Goal: Information Seeking & Learning: Learn about a topic

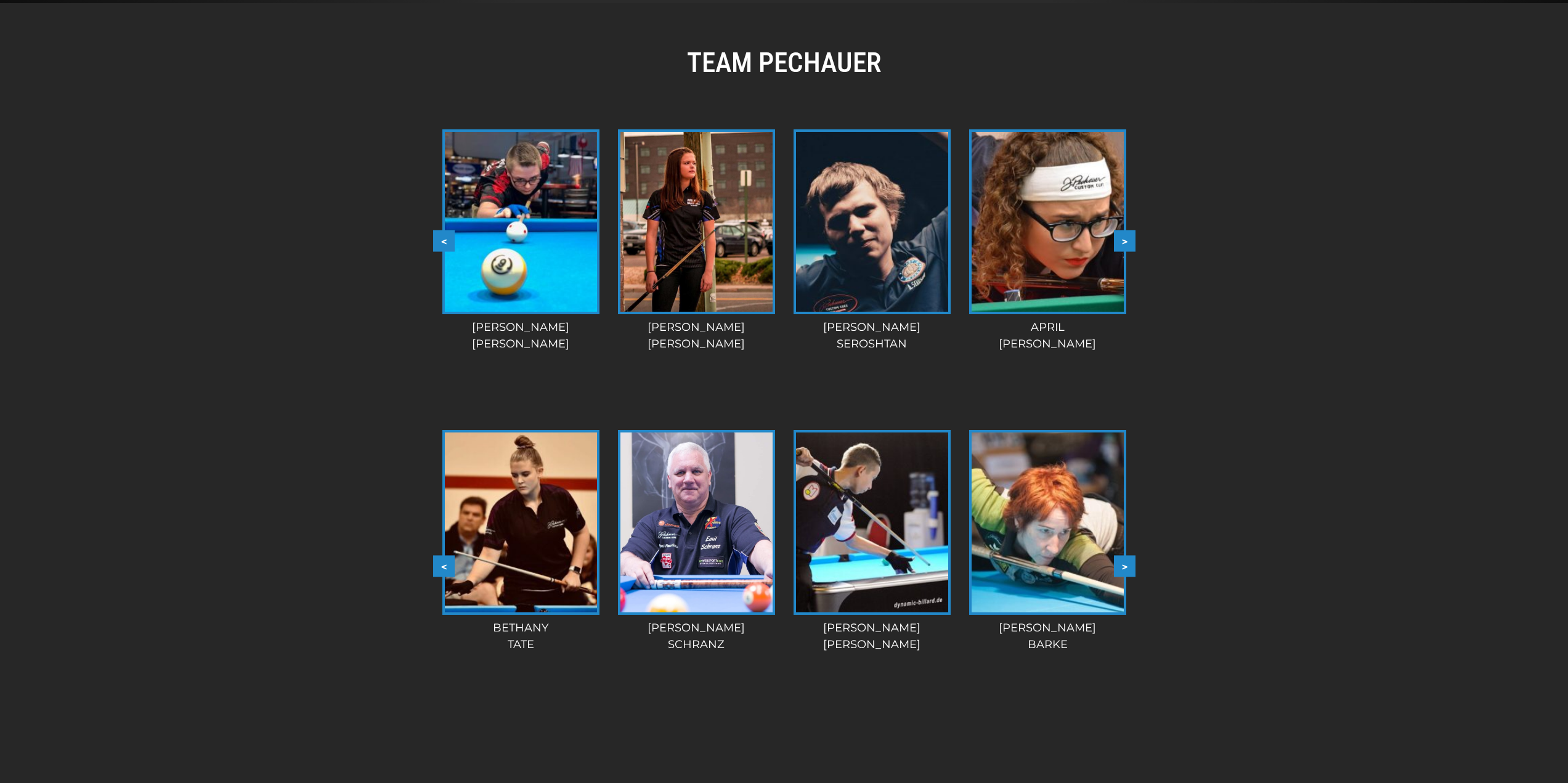
scroll to position [927, 0]
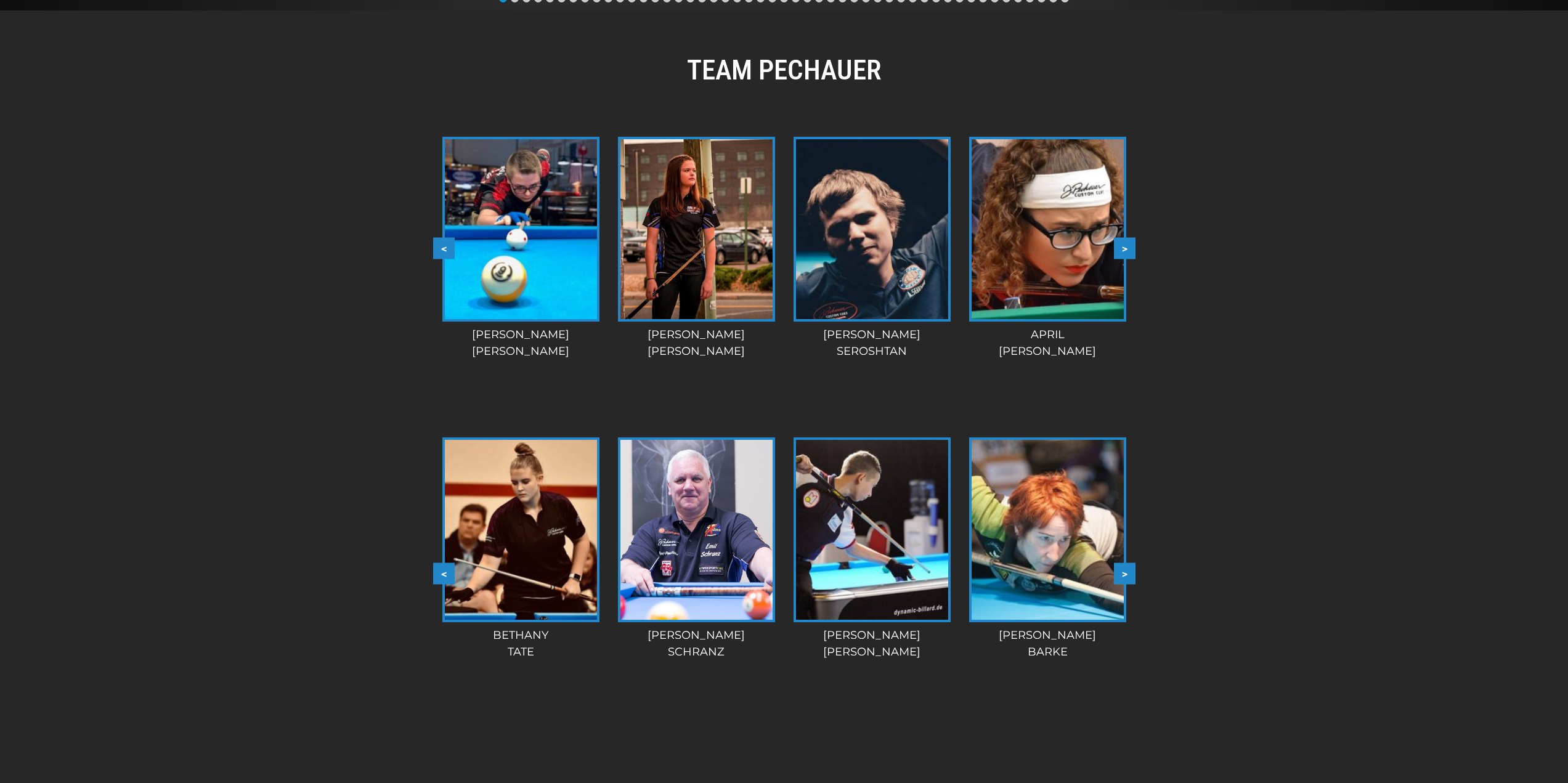
click at [1126, 247] on button ">" at bounding box center [1124, 248] width 21 height 21
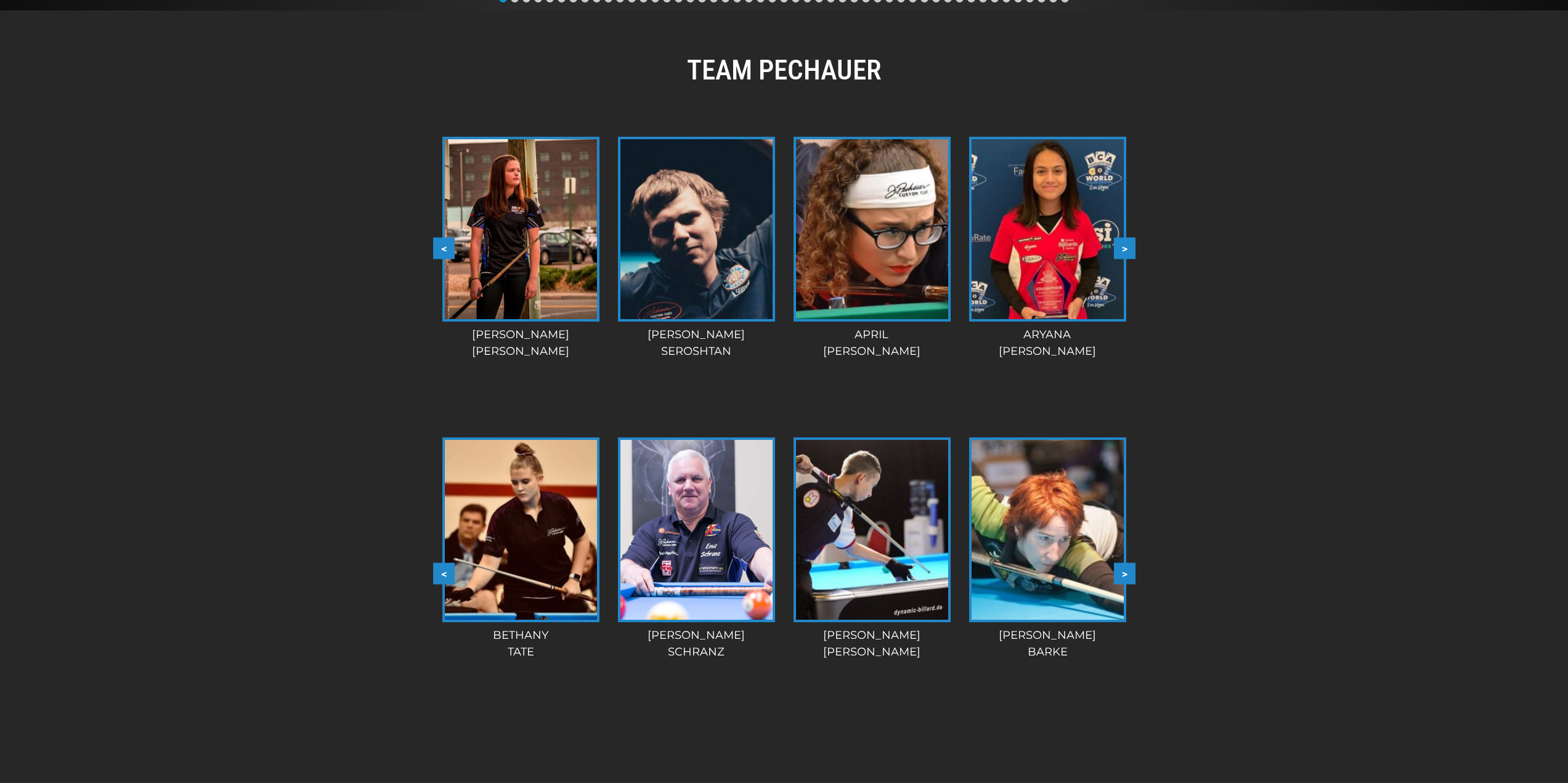
click at [1126, 247] on button ">" at bounding box center [1124, 248] width 21 height 21
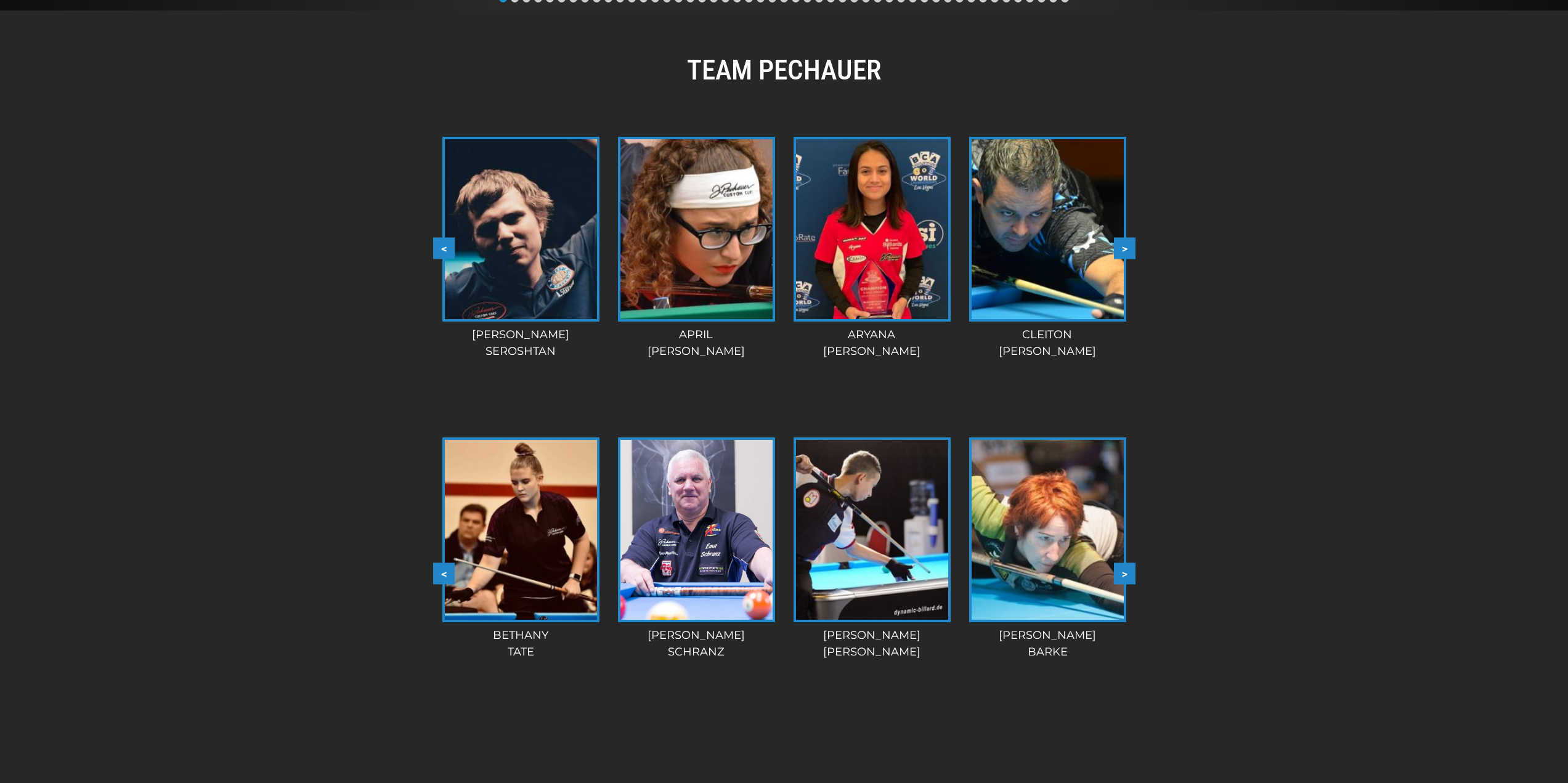
click at [1126, 247] on button ">" at bounding box center [1124, 248] width 21 height 21
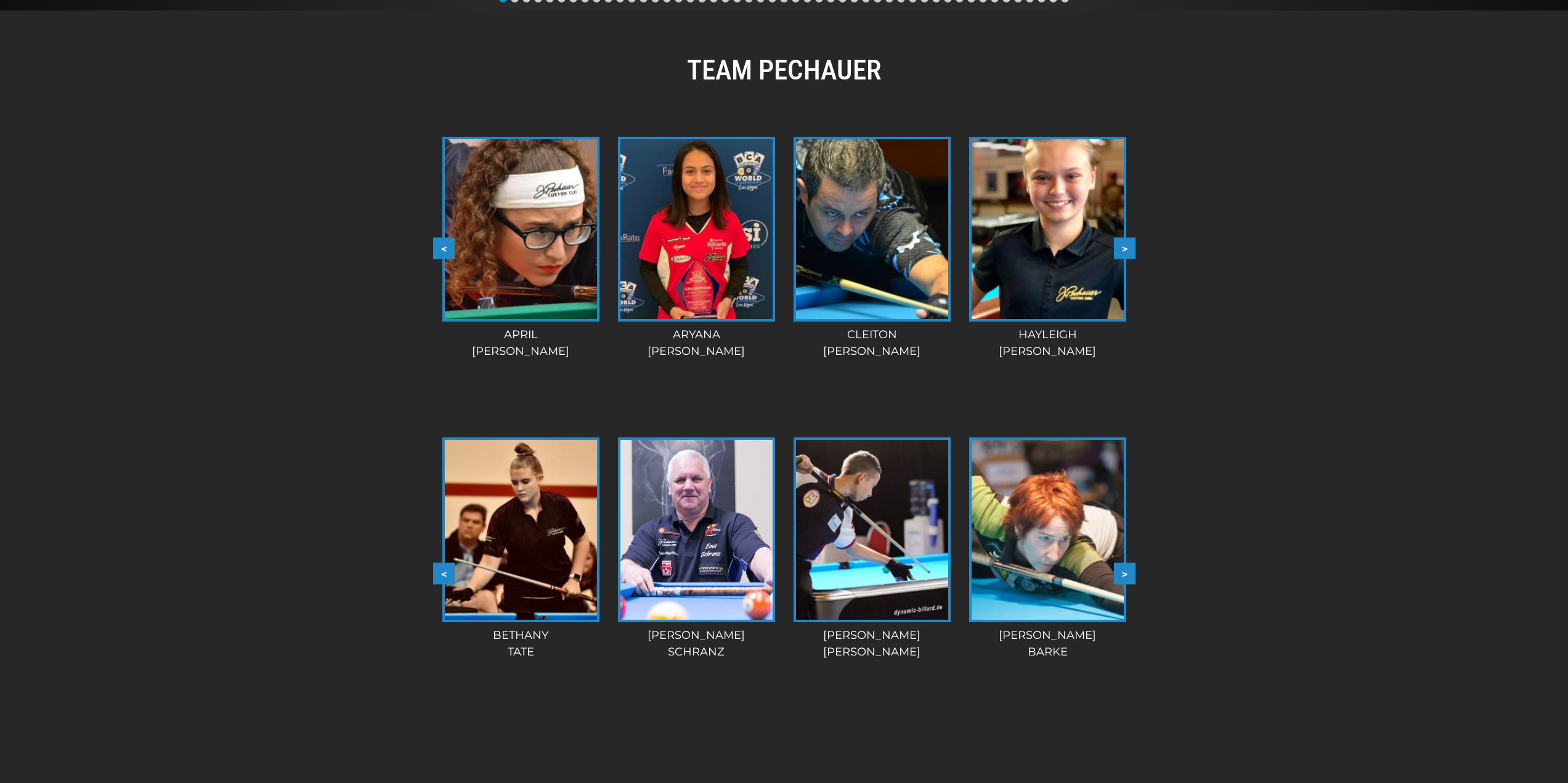
click at [1126, 247] on button ">" at bounding box center [1124, 248] width 21 height 21
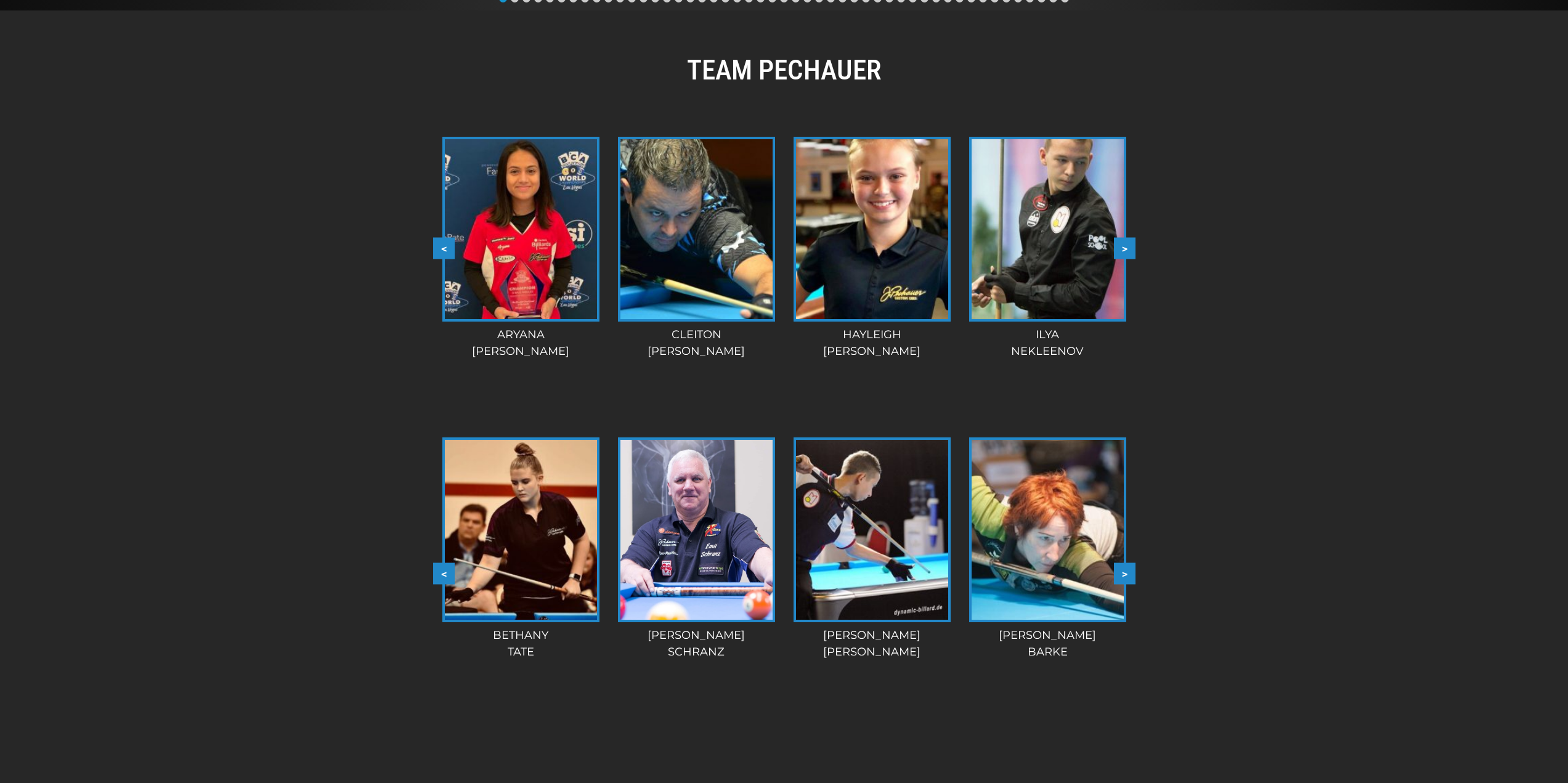
click at [1126, 247] on button ">" at bounding box center [1124, 248] width 21 height 21
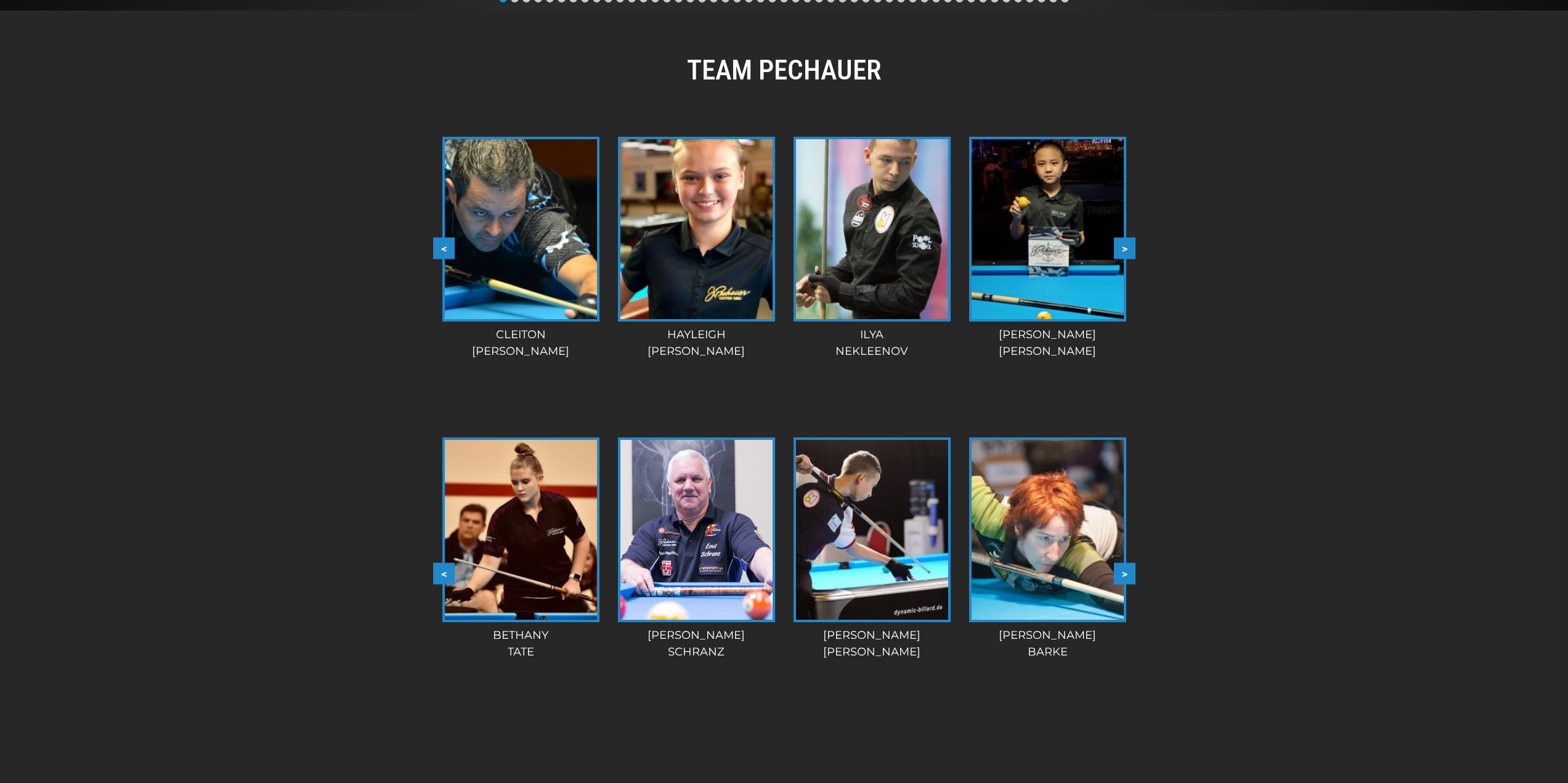
click at [1126, 247] on button ">" at bounding box center [1124, 248] width 21 height 21
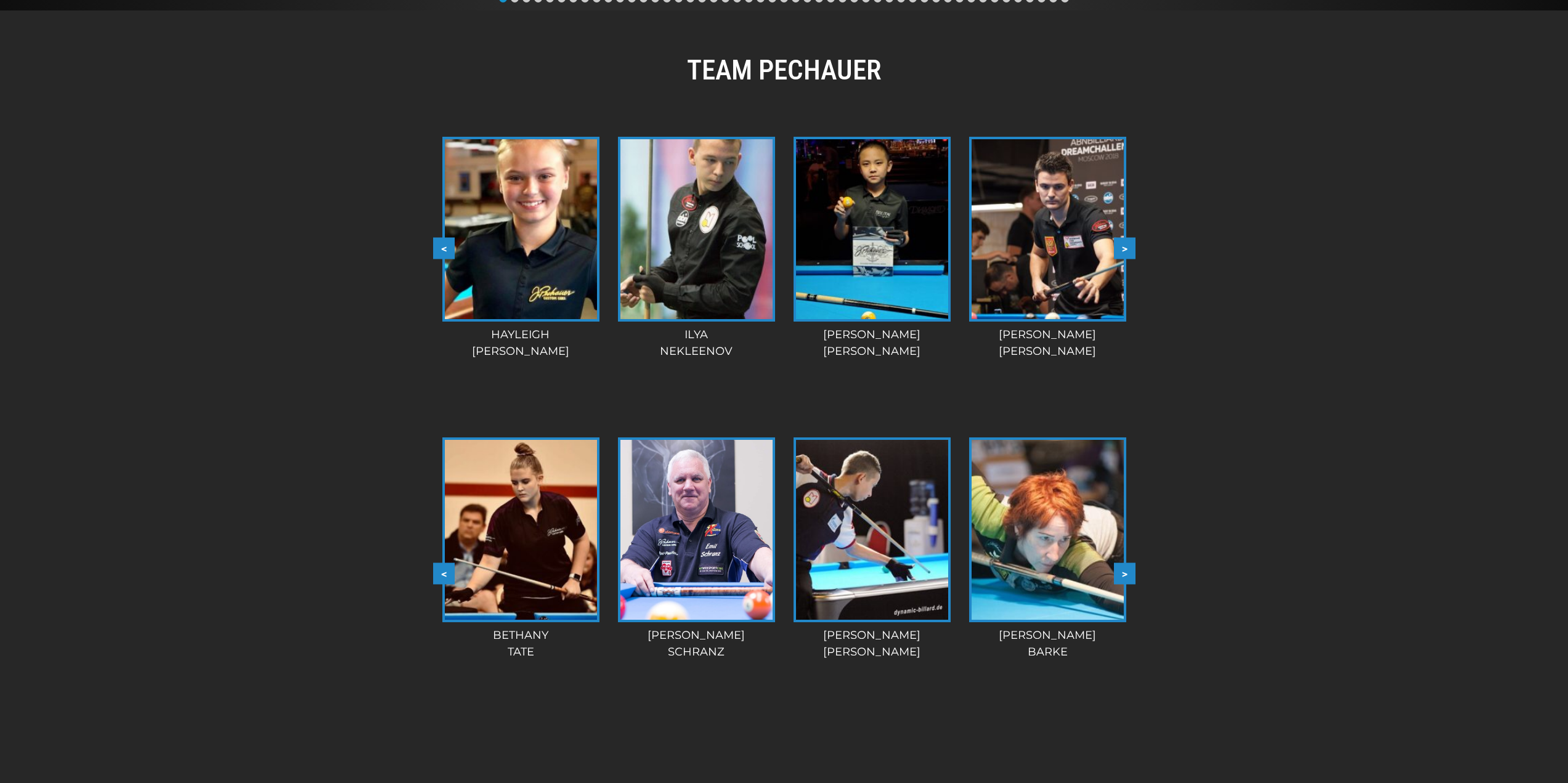
click at [1126, 247] on button ">" at bounding box center [1124, 248] width 21 height 21
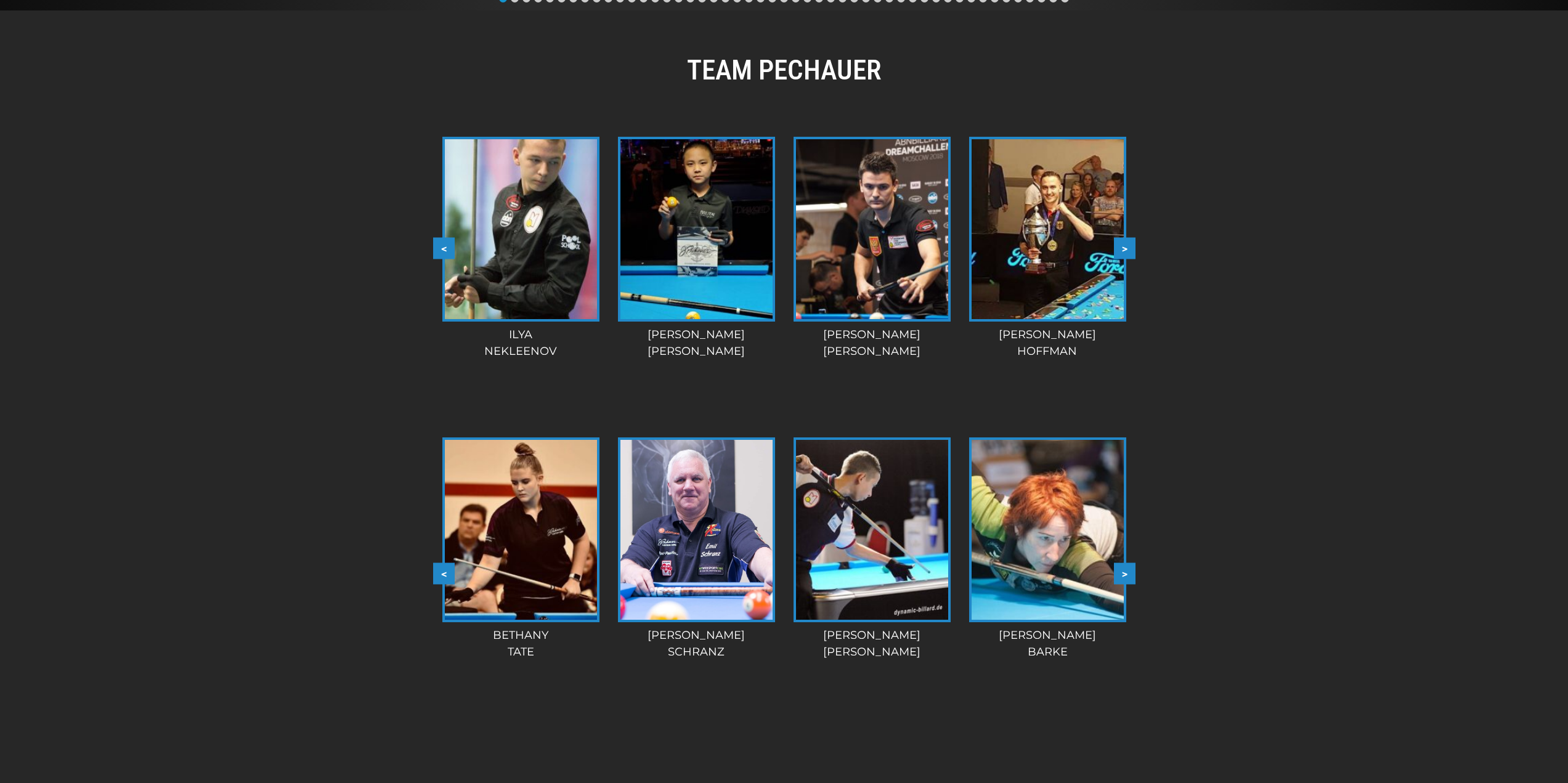
click at [1126, 247] on button ">" at bounding box center [1124, 248] width 21 height 21
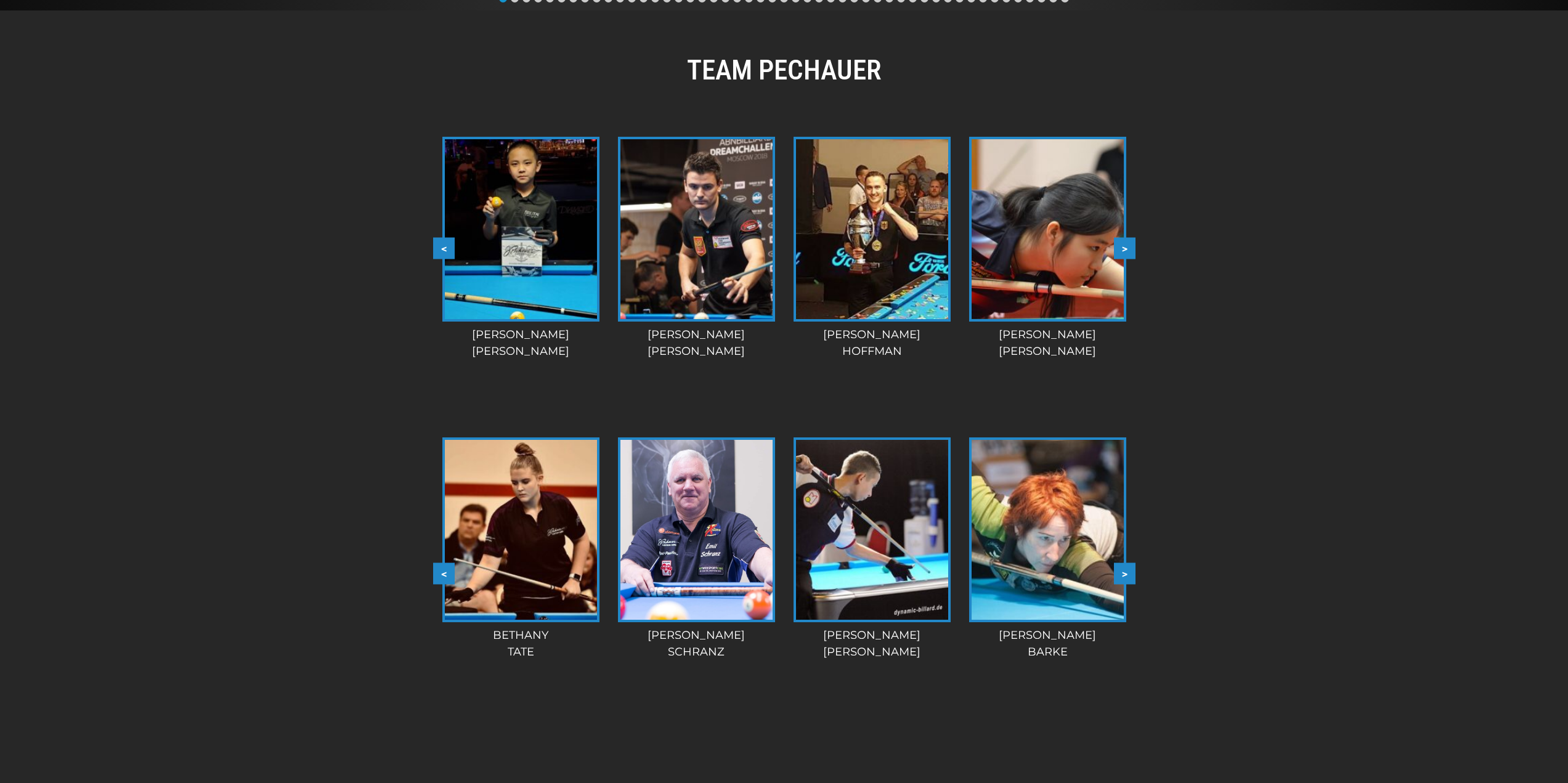
click at [1129, 574] on button ">" at bounding box center [1124, 574] width 21 height 21
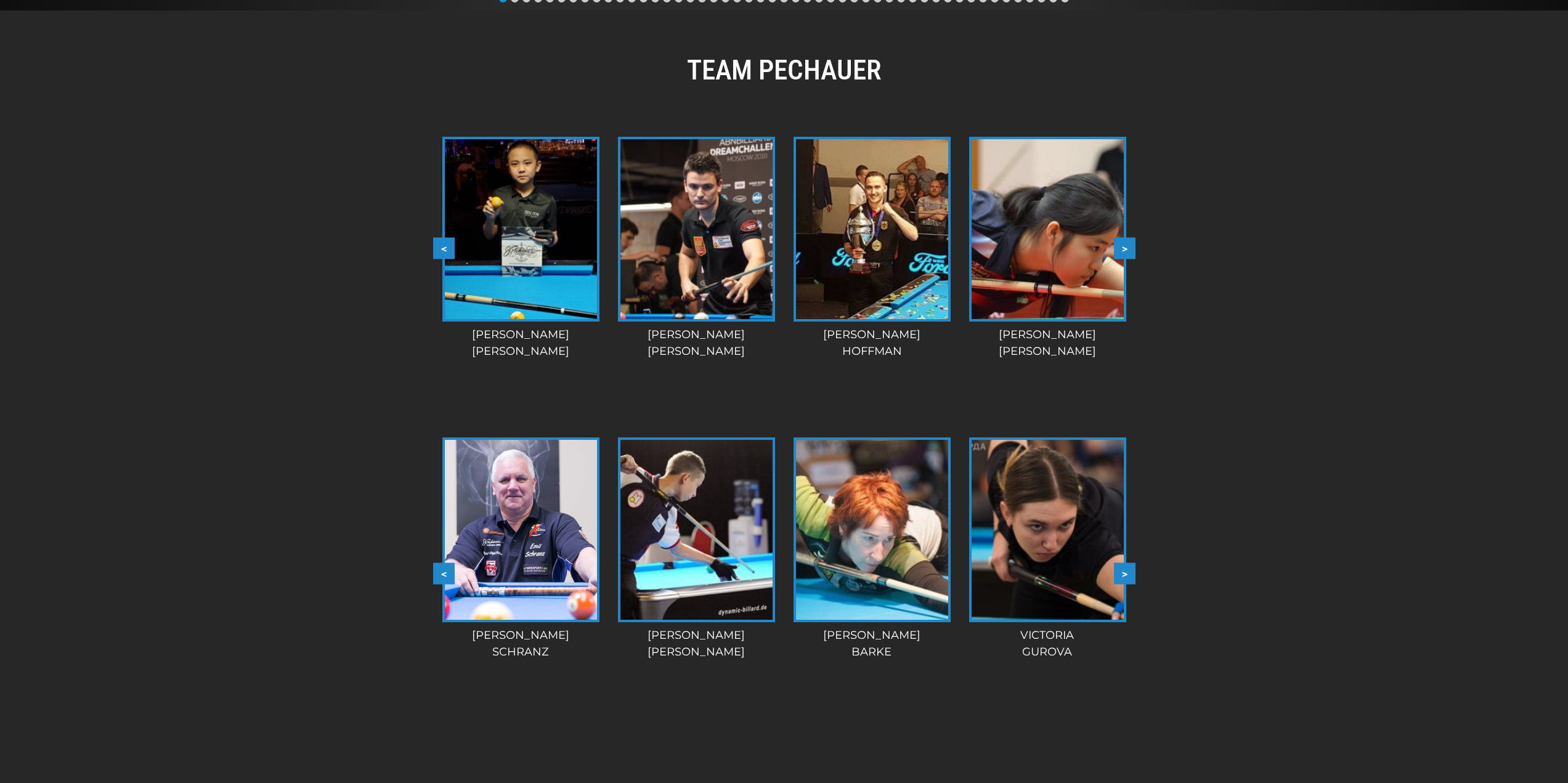
click at [1129, 574] on button ">" at bounding box center [1124, 574] width 21 height 21
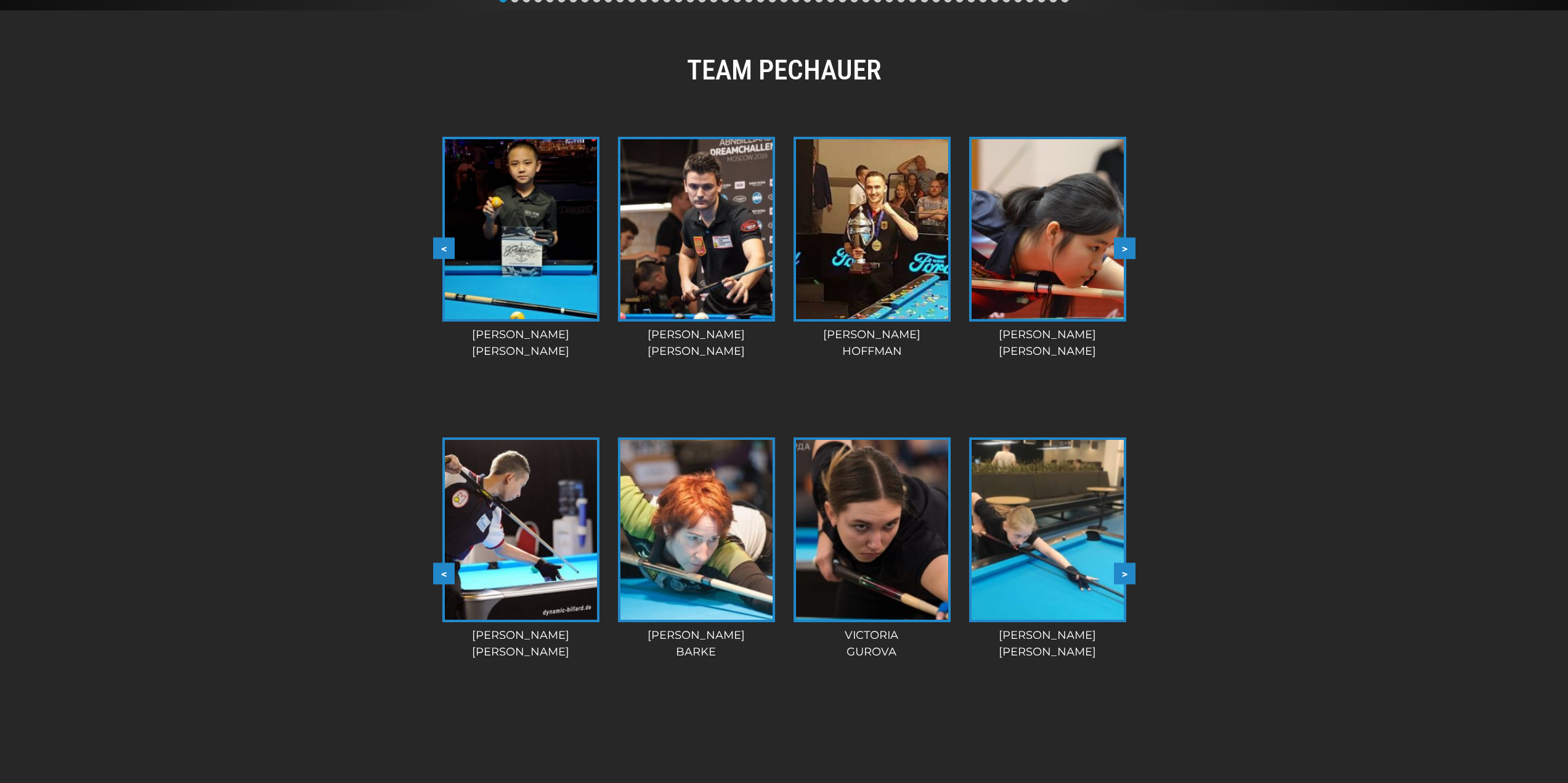
click at [1129, 574] on button ">" at bounding box center [1124, 574] width 21 height 21
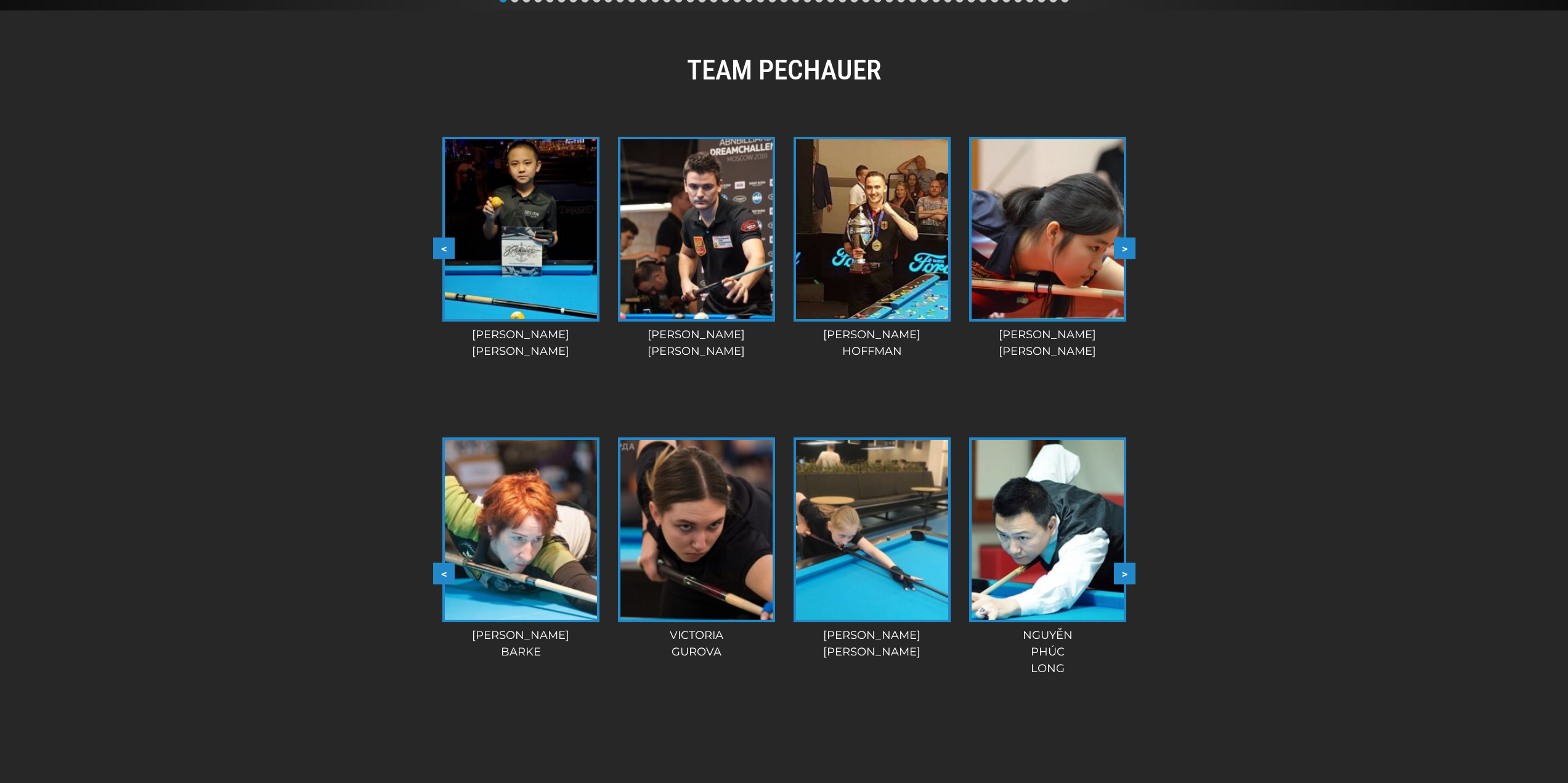
click at [1129, 574] on button ">" at bounding box center [1124, 574] width 21 height 21
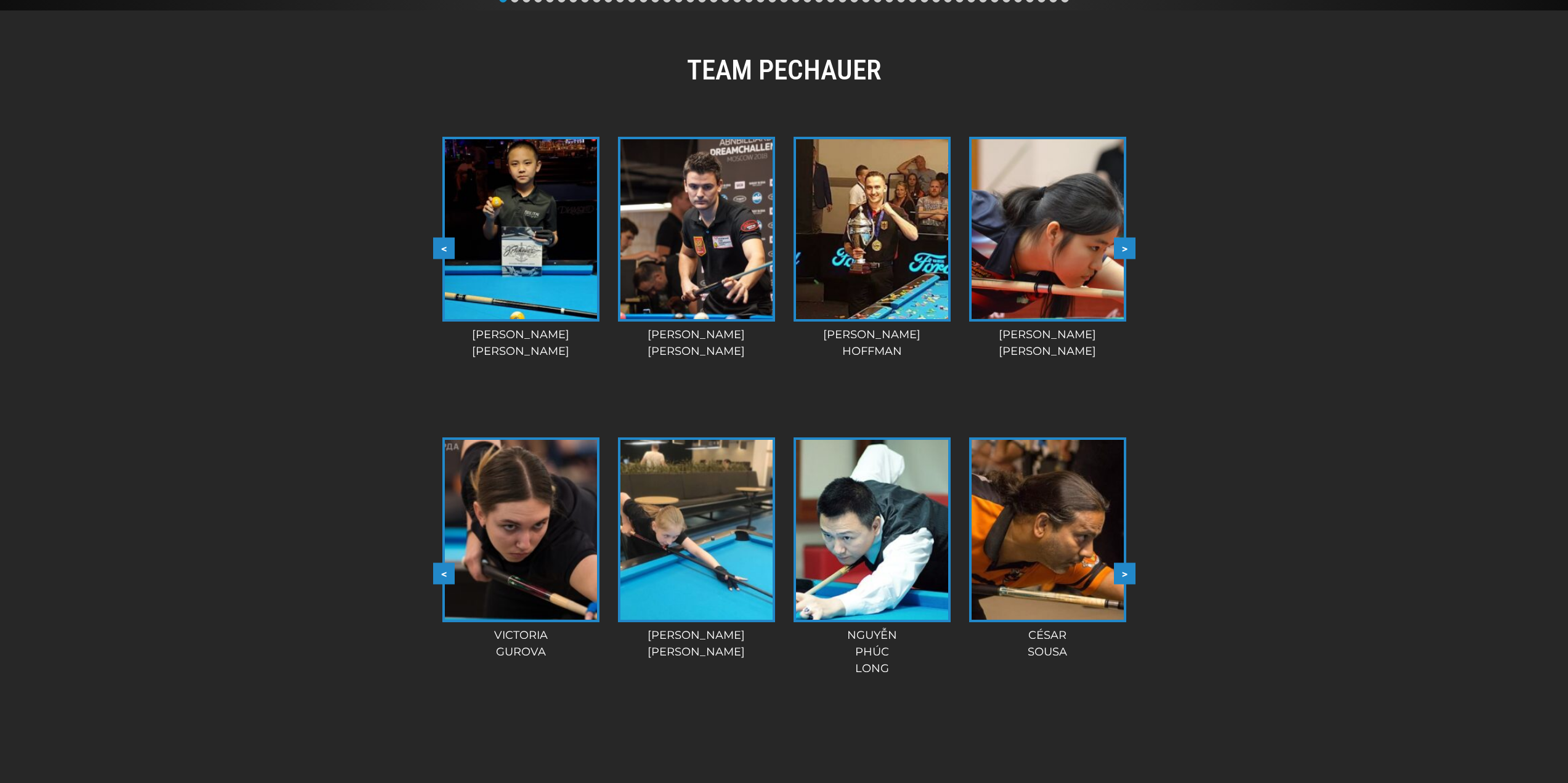
click at [1129, 574] on button ">" at bounding box center [1124, 574] width 21 height 21
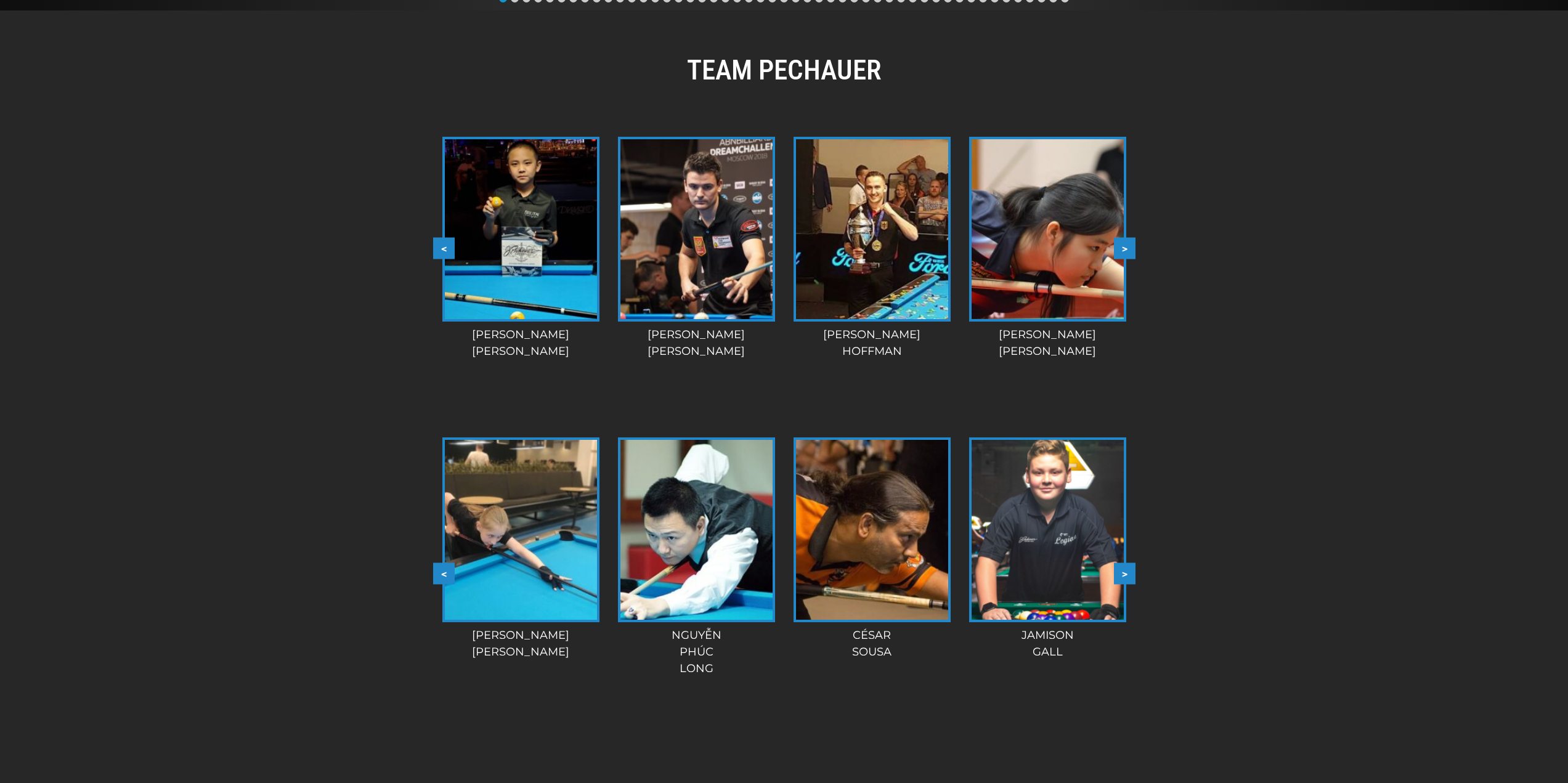
click at [1129, 574] on button ">" at bounding box center [1124, 574] width 21 height 21
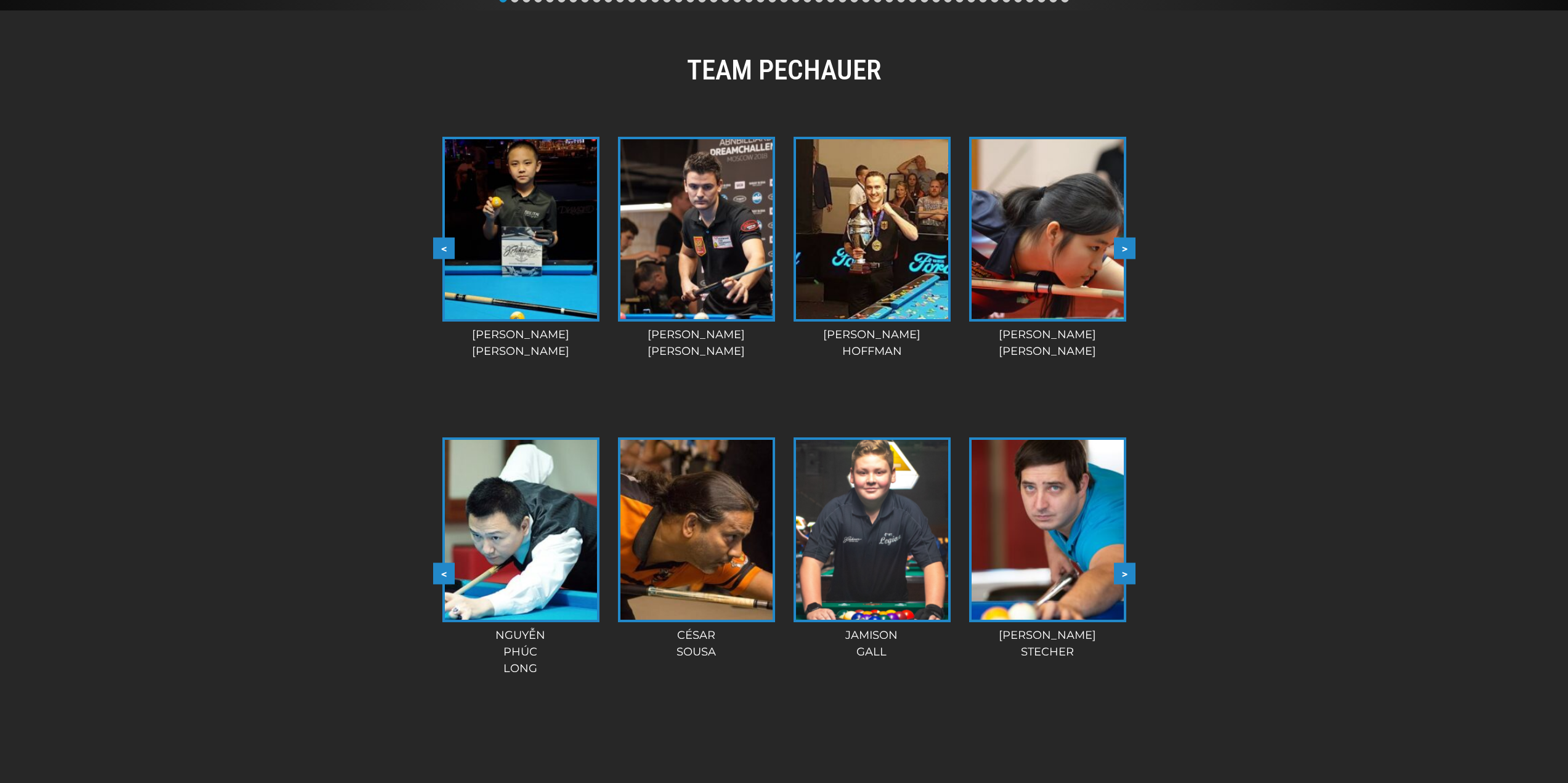
click at [1129, 574] on button ">" at bounding box center [1124, 574] width 21 height 21
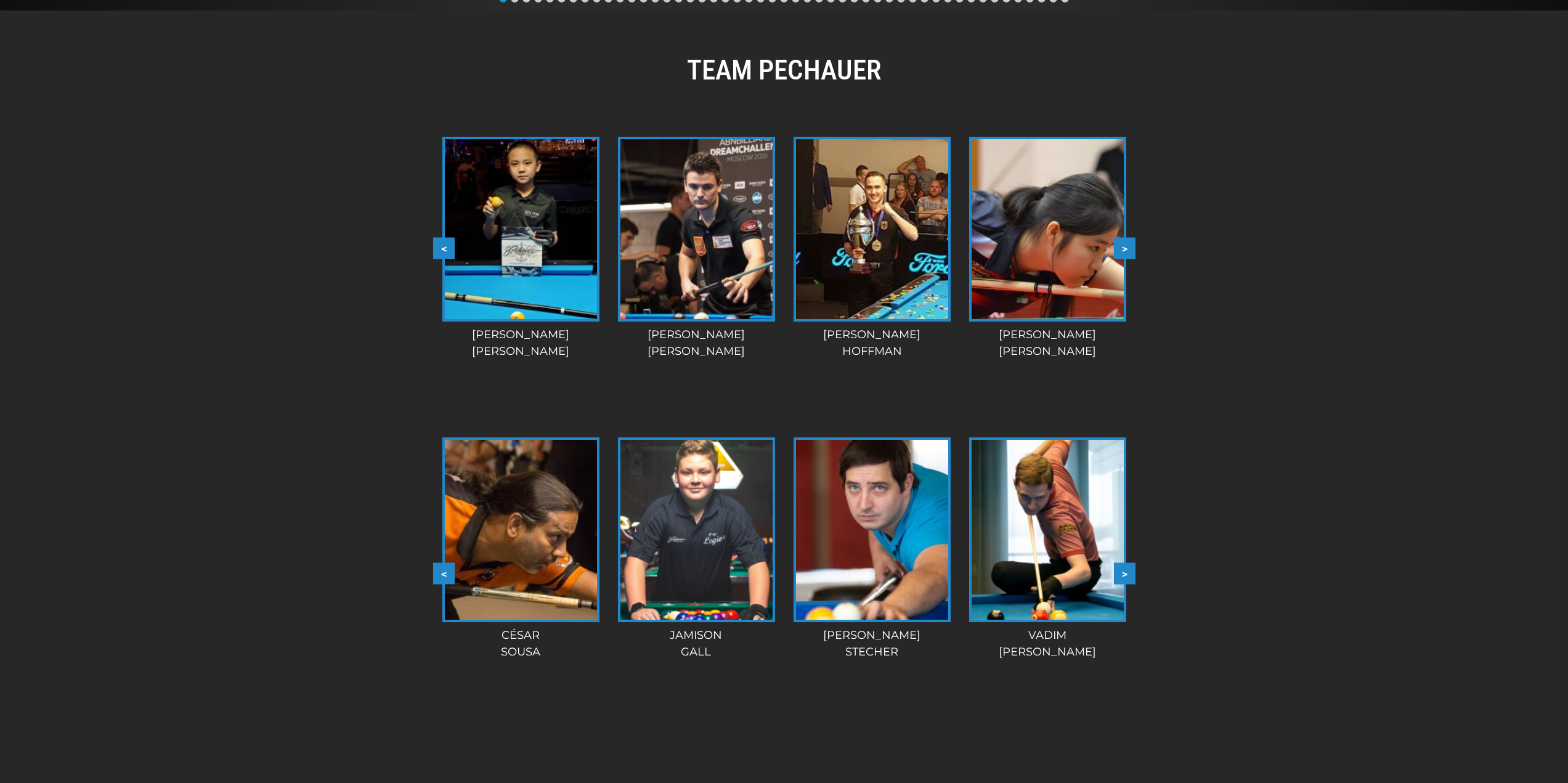
click at [1129, 574] on button ">" at bounding box center [1124, 574] width 21 height 21
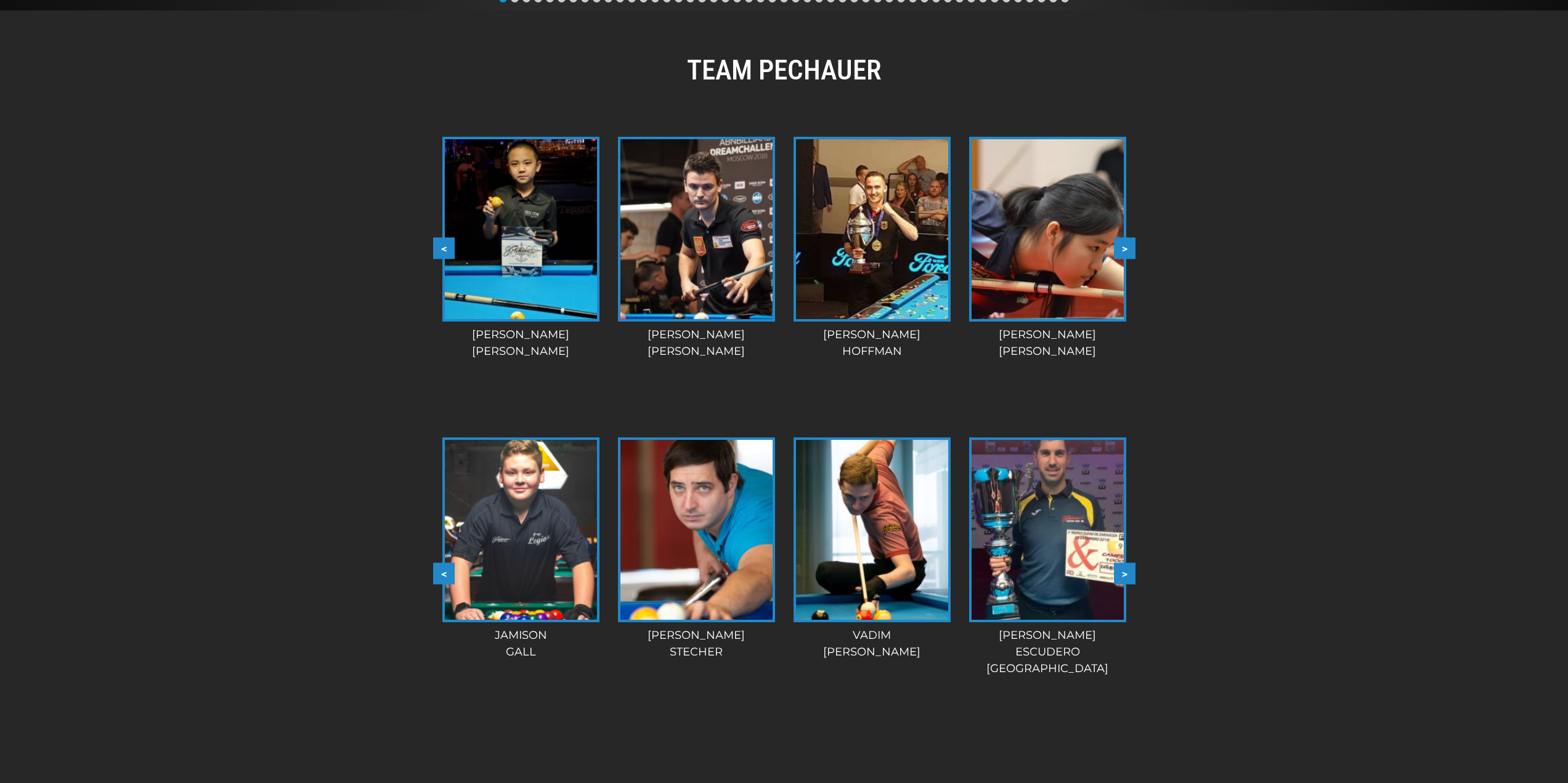
click at [1129, 574] on button ">" at bounding box center [1124, 574] width 21 height 21
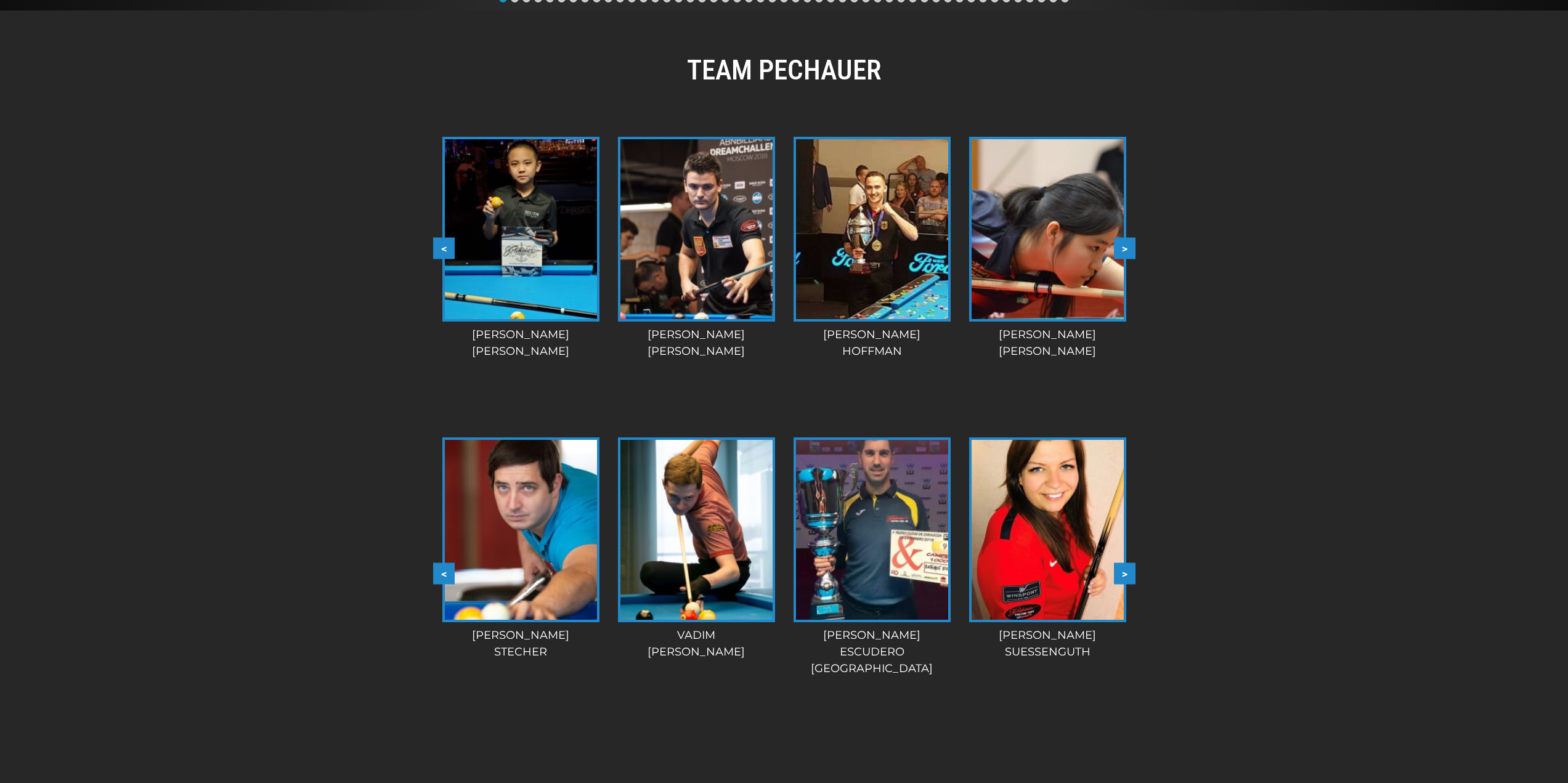
click at [1126, 568] on button ">" at bounding box center [1124, 574] width 21 height 21
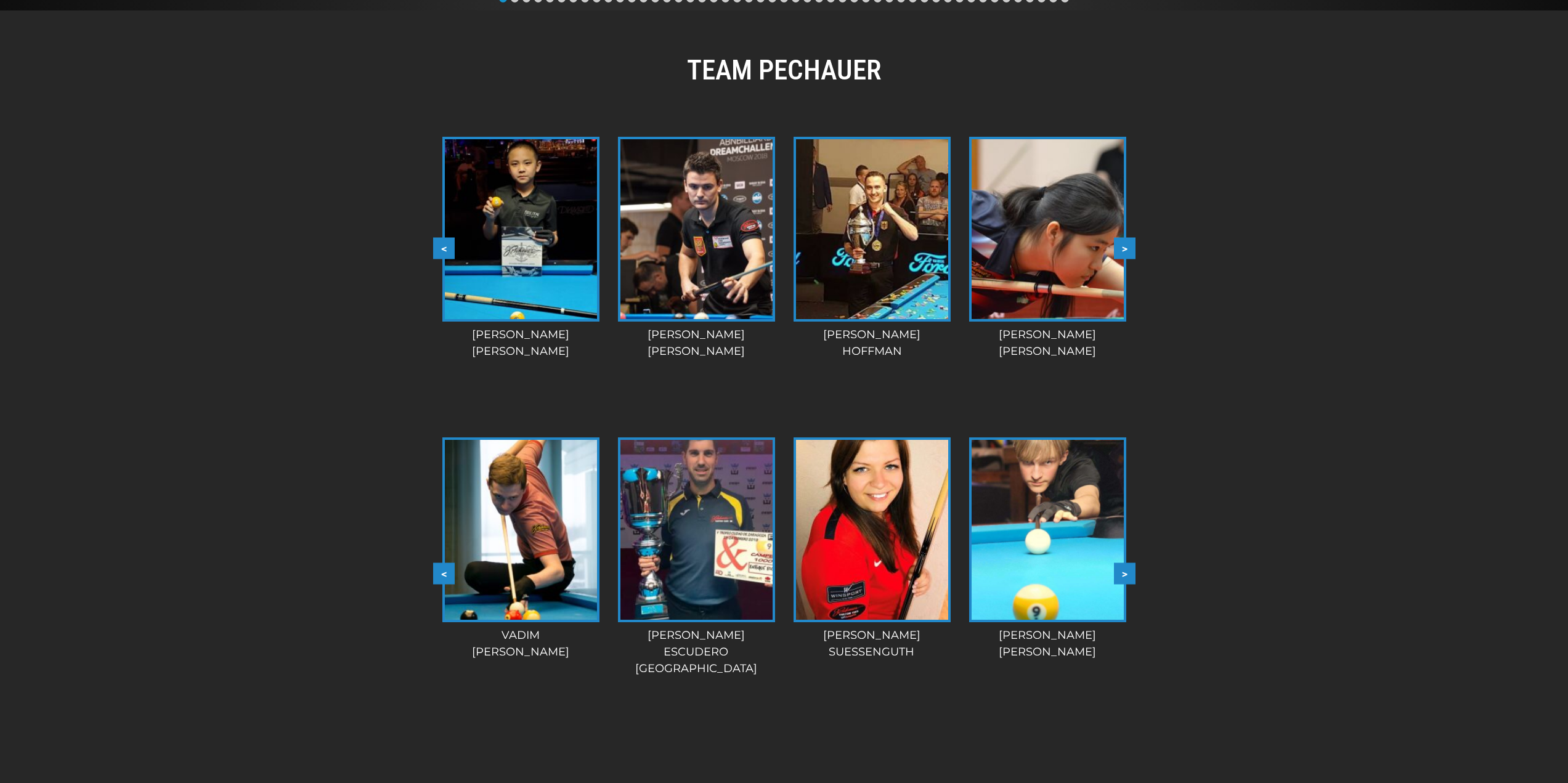
click at [1126, 568] on button ">" at bounding box center [1124, 574] width 21 height 21
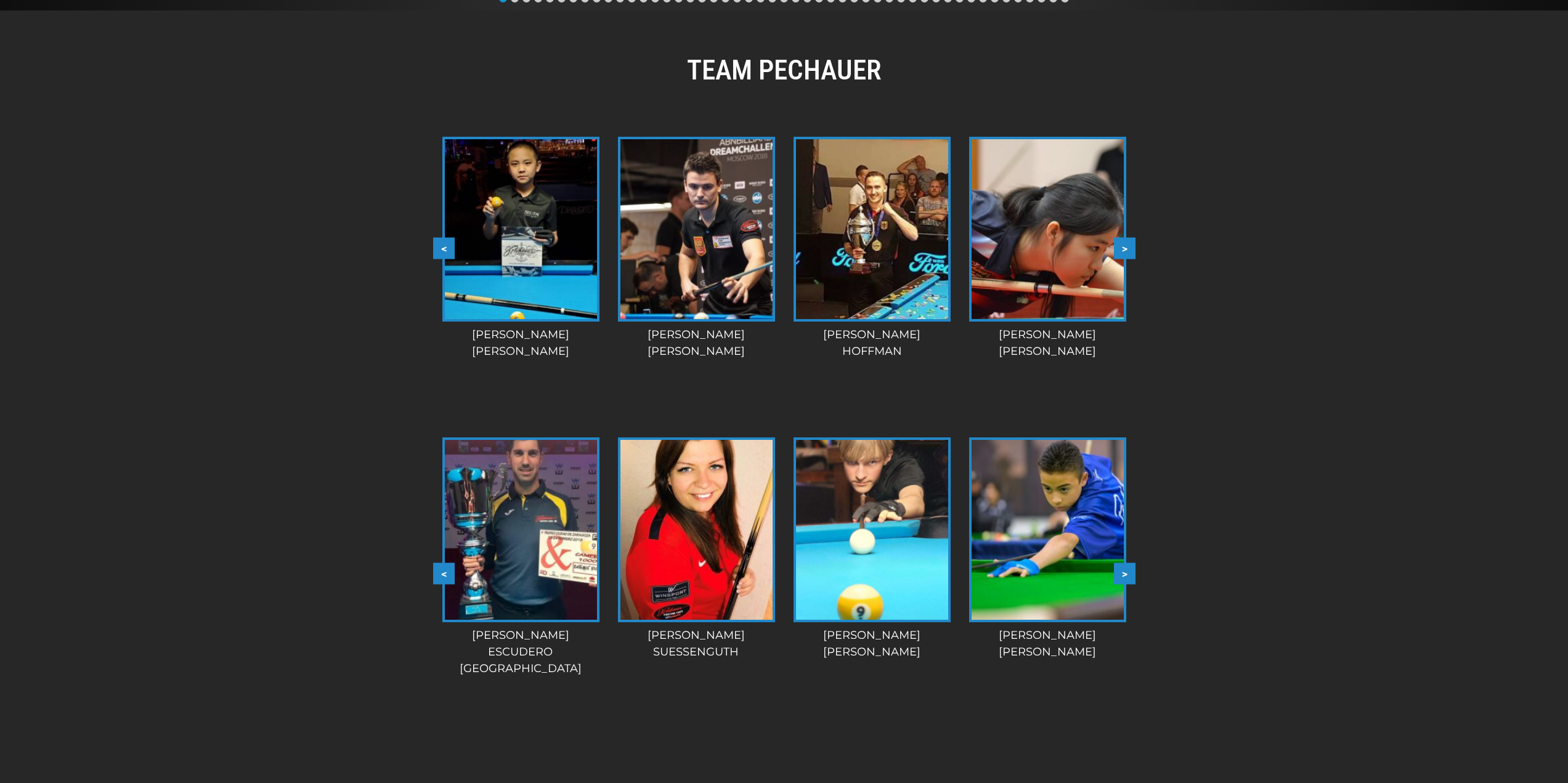
click at [1126, 571] on button ">" at bounding box center [1124, 574] width 21 height 21
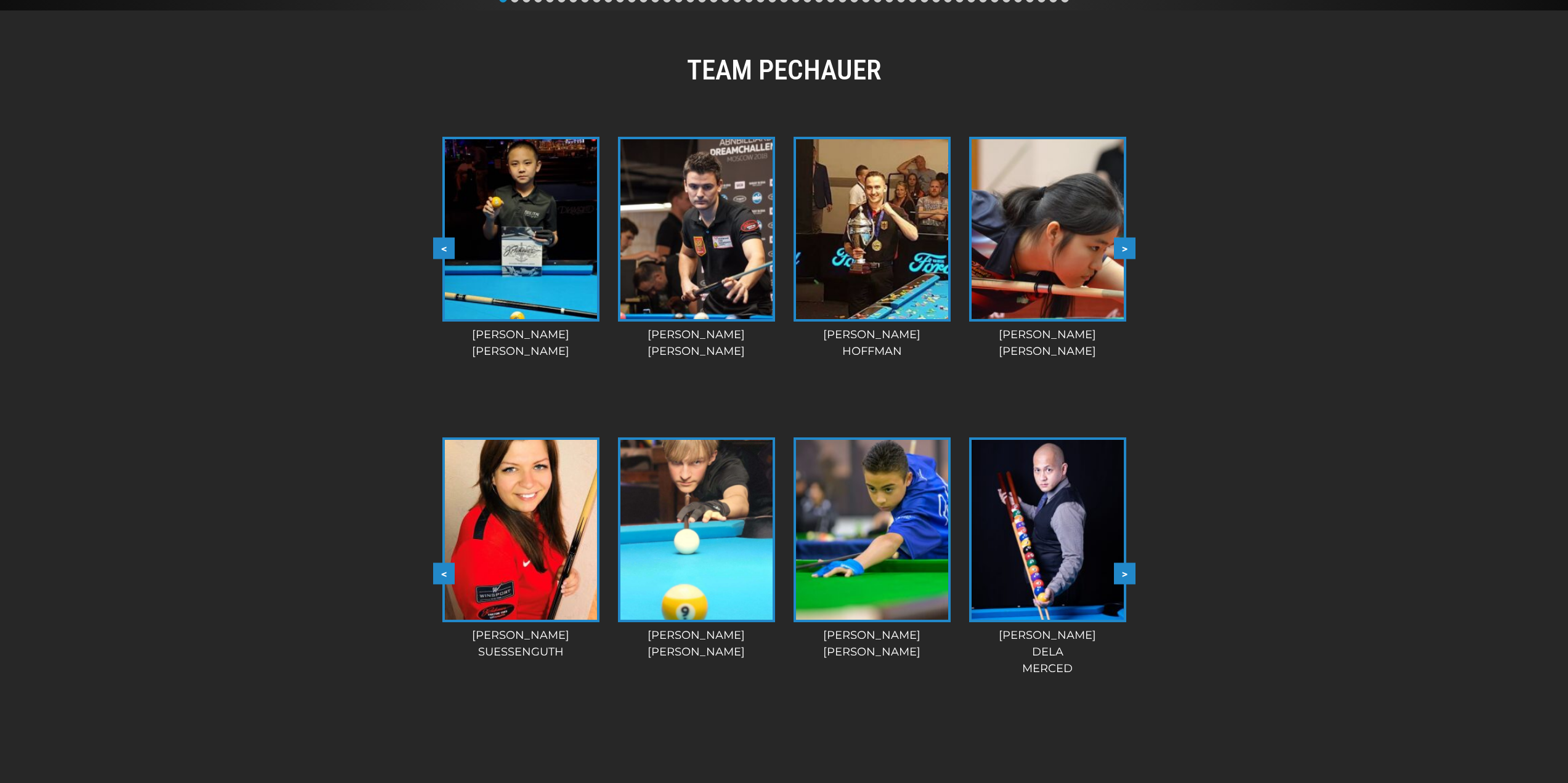
click at [1126, 571] on button ">" at bounding box center [1124, 574] width 21 height 21
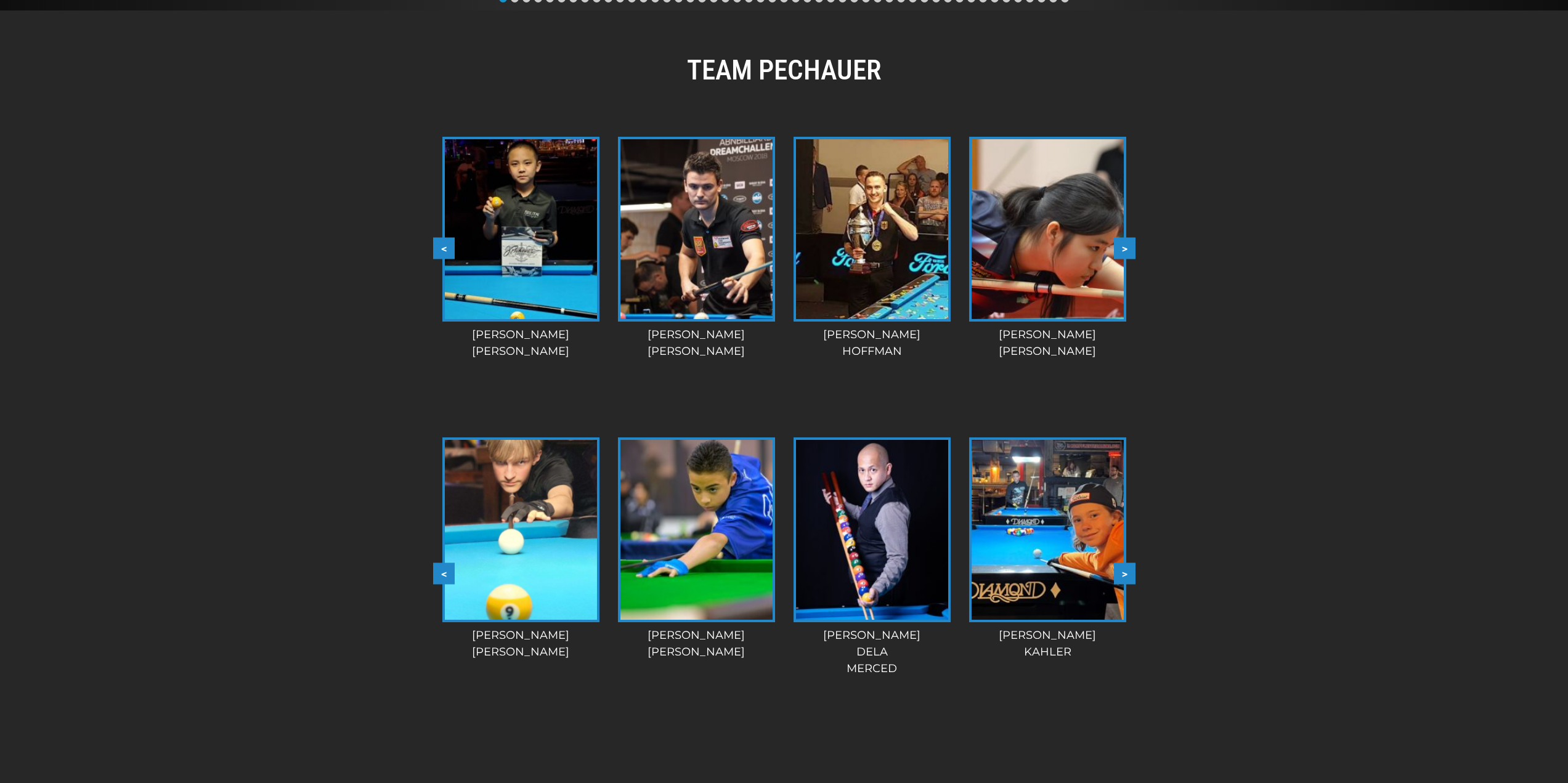
click at [1126, 571] on button ">" at bounding box center [1124, 574] width 21 height 21
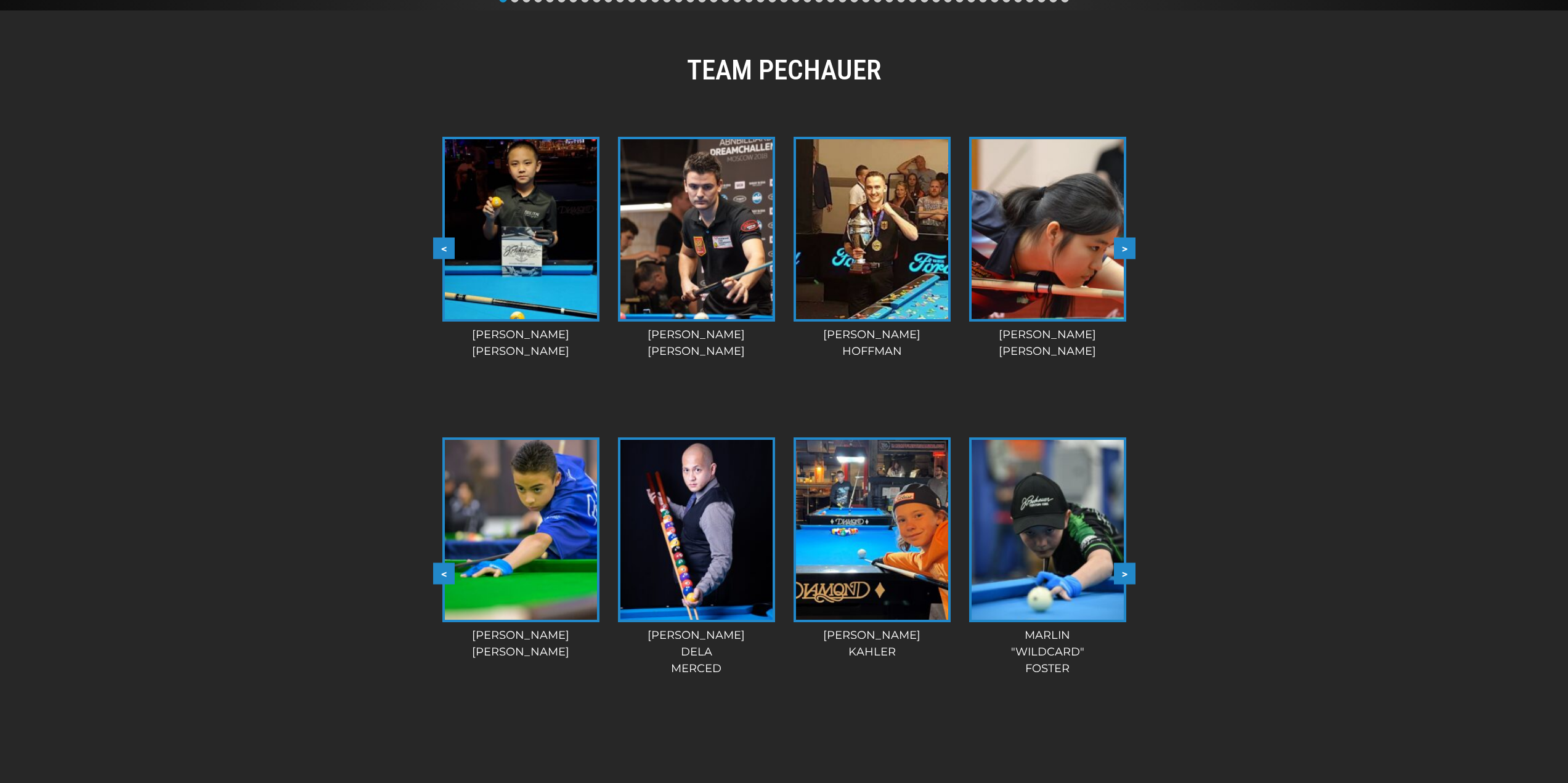
click at [1126, 571] on button ">" at bounding box center [1124, 574] width 21 height 21
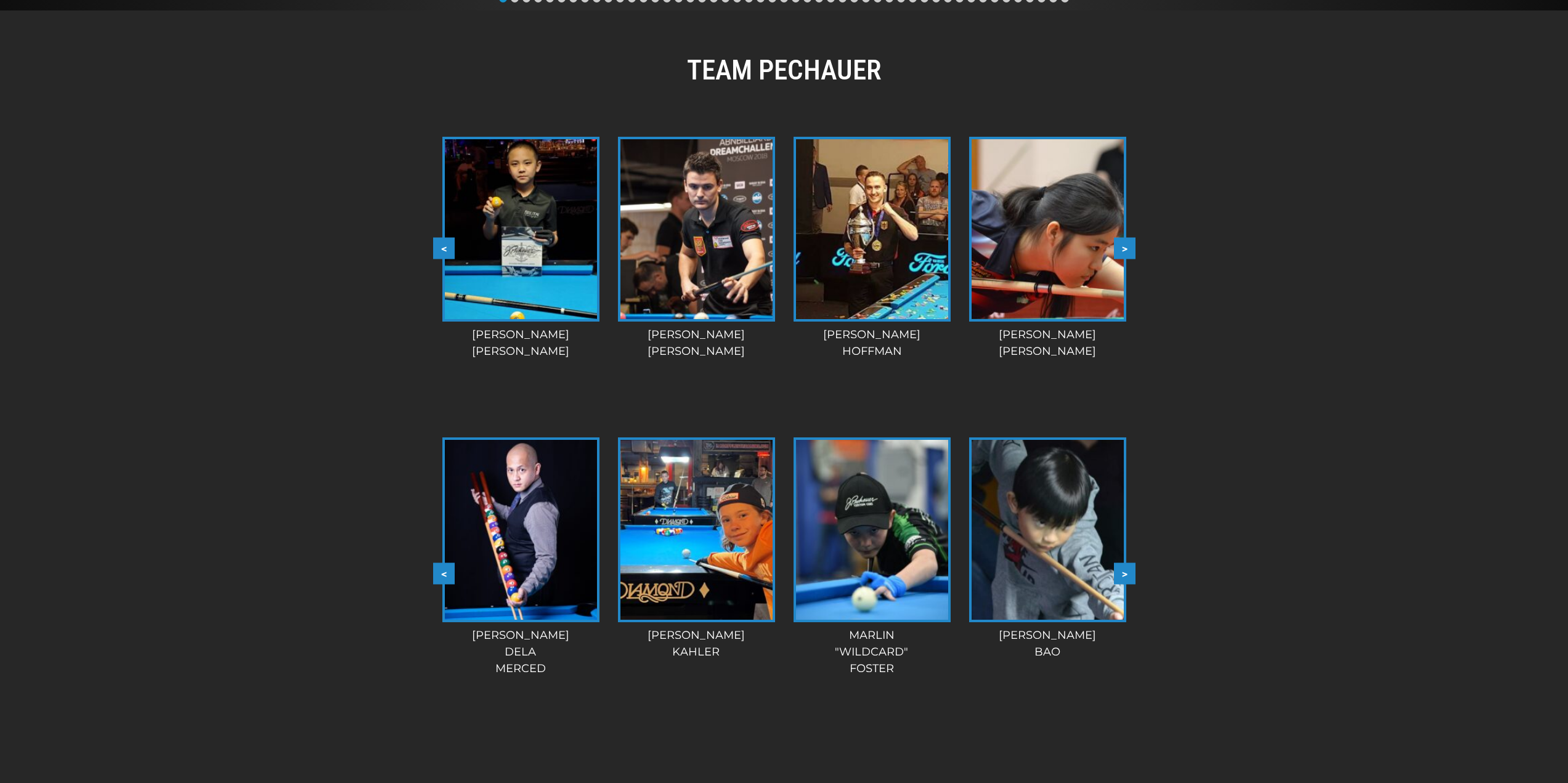
click at [1126, 571] on button ">" at bounding box center [1124, 574] width 21 height 21
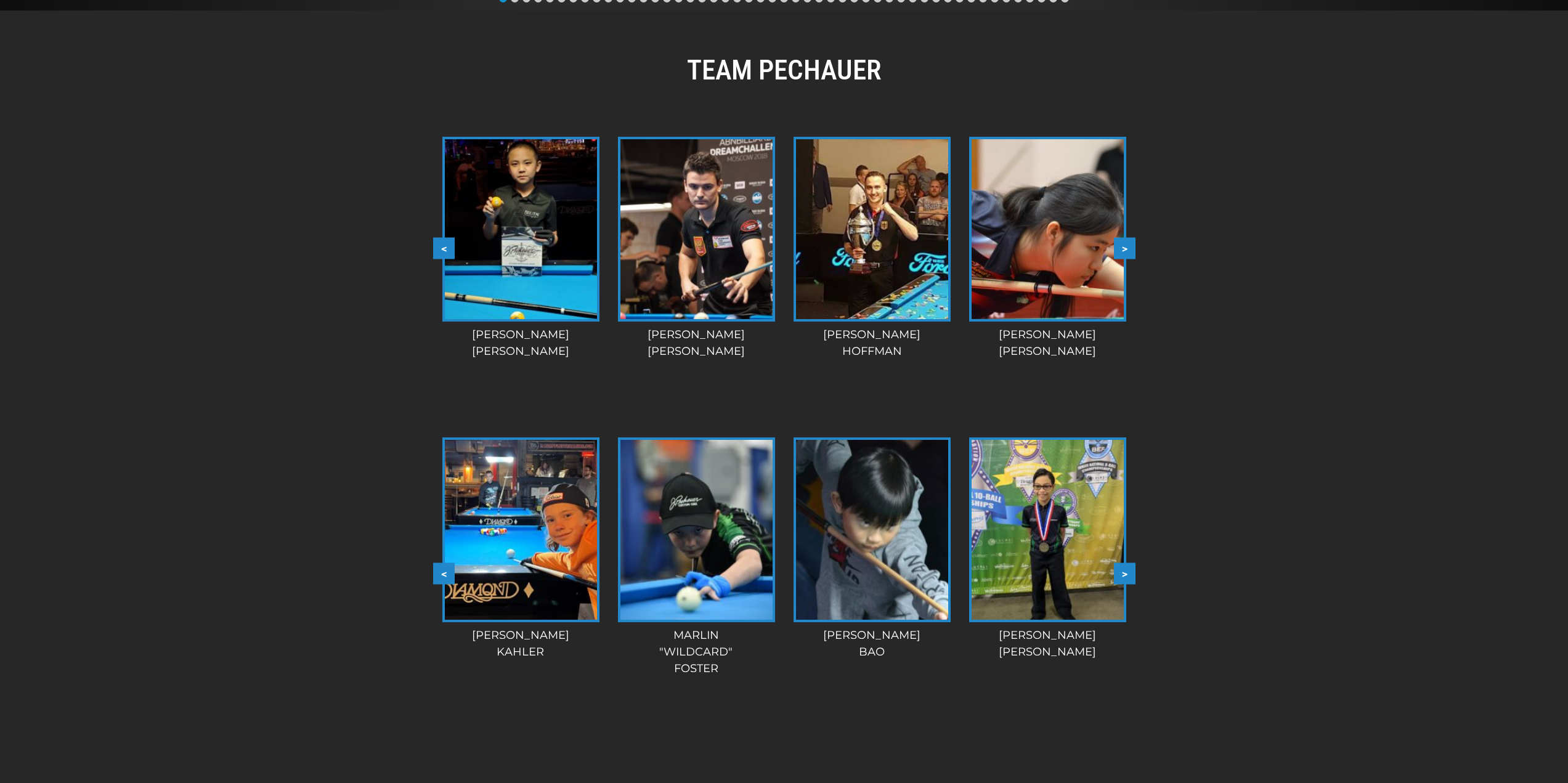
click at [1126, 571] on button ">" at bounding box center [1124, 574] width 21 height 21
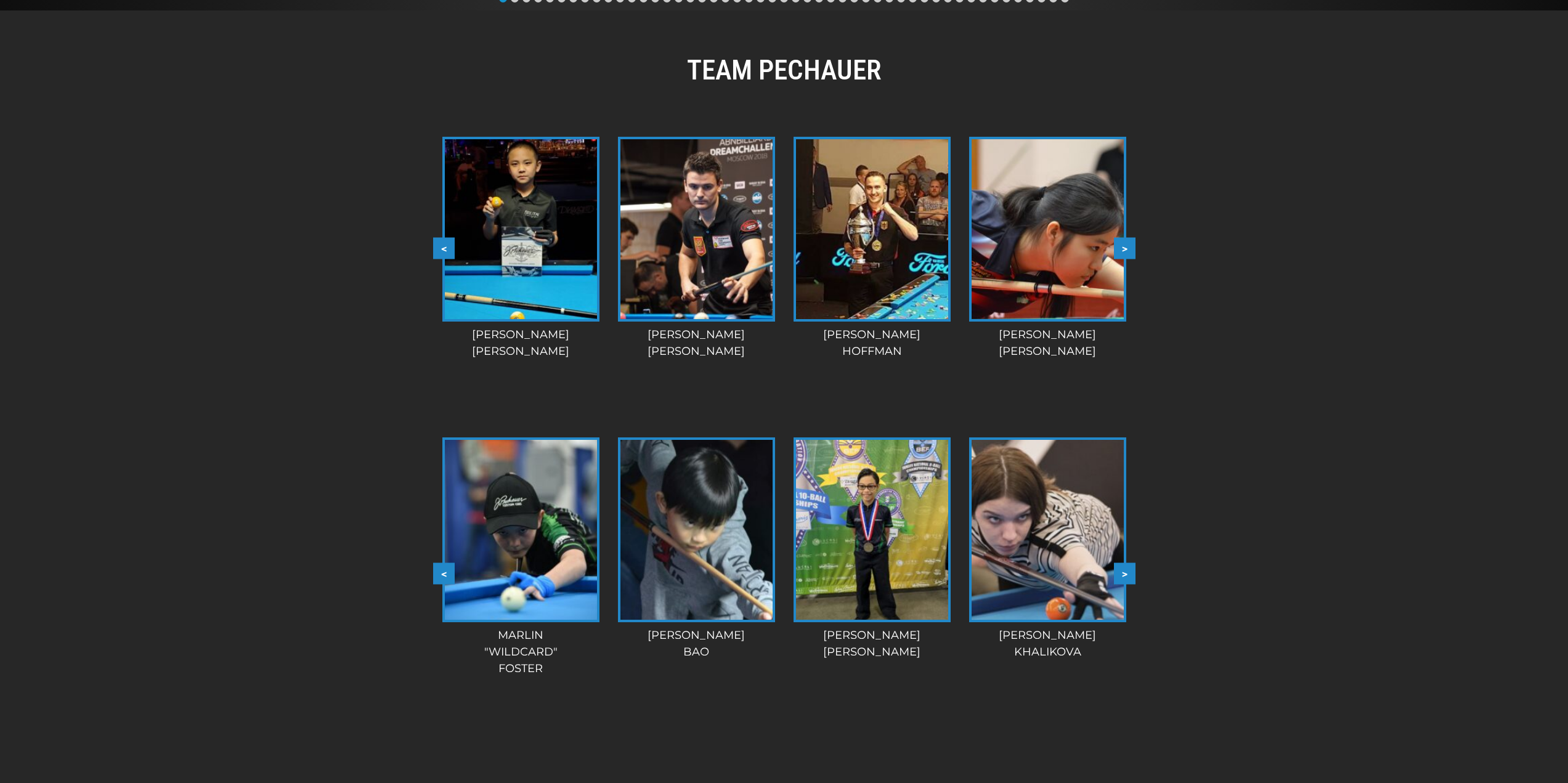
click at [1126, 571] on button ">" at bounding box center [1124, 574] width 21 height 21
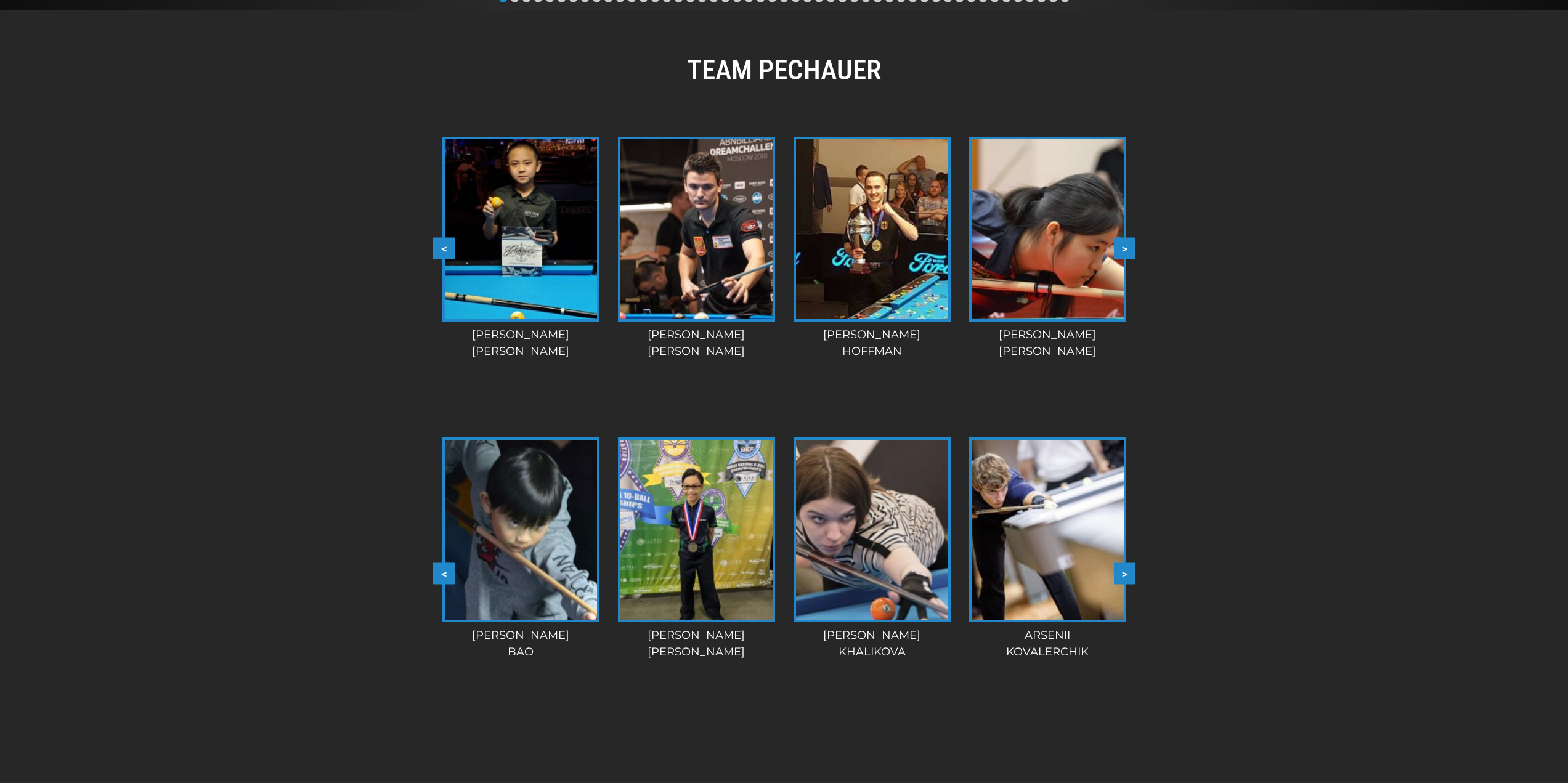
click at [1126, 571] on button ">" at bounding box center [1124, 574] width 21 height 21
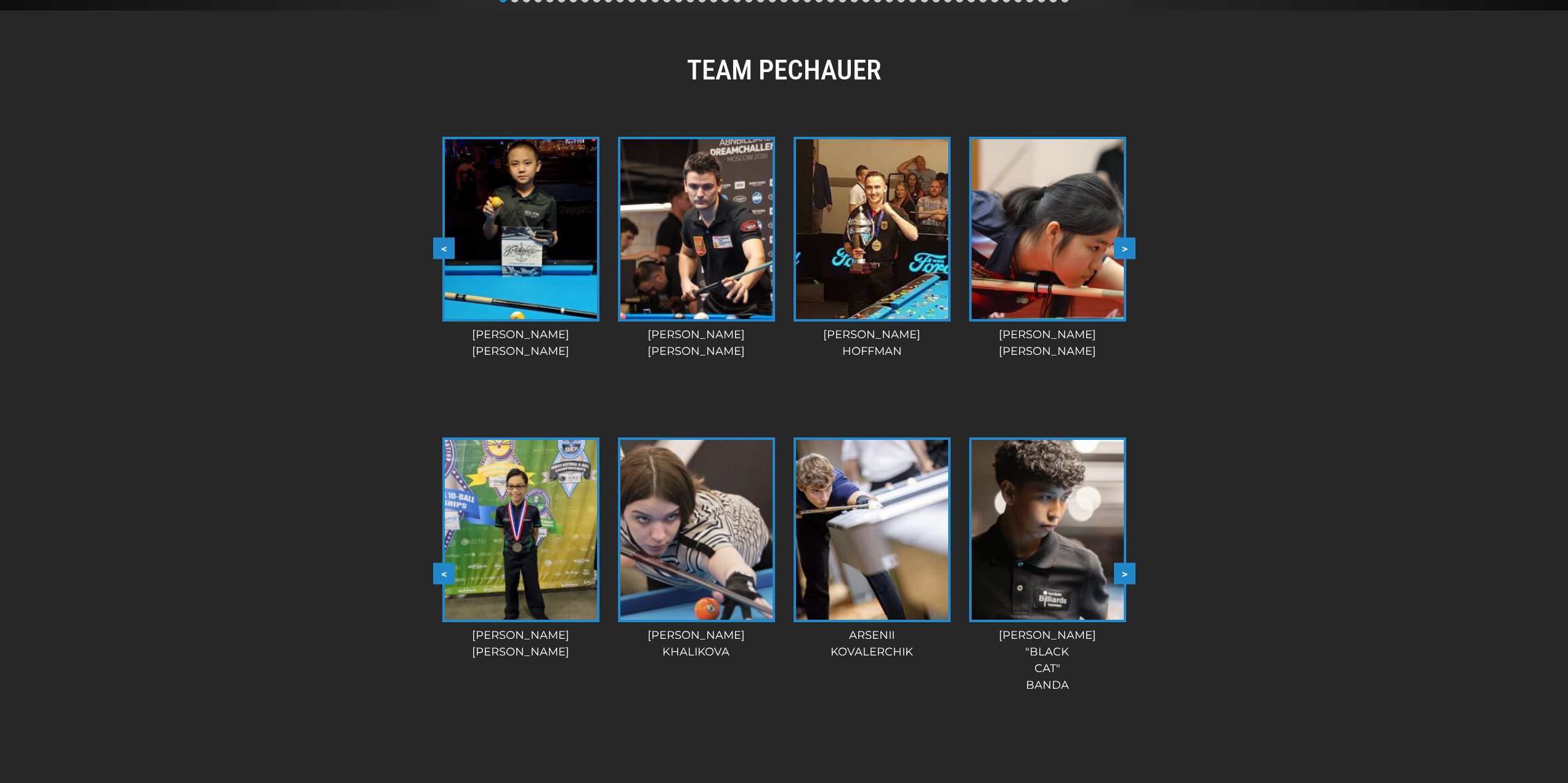
click at [1126, 571] on button ">" at bounding box center [1124, 574] width 21 height 21
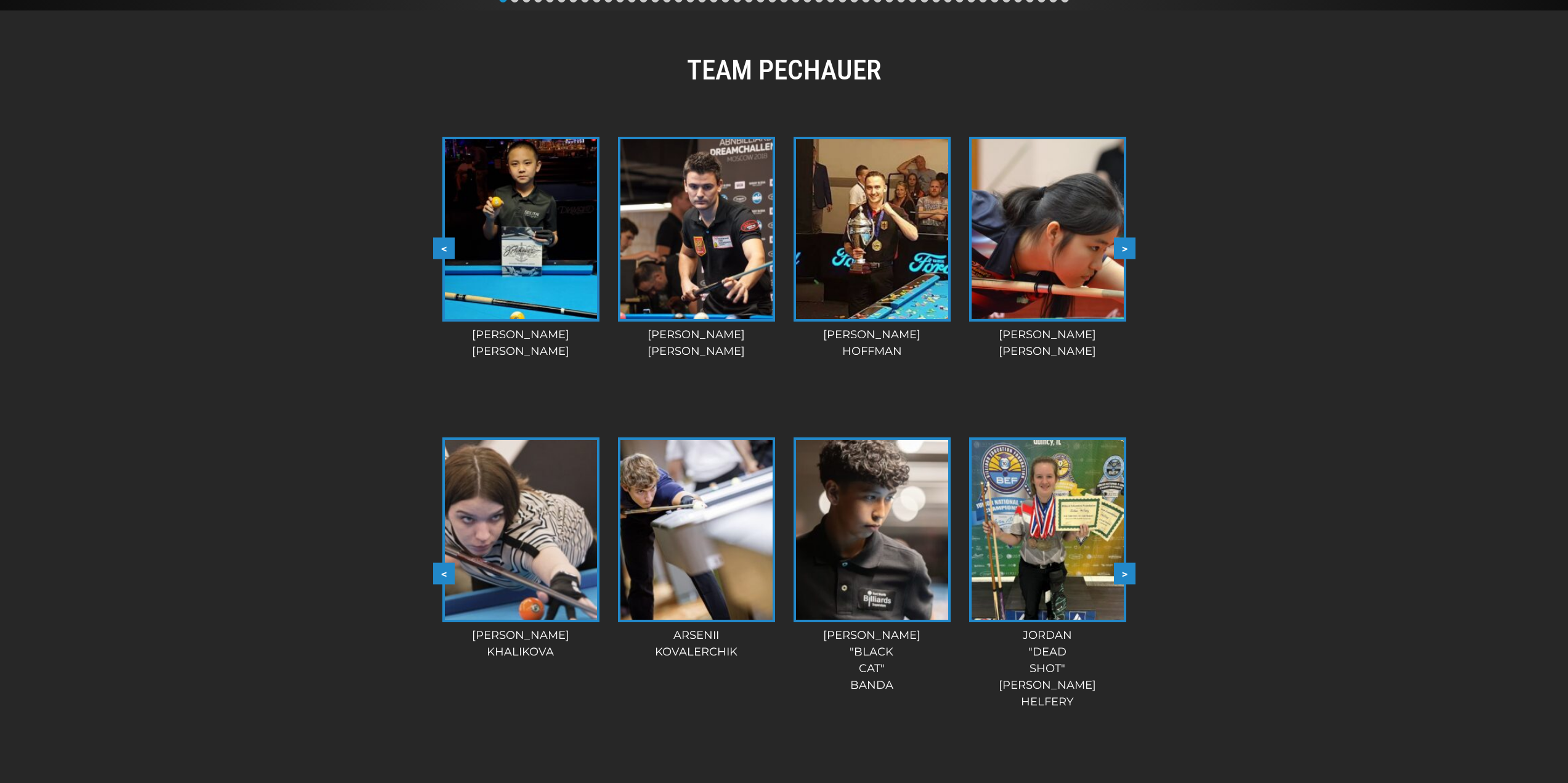
click at [1126, 571] on button ">" at bounding box center [1124, 574] width 21 height 21
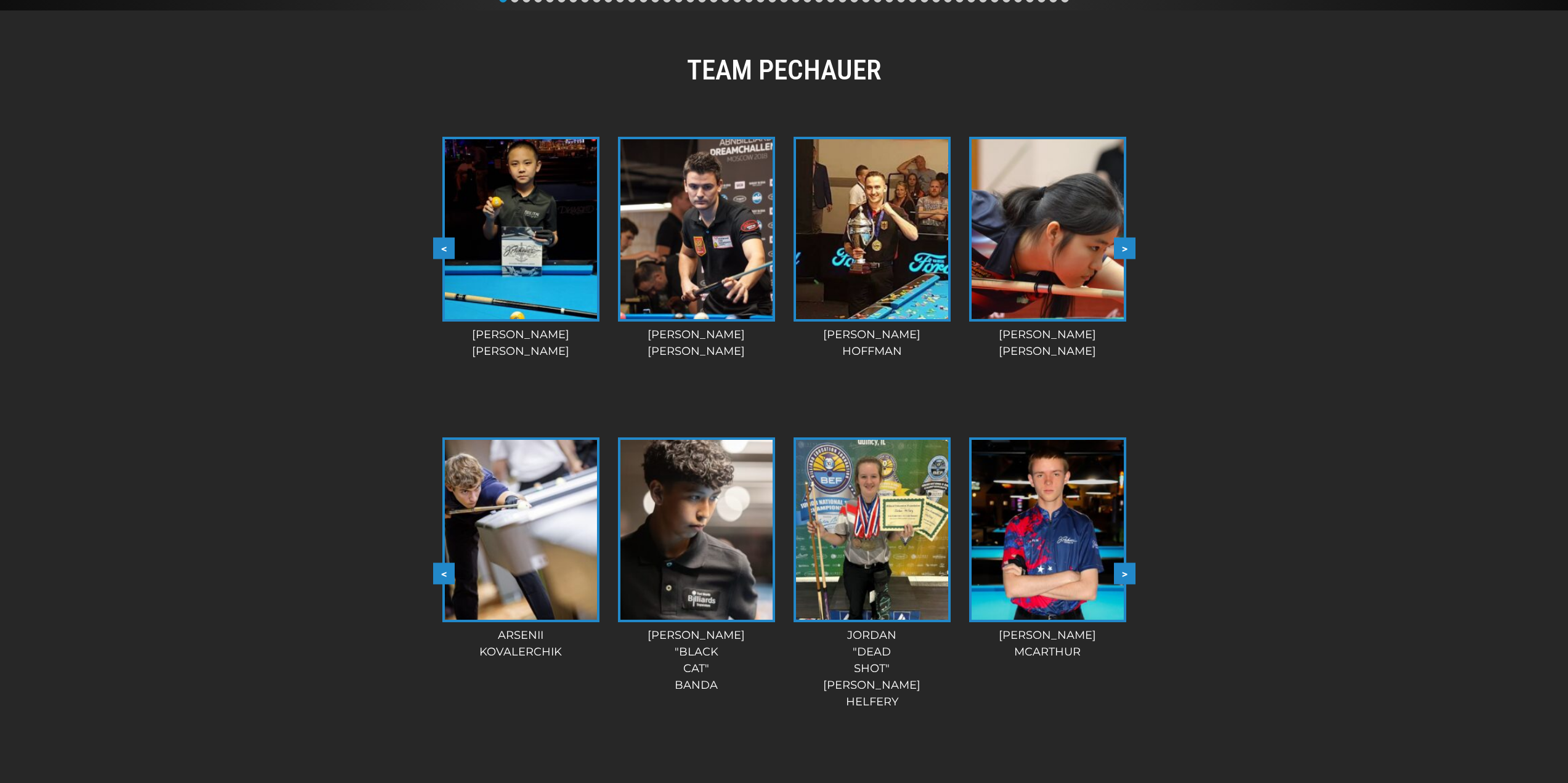
click at [1126, 571] on button ">" at bounding box center [1124, 574] width 21 height 21
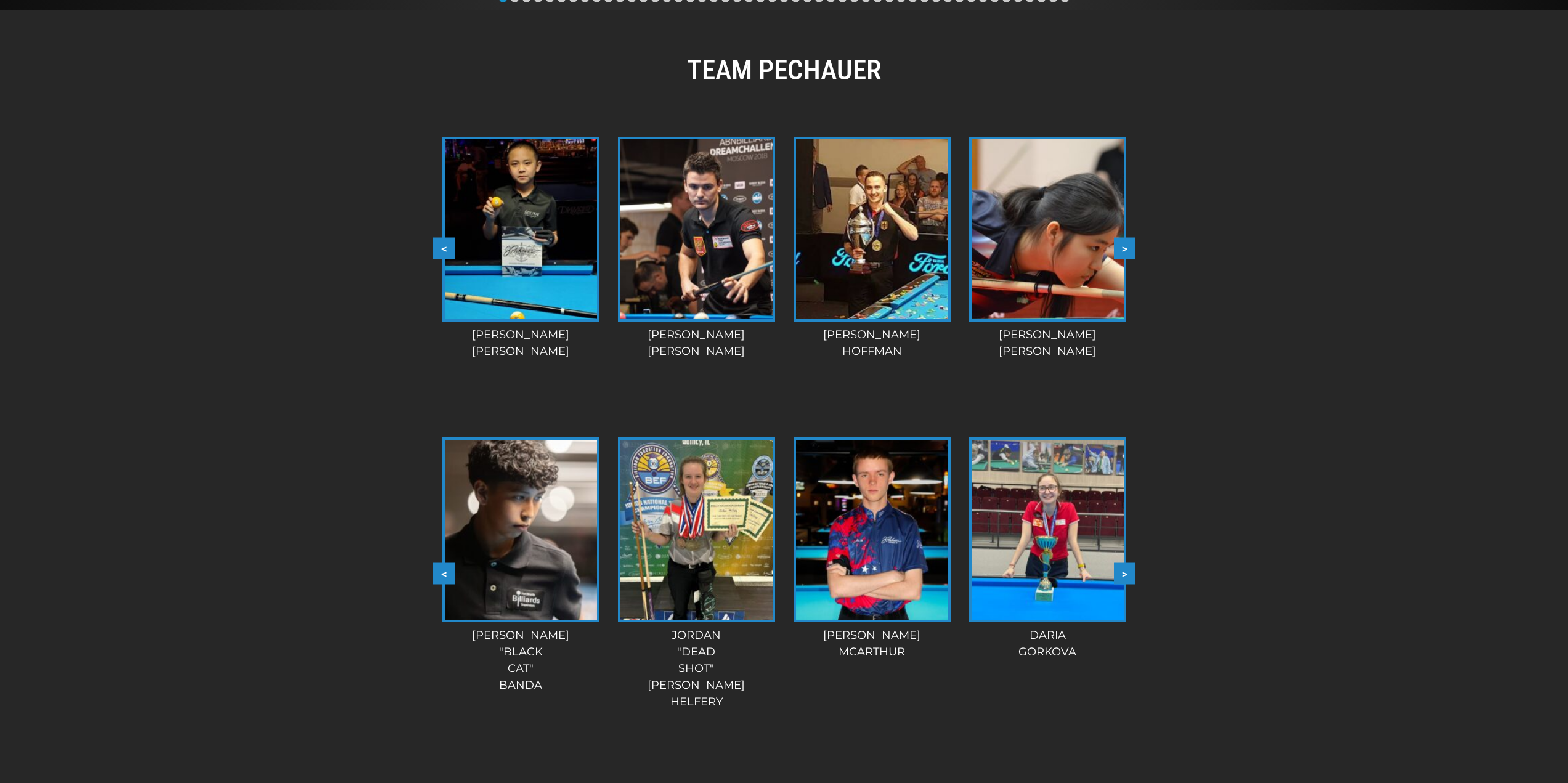
click at [1126, 571] on button ">" at bounding box center [1124, 574] width 21 height 21
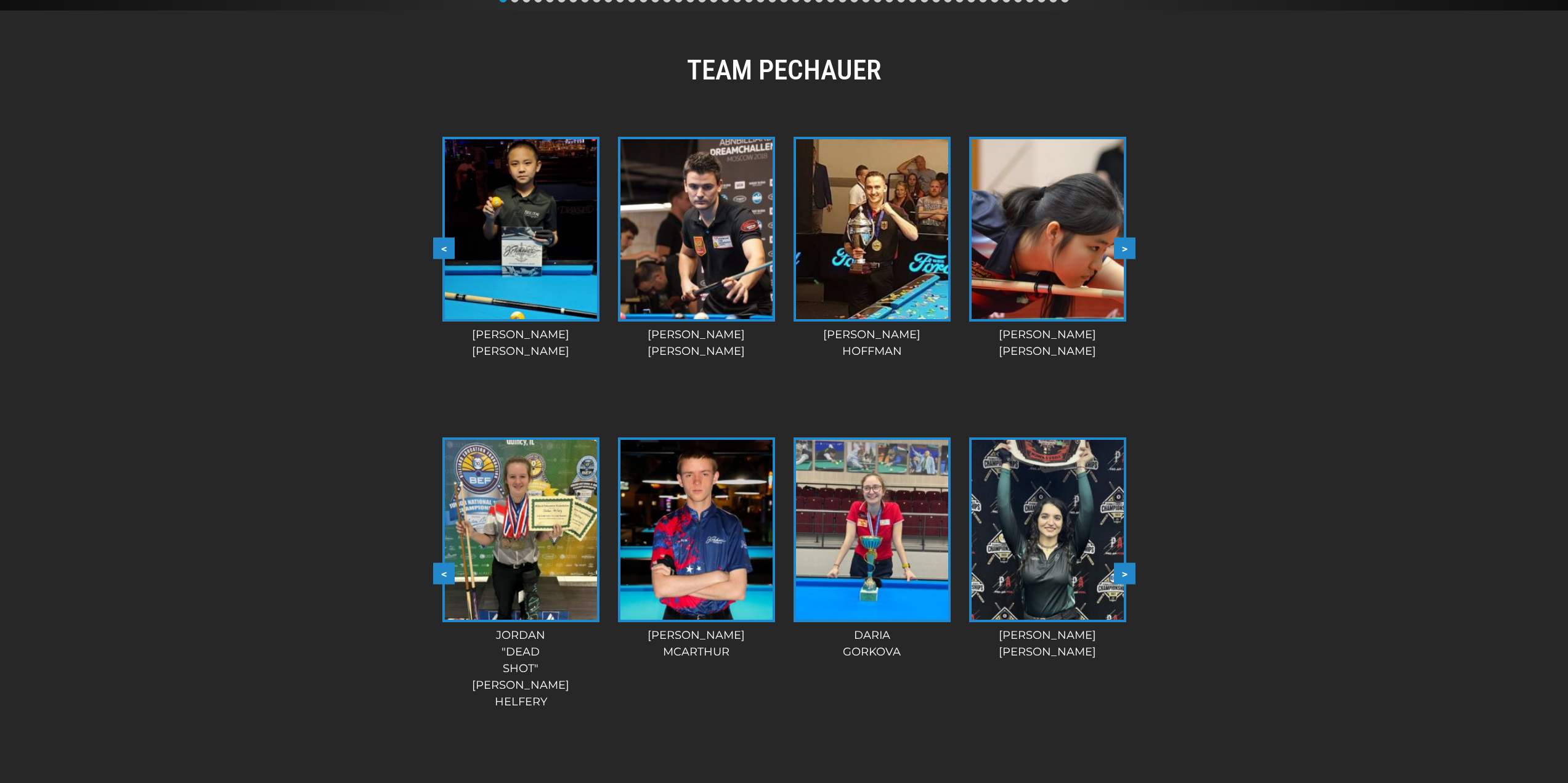
click at [1126, 571] on button ">" at bounding box center [1124, 574] width 21 height 21
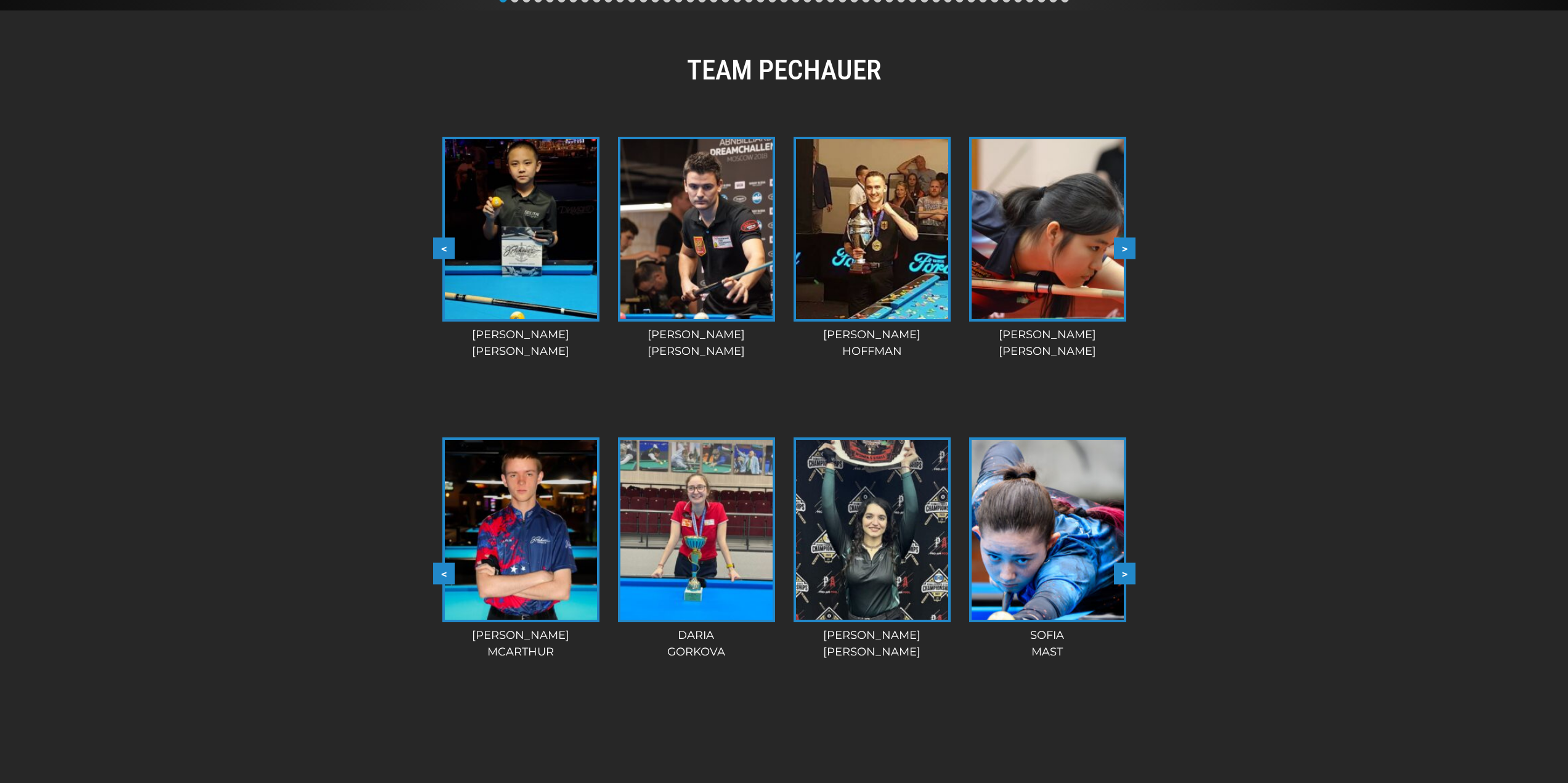
click at [1126, 571] on button ">" at bounding box center [1124, 574] width 21 height 21
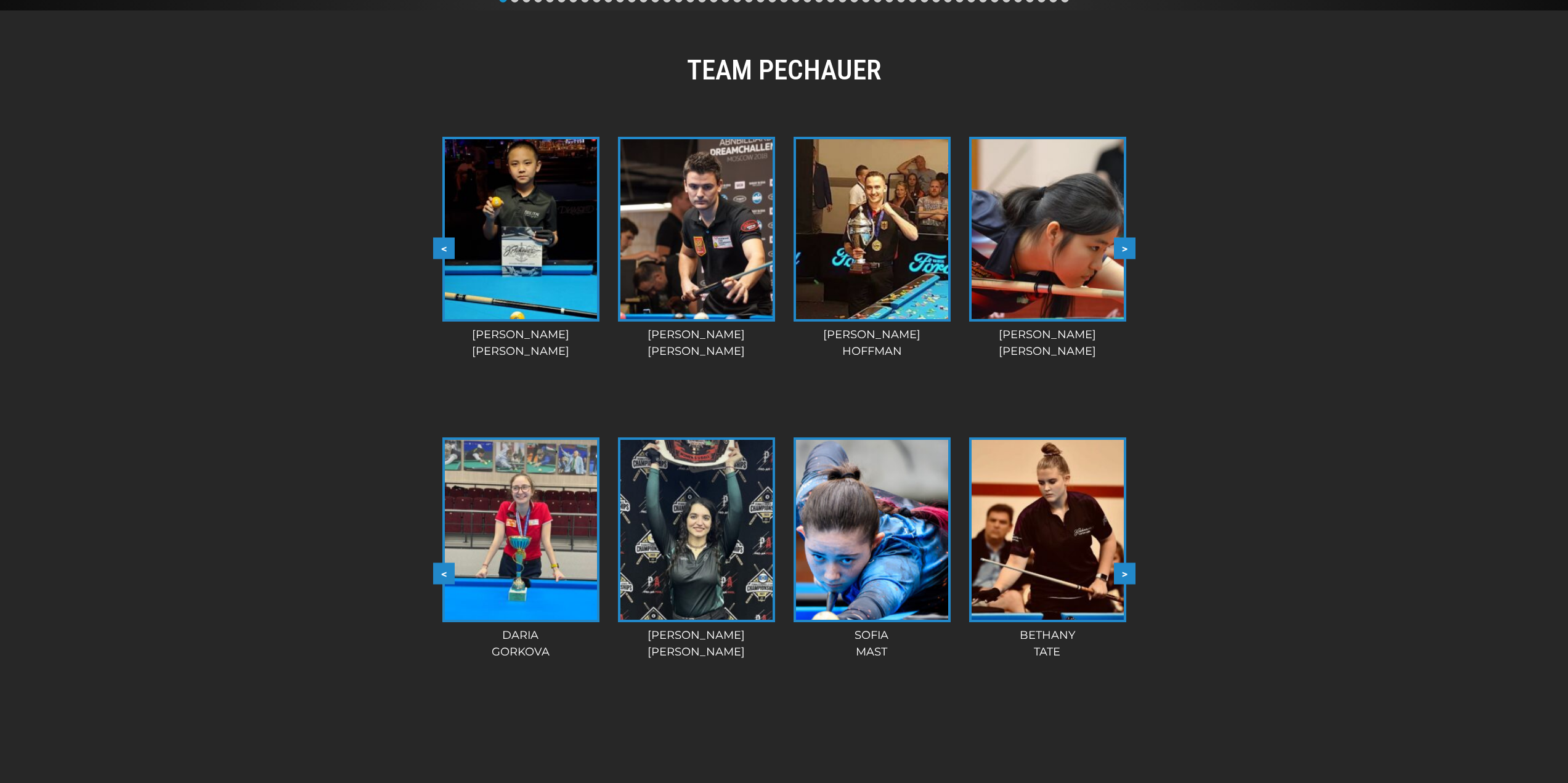
click at [1126, 571] on button ">" at bounding box center [1124, 574] width 21 height 21
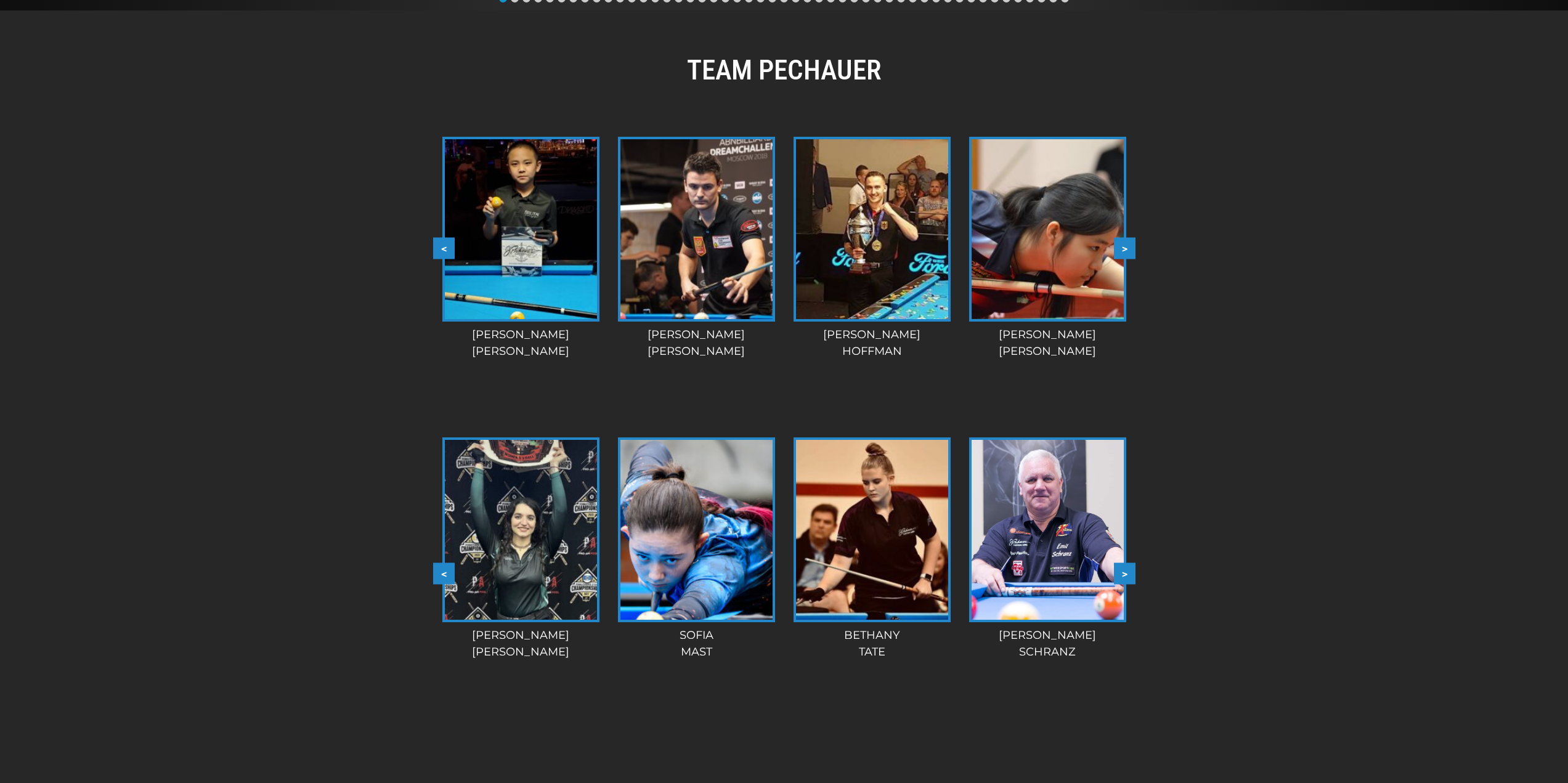
click at [1126, 571] on button ">" at bounding box center [1124, 574] width 21 height 21
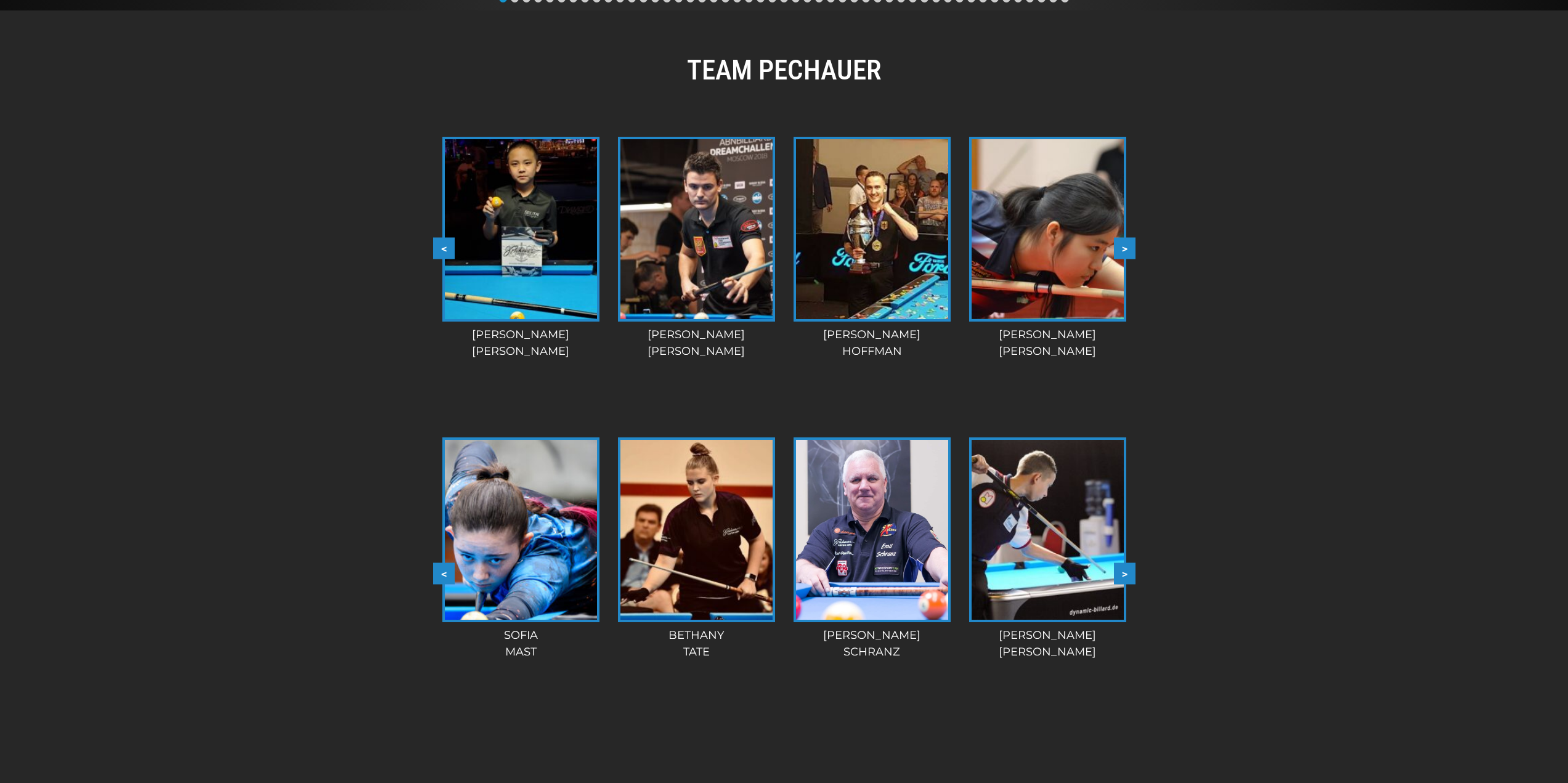
click at [1126, 571] on button ">" at bounding box center [1124, 574] width 21 height 21
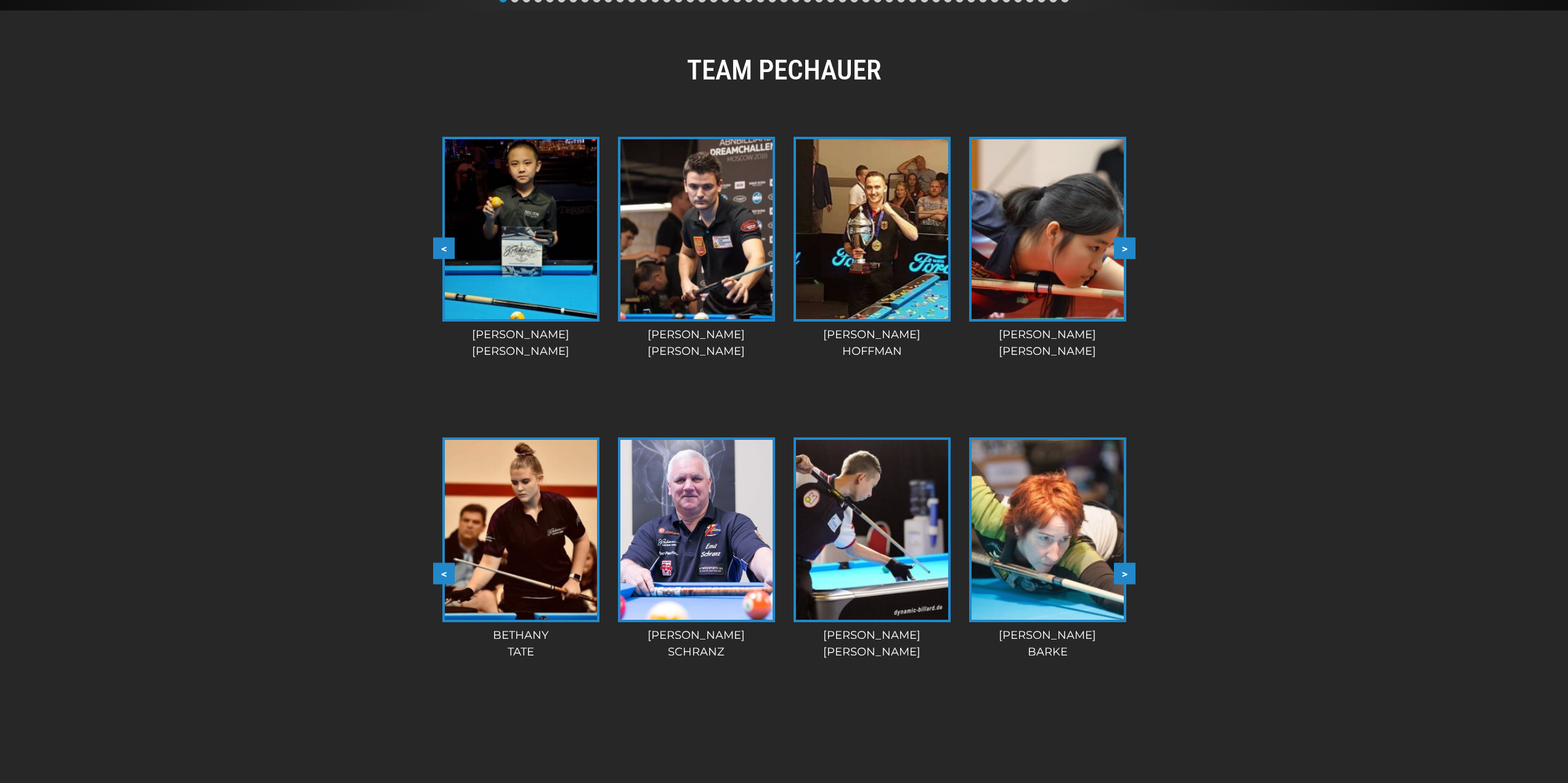
click at [1126, 571] on button ">" at bounding box center [1124, 574] width 21 height 21
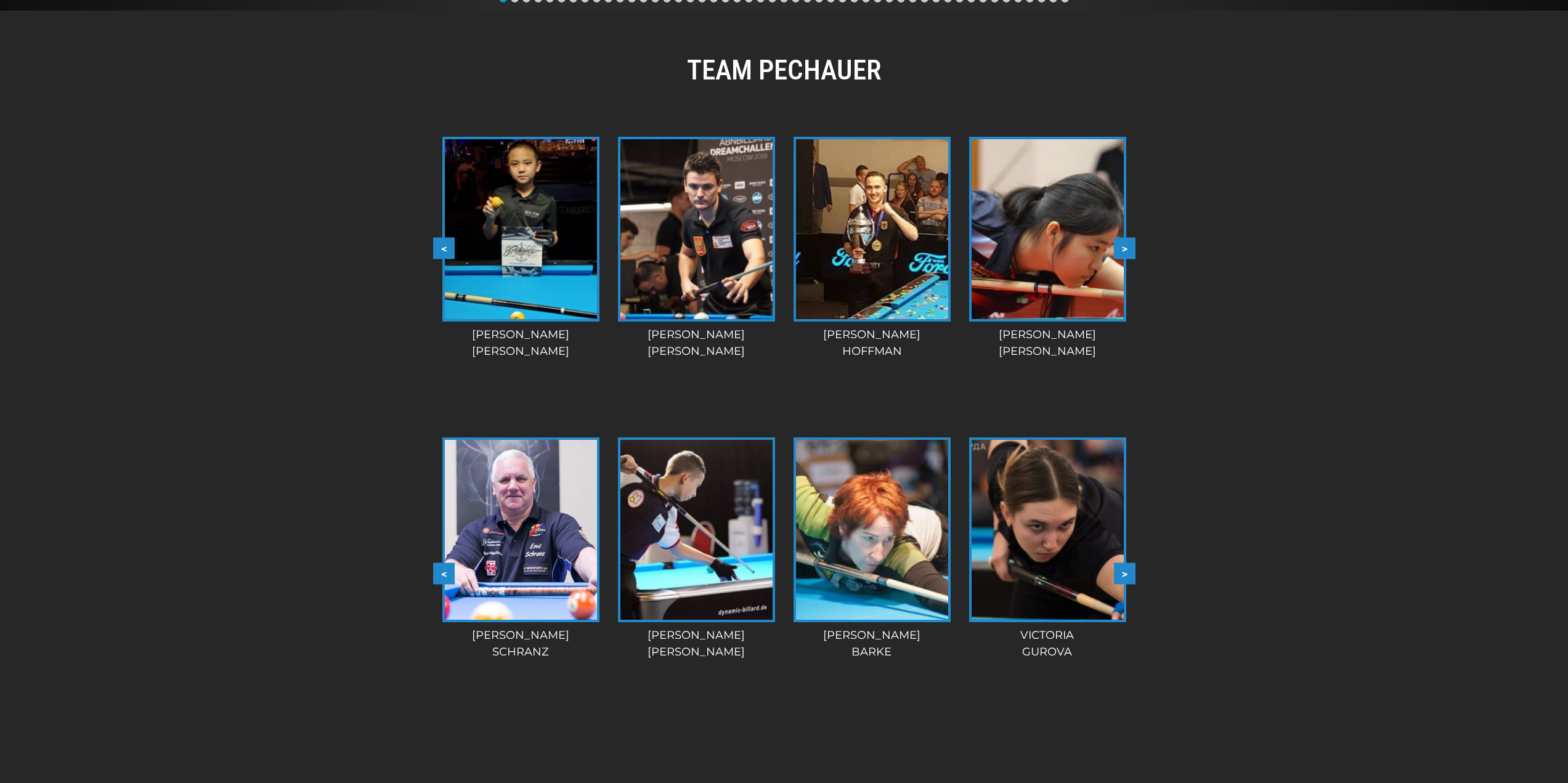
click at [1126, 571] on button ">" at bounding box center [1124, 574] width 21 height 21
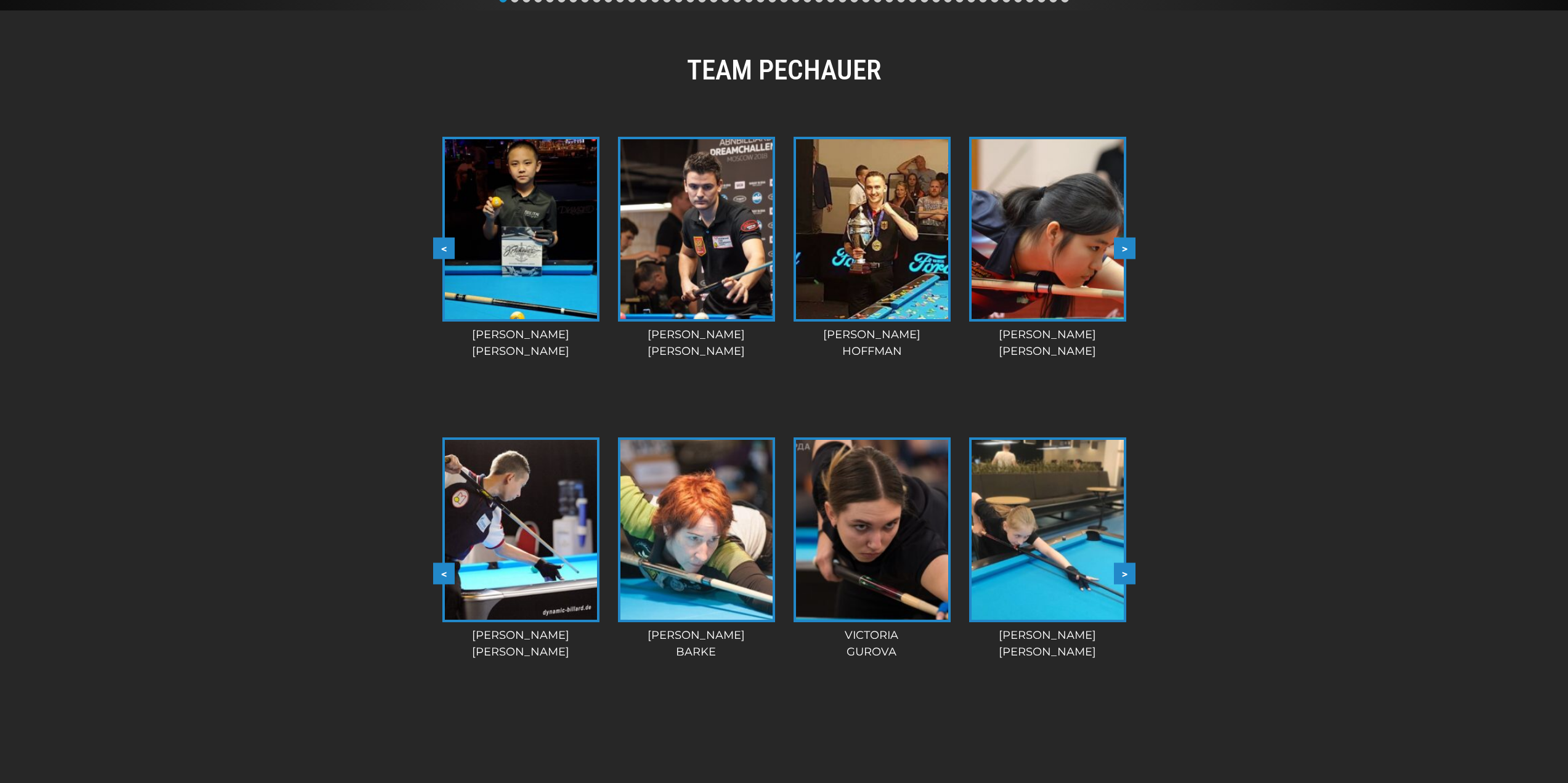
click at [1126, 571] on button ">" at bounding box center [1124, 574] width 21 height 21
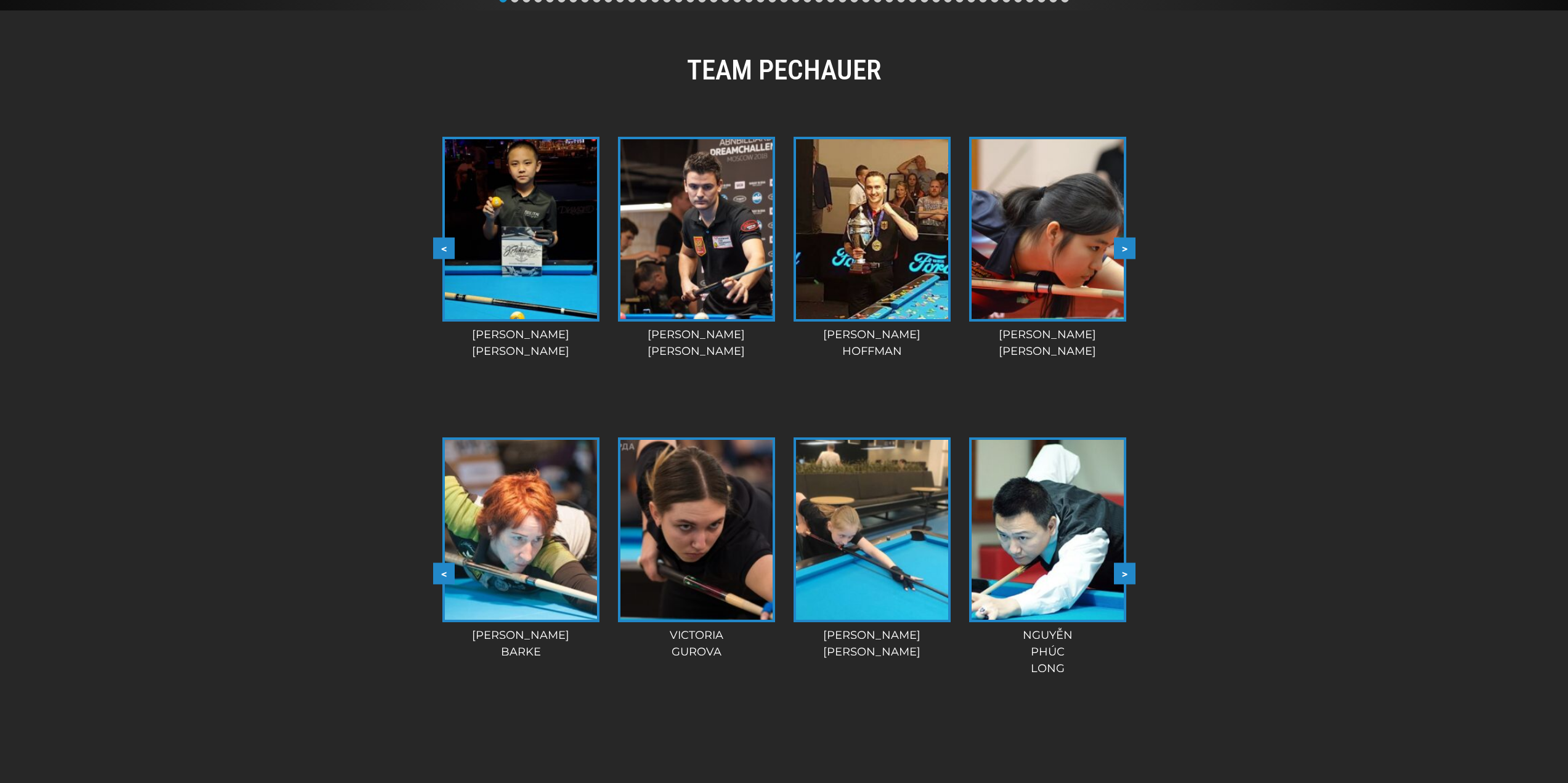
click at [1126, 571] on button ">" at bounding box center [1124, 574] width 21 height 21
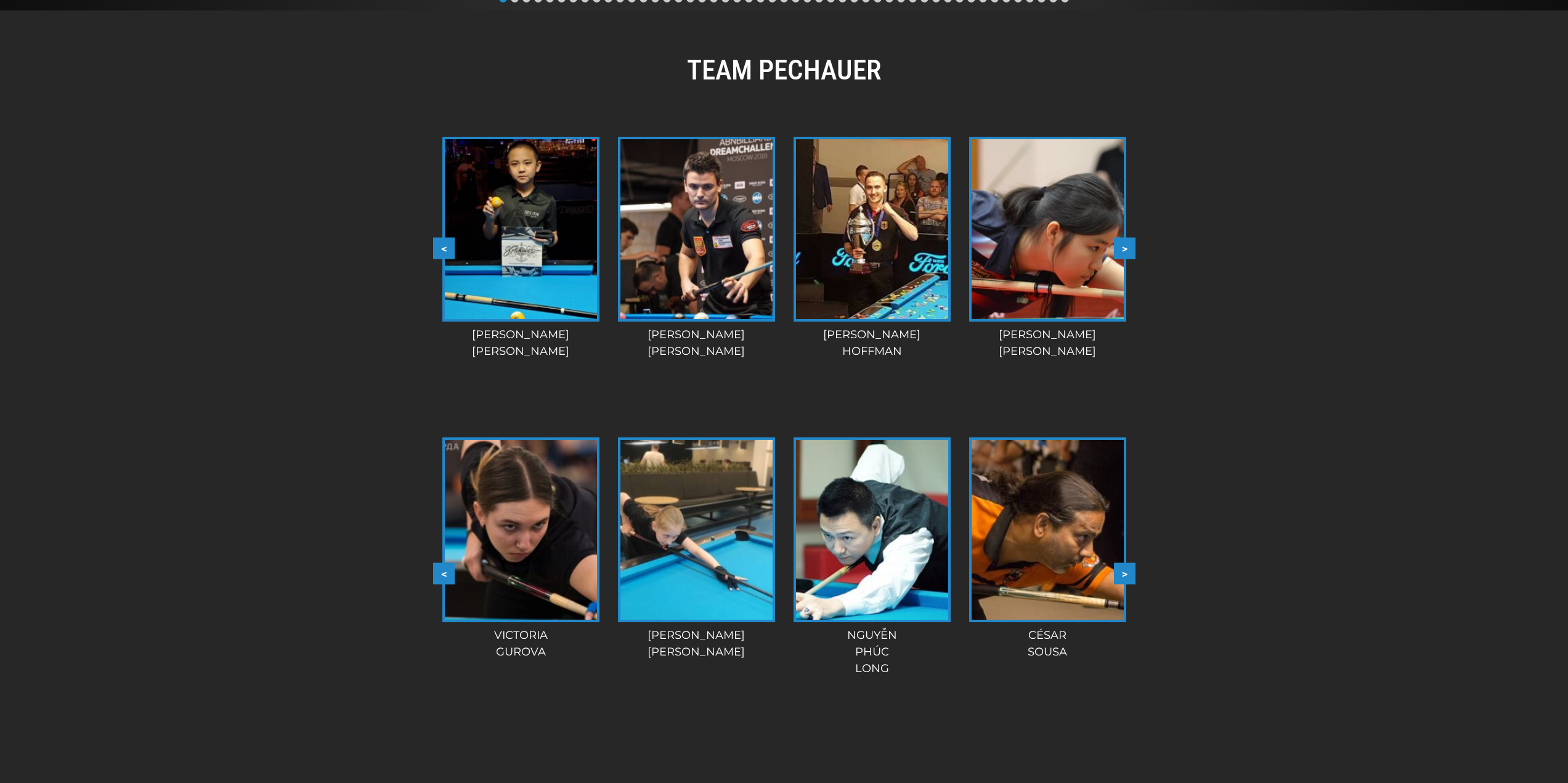
click at [1126, 571] on button ">" at bounding box center [1124, 574] width 21 height 21
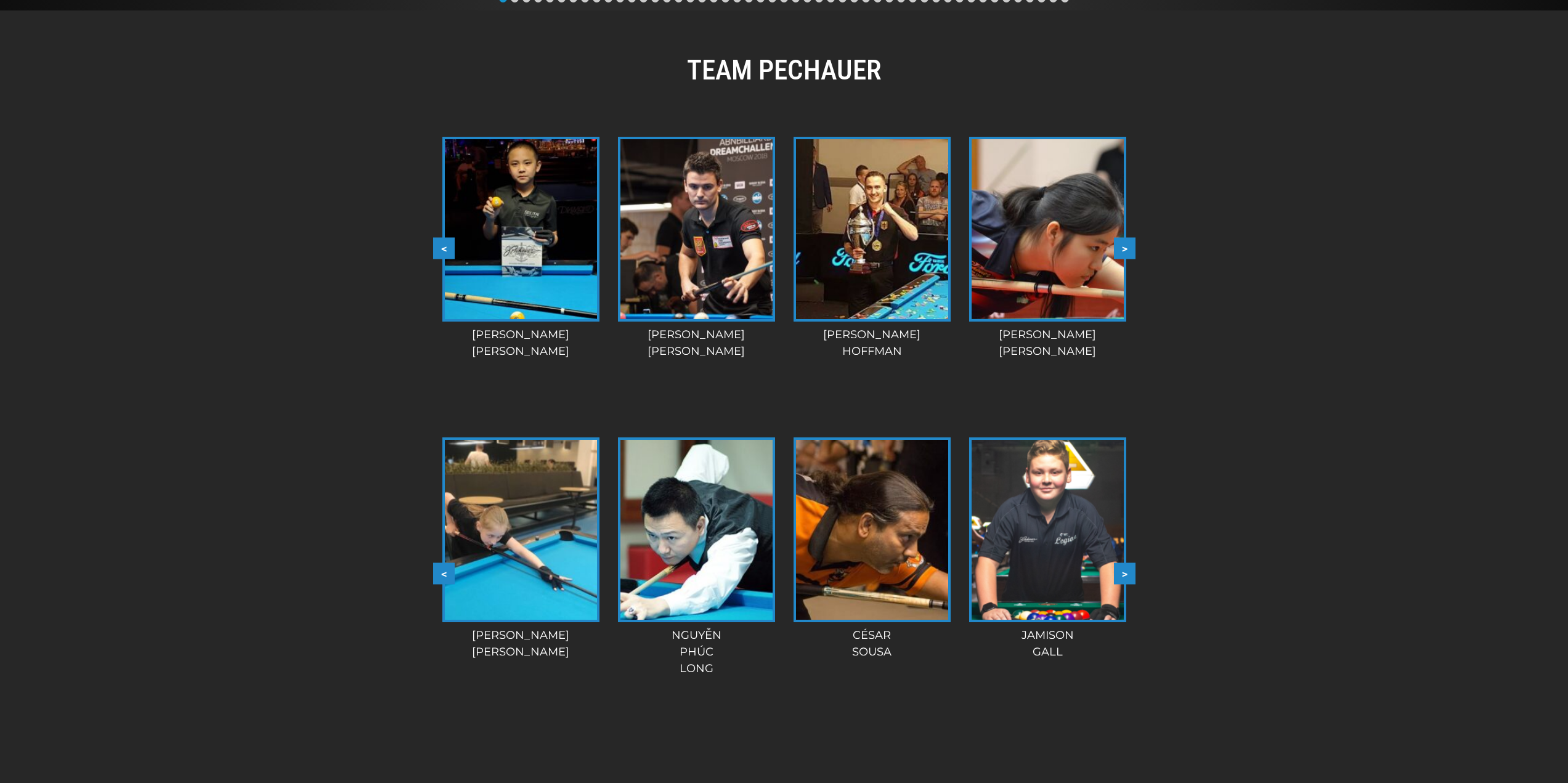
click at [1126, 571] on button ">" at bounding box center [1124, 574] width 21 height 21
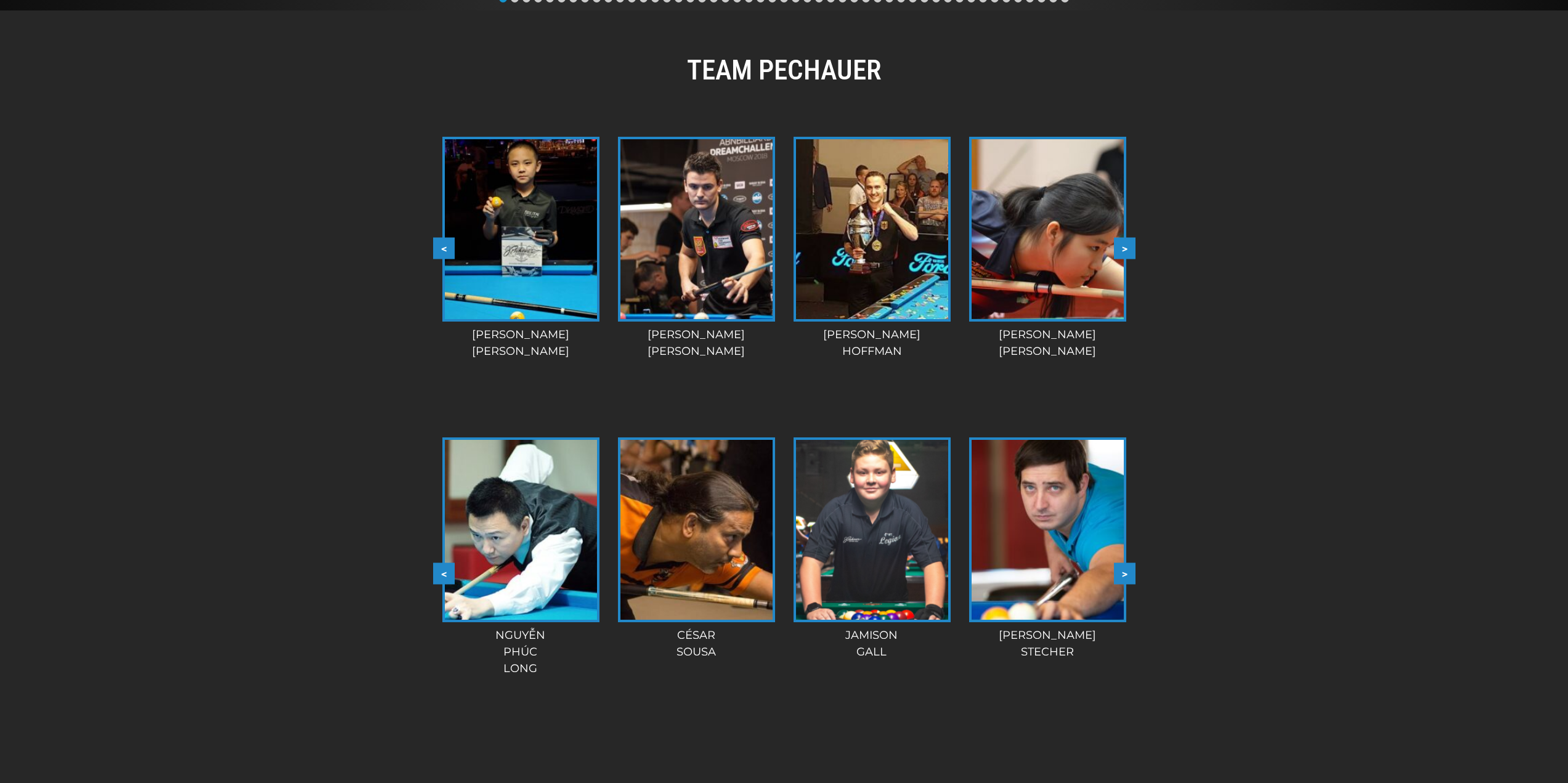
click at [1126, 571] on button ">" at bounding box center [1124, 574] width 21 height 21
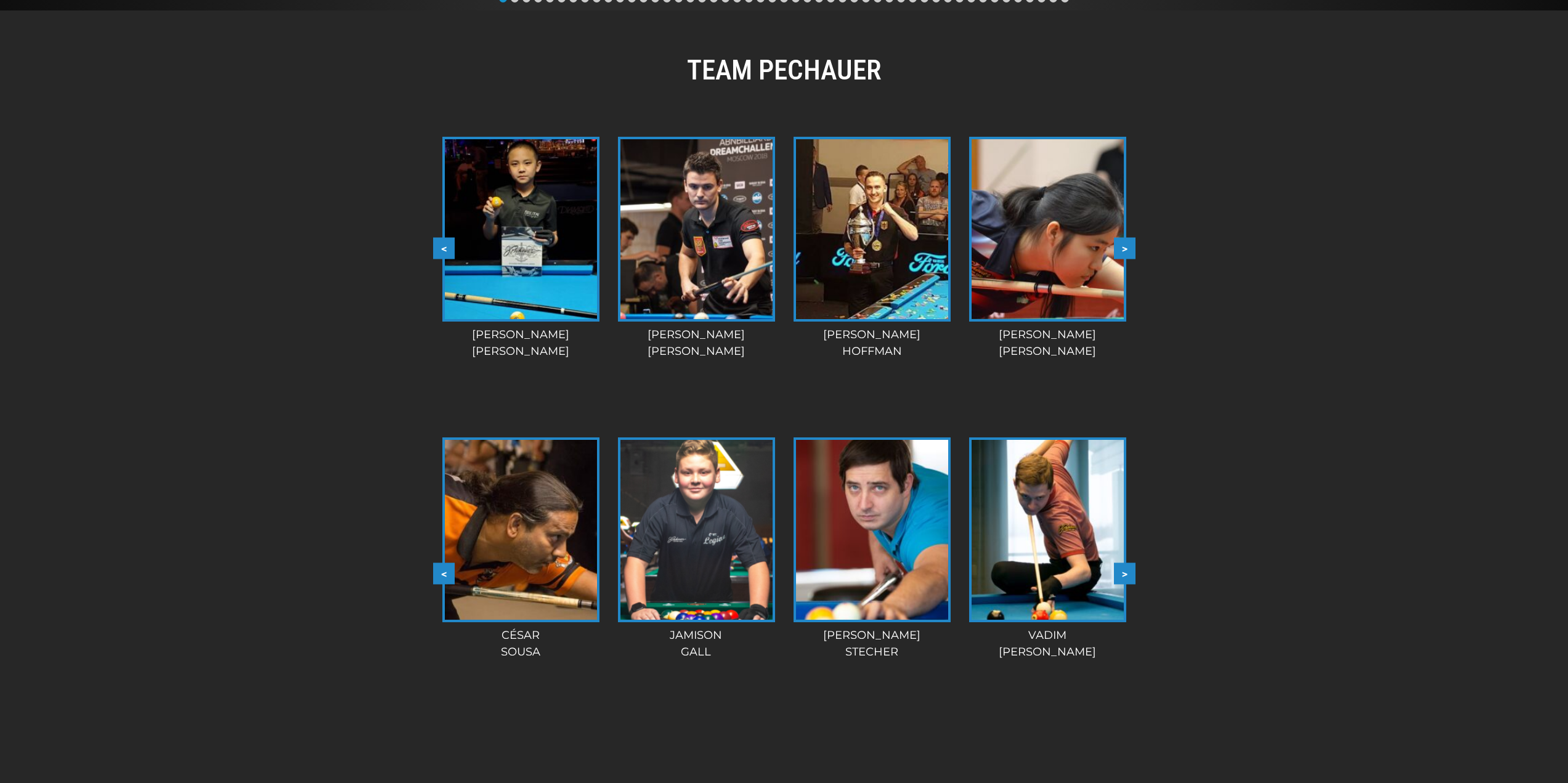
click at [1126, 571] on button ">" at bounding box center [1124, 574] width 21 height 21
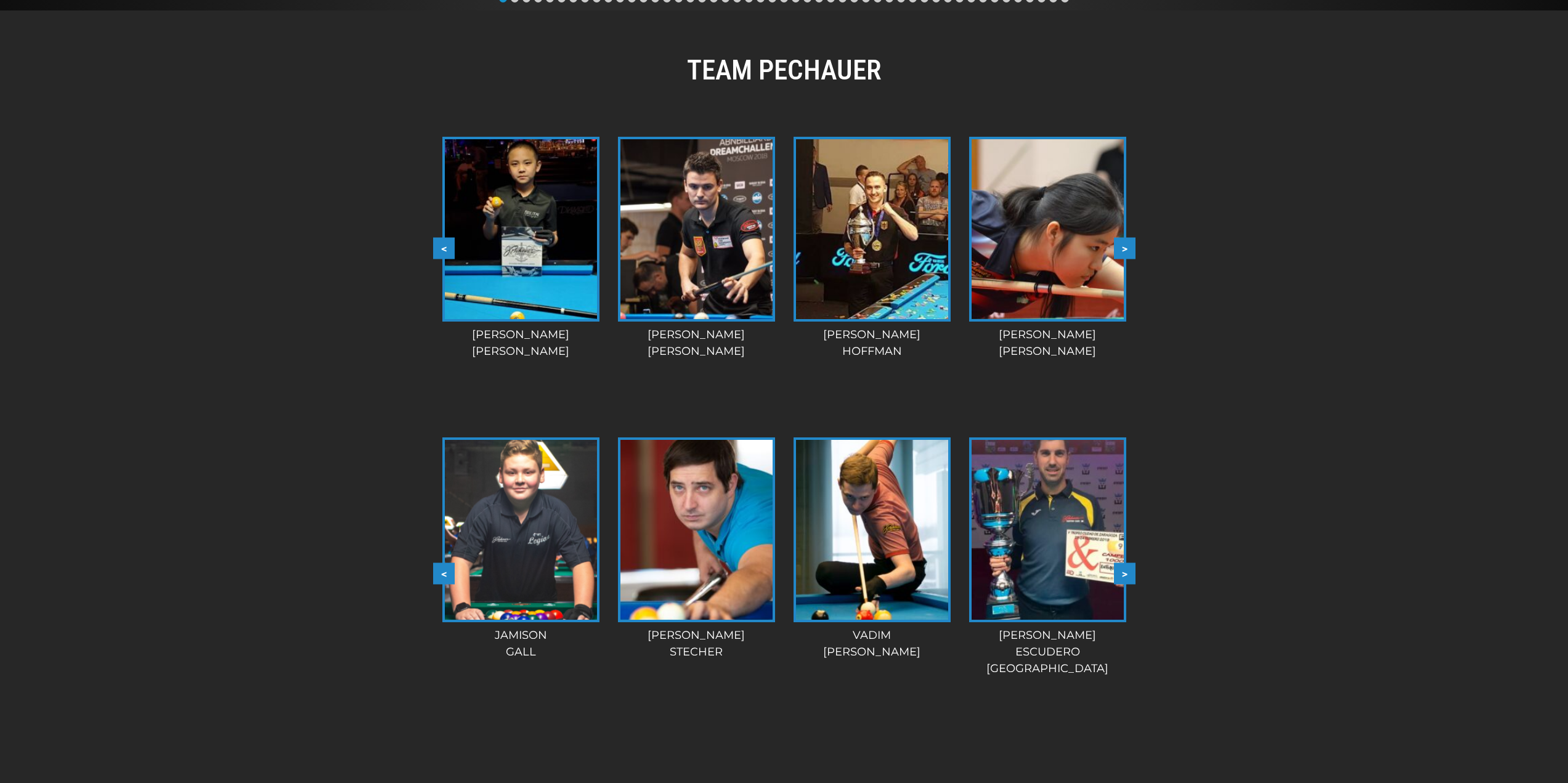
click at [1126, 571] on button ">" at bounding box center [1124, 574] width 21 height 21
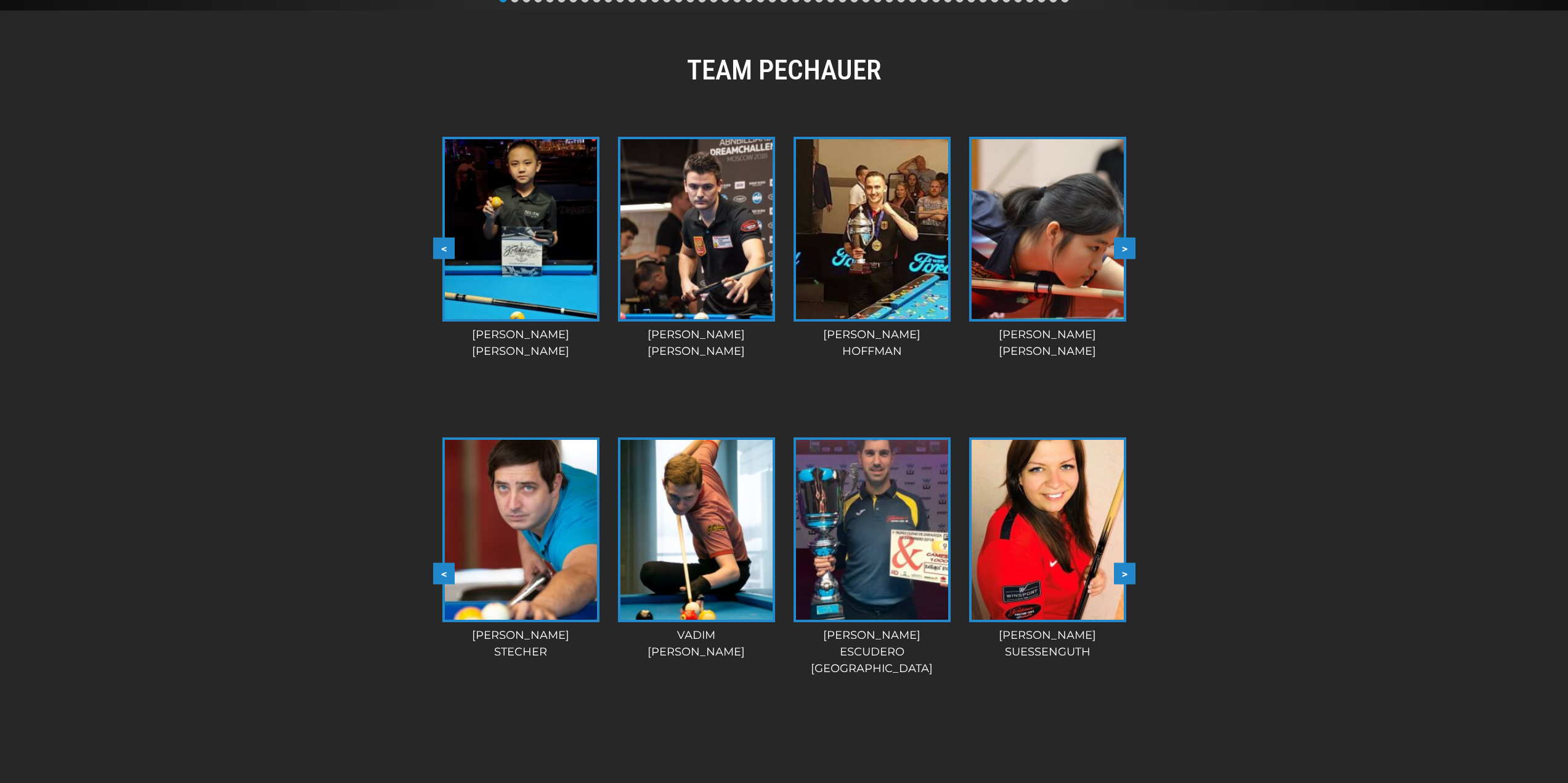
click at [1126, 571] on button ">" at bounding box center [1124, 574] width 21 height 21
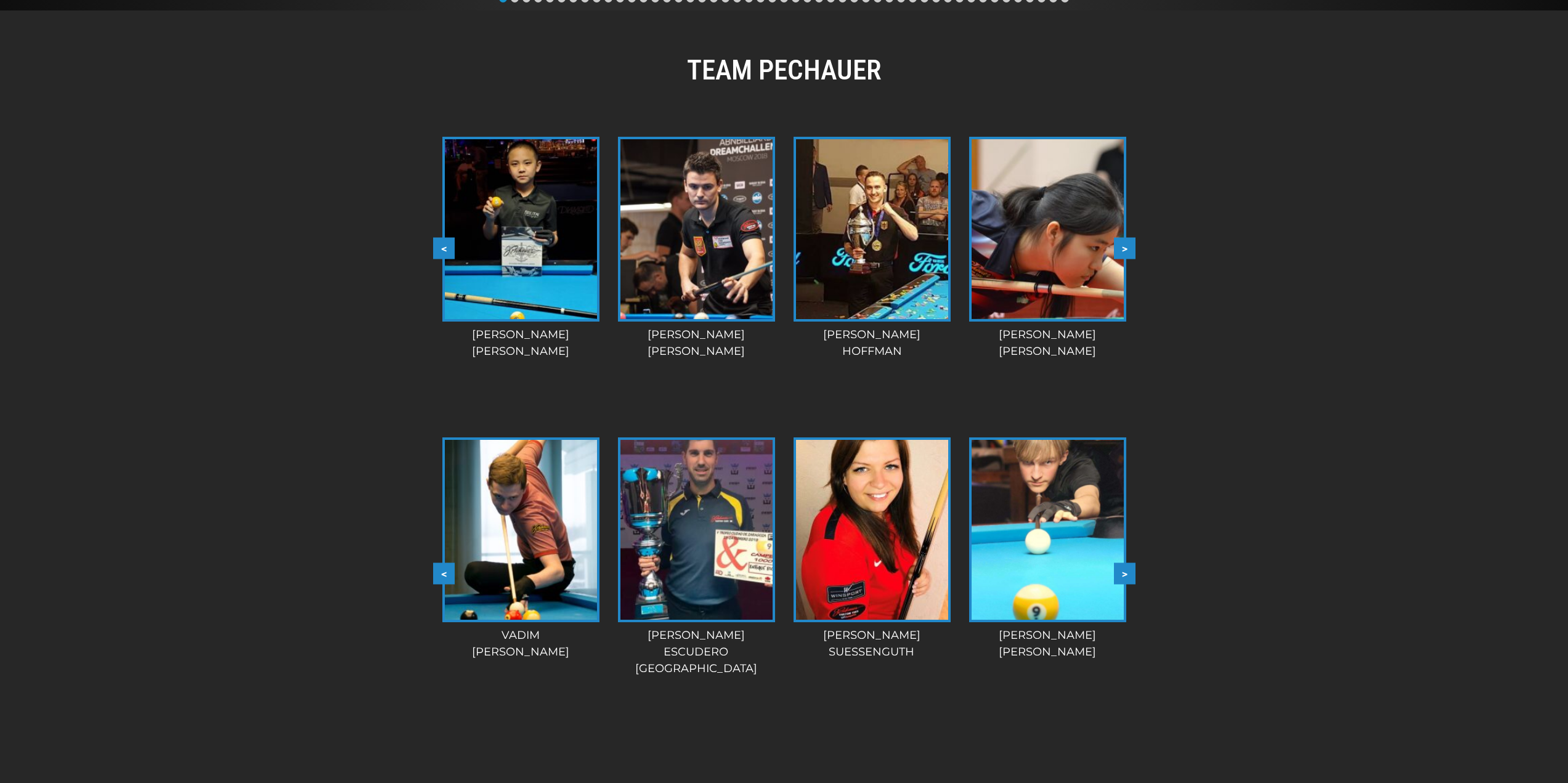
click at [1126, 571] on button ">" at bounding box center [1124, 574] width 21 height 21
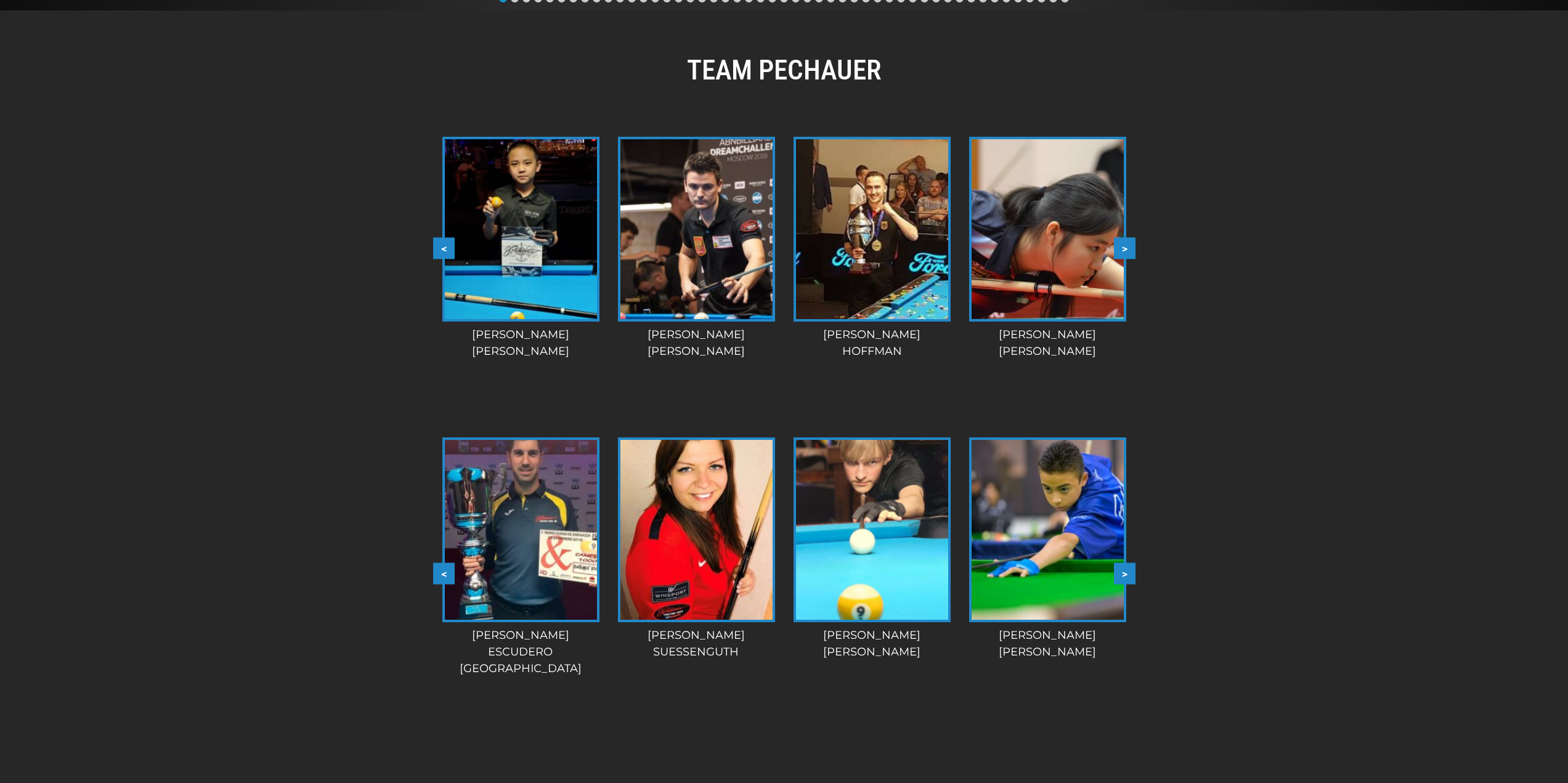
click at [1126, 571] on button ">" at bounding box center [1124, 574] width 21 height 21
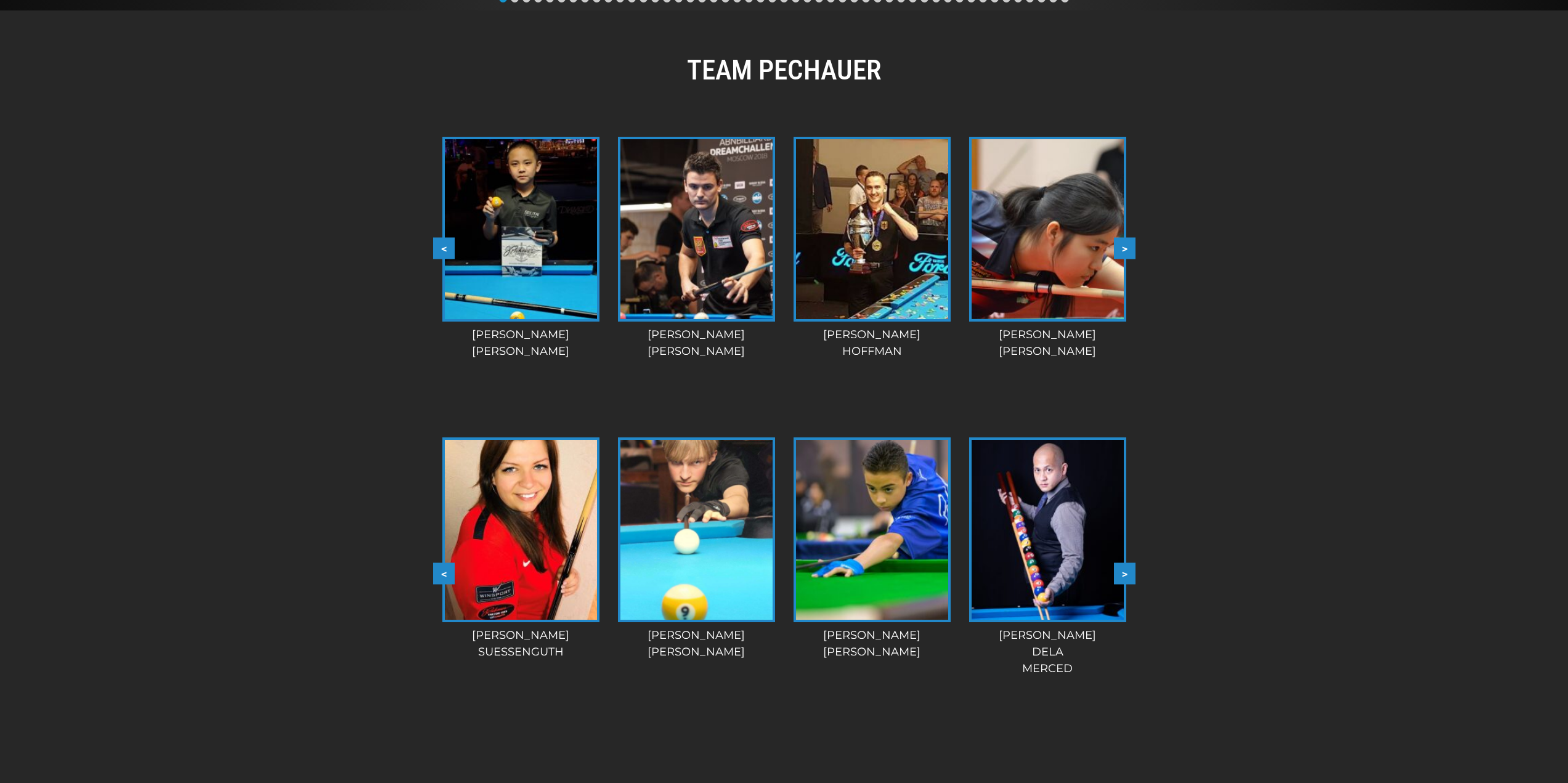
click at [1126, 571] on button ">" at bounding box center [1124, 574] width 21 height 21
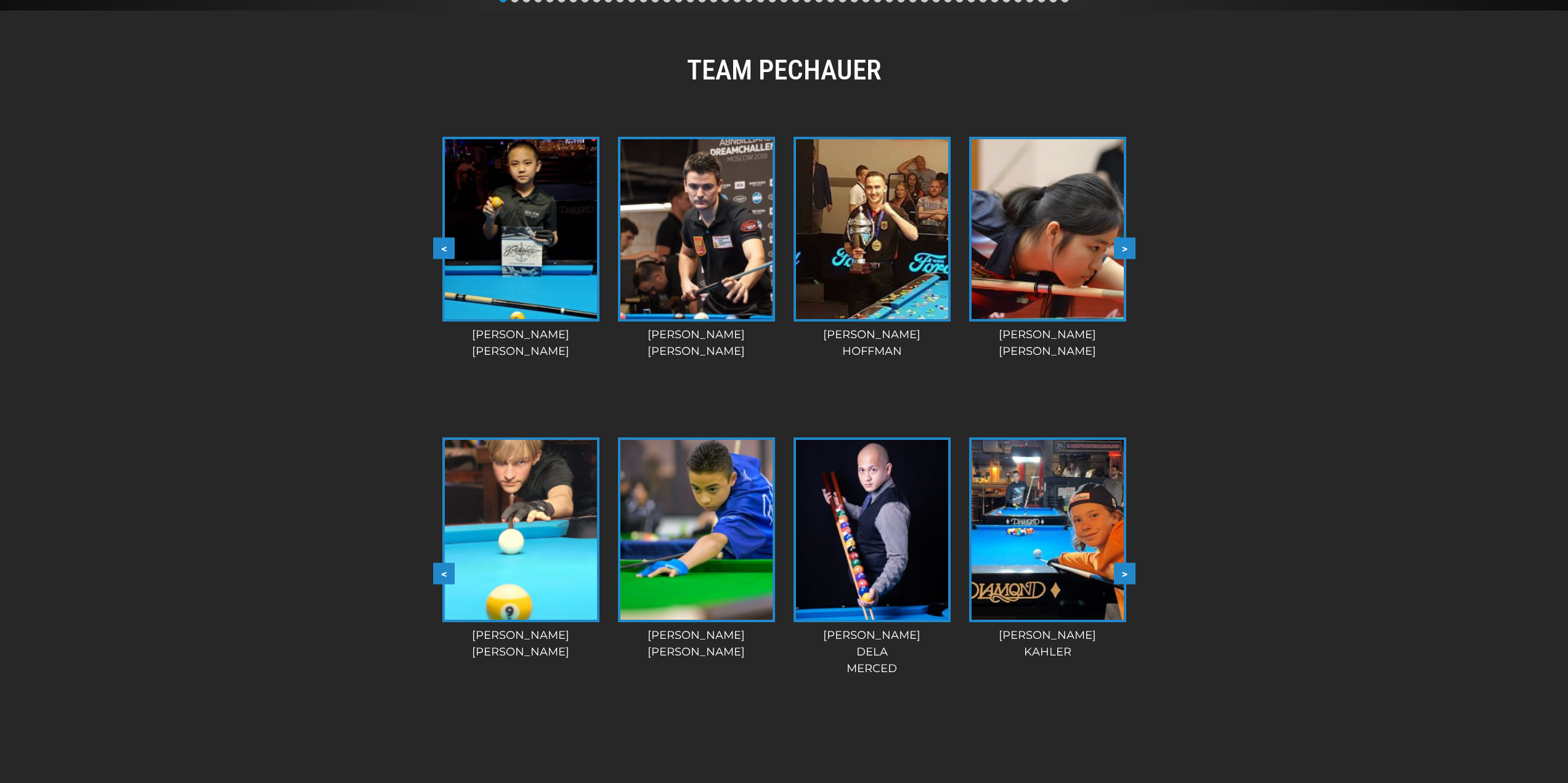
click at [1126, 571] on button ">" at bounding box center [1124, 574] width 21 height 21
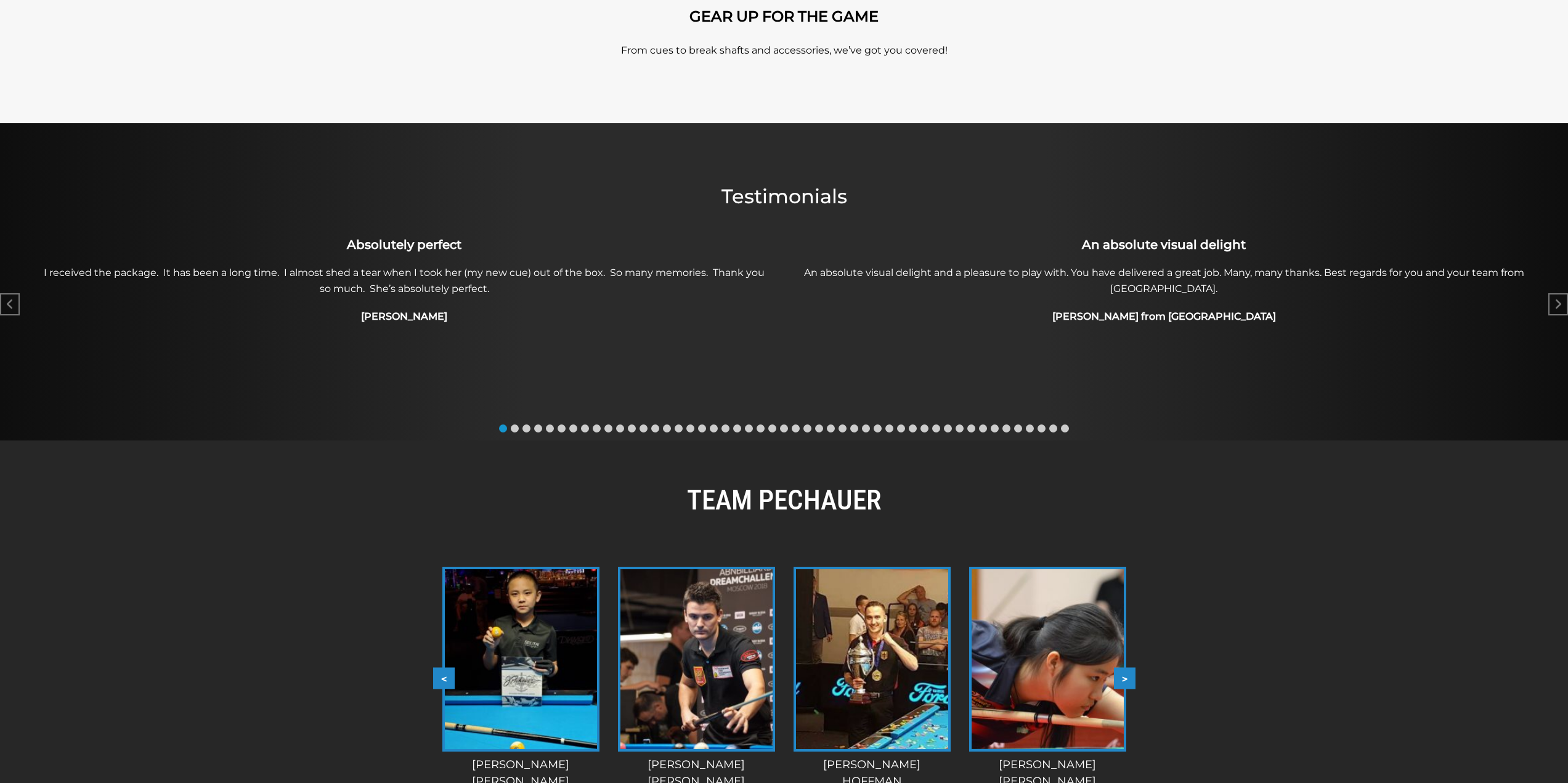
scroll to position [496, 0]
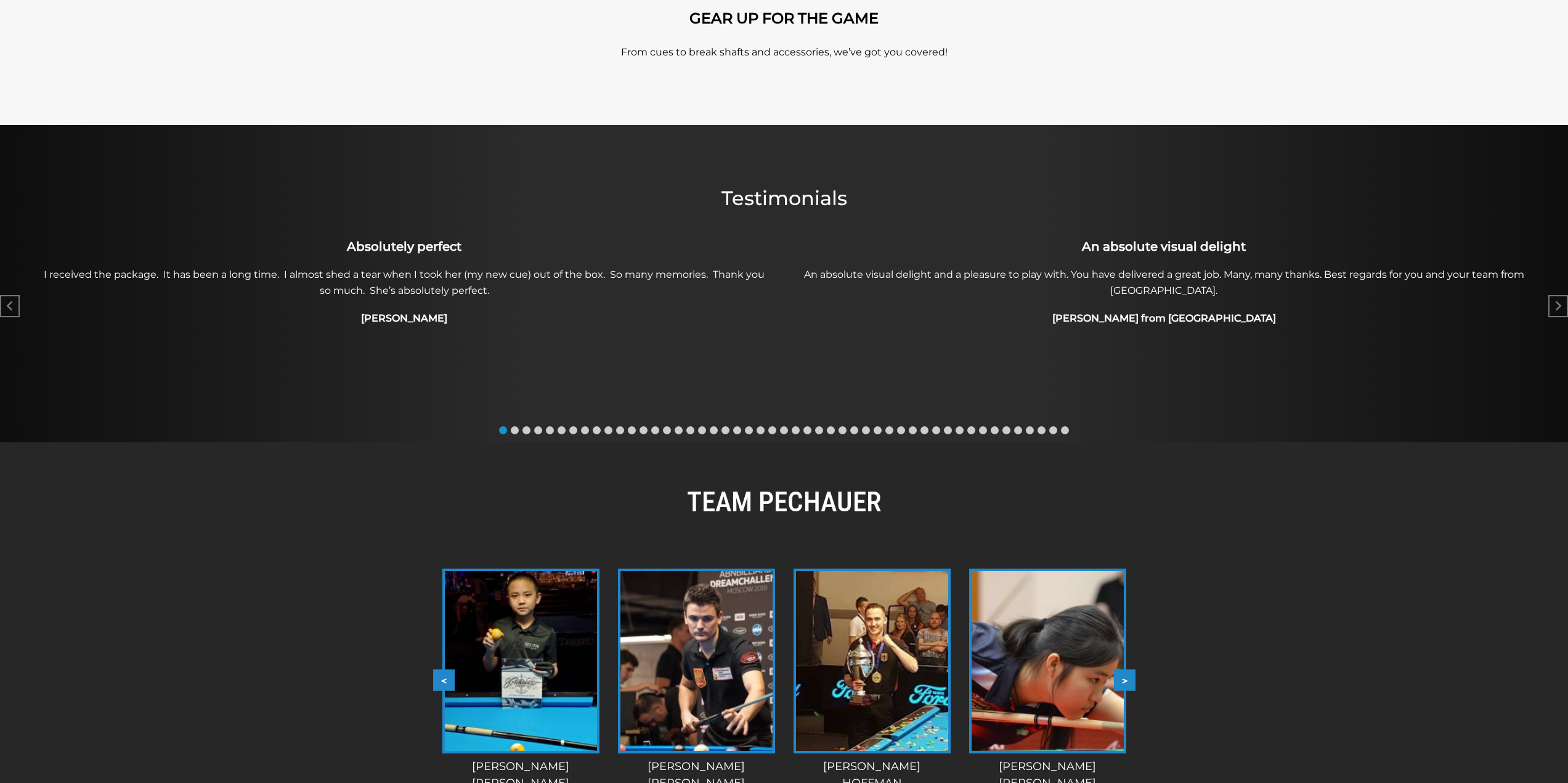
click at [1124, 682] on button ">" at bounding box center [1124, 680] width 21 height 21
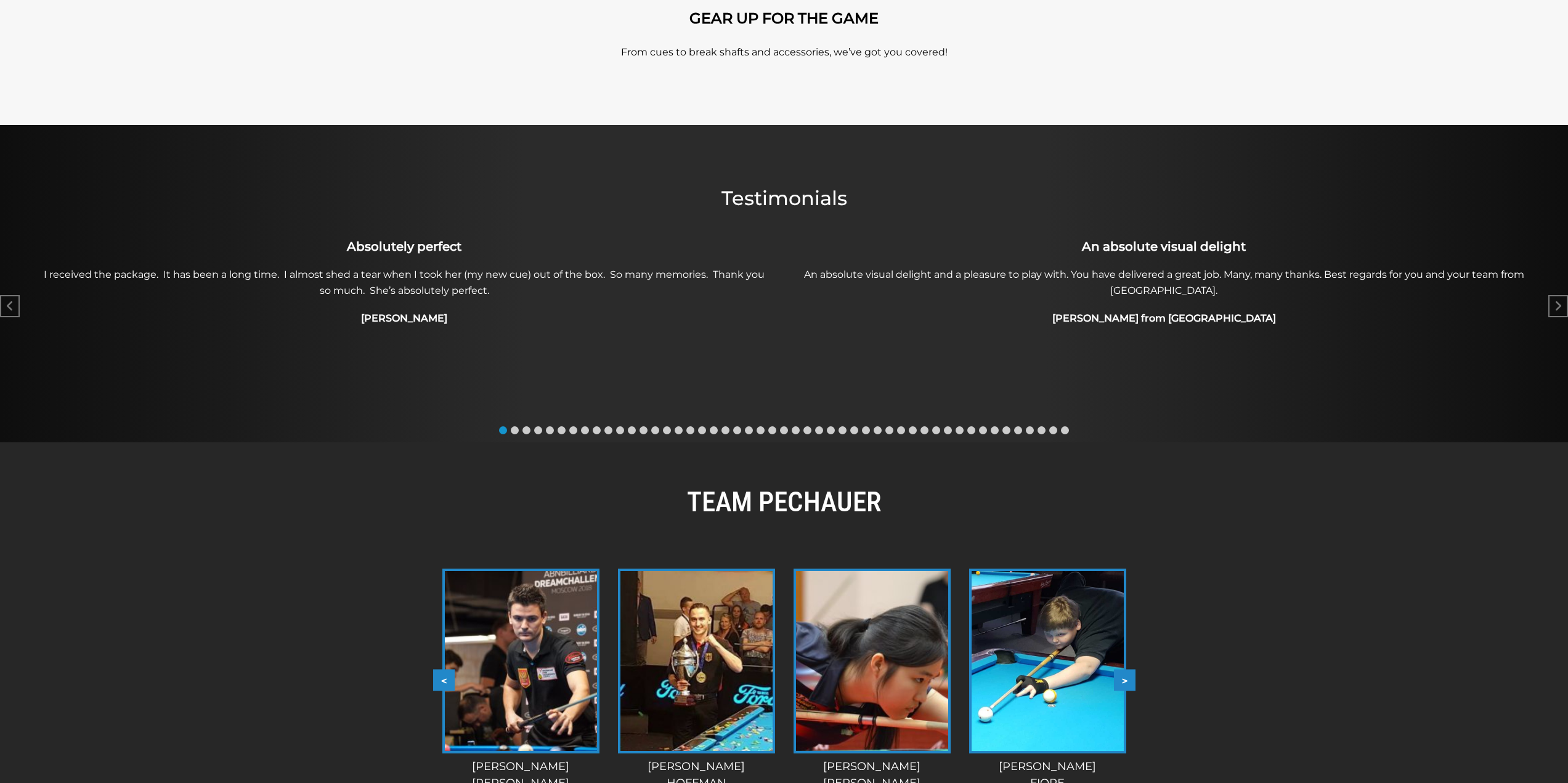
click at [1124, 682] on button ">" at bounding box center [1124, 680] width 21 height 21
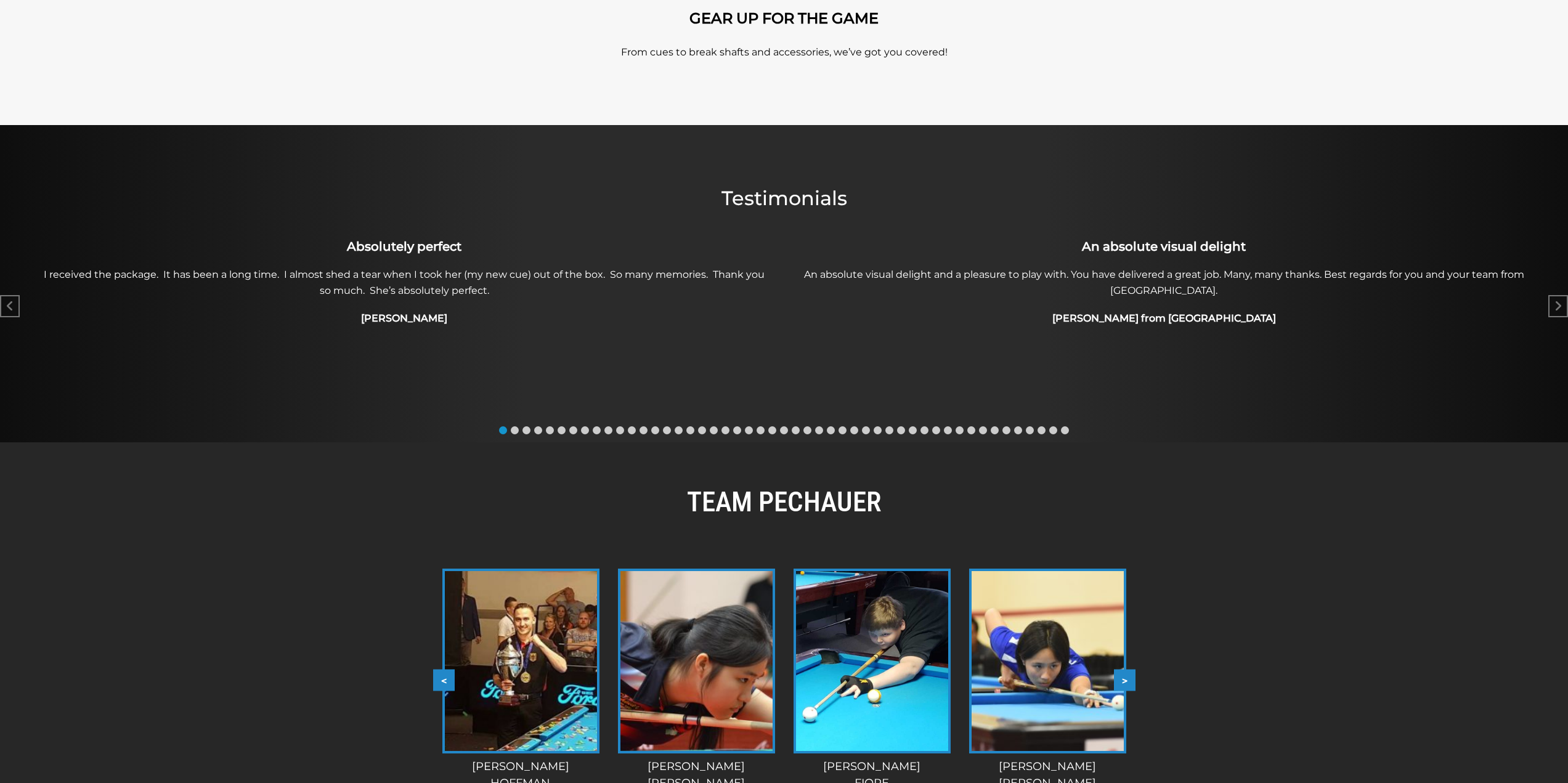
click at [1124, 682] on button ">" at bounding box center [1124, 680] width 21 height 21
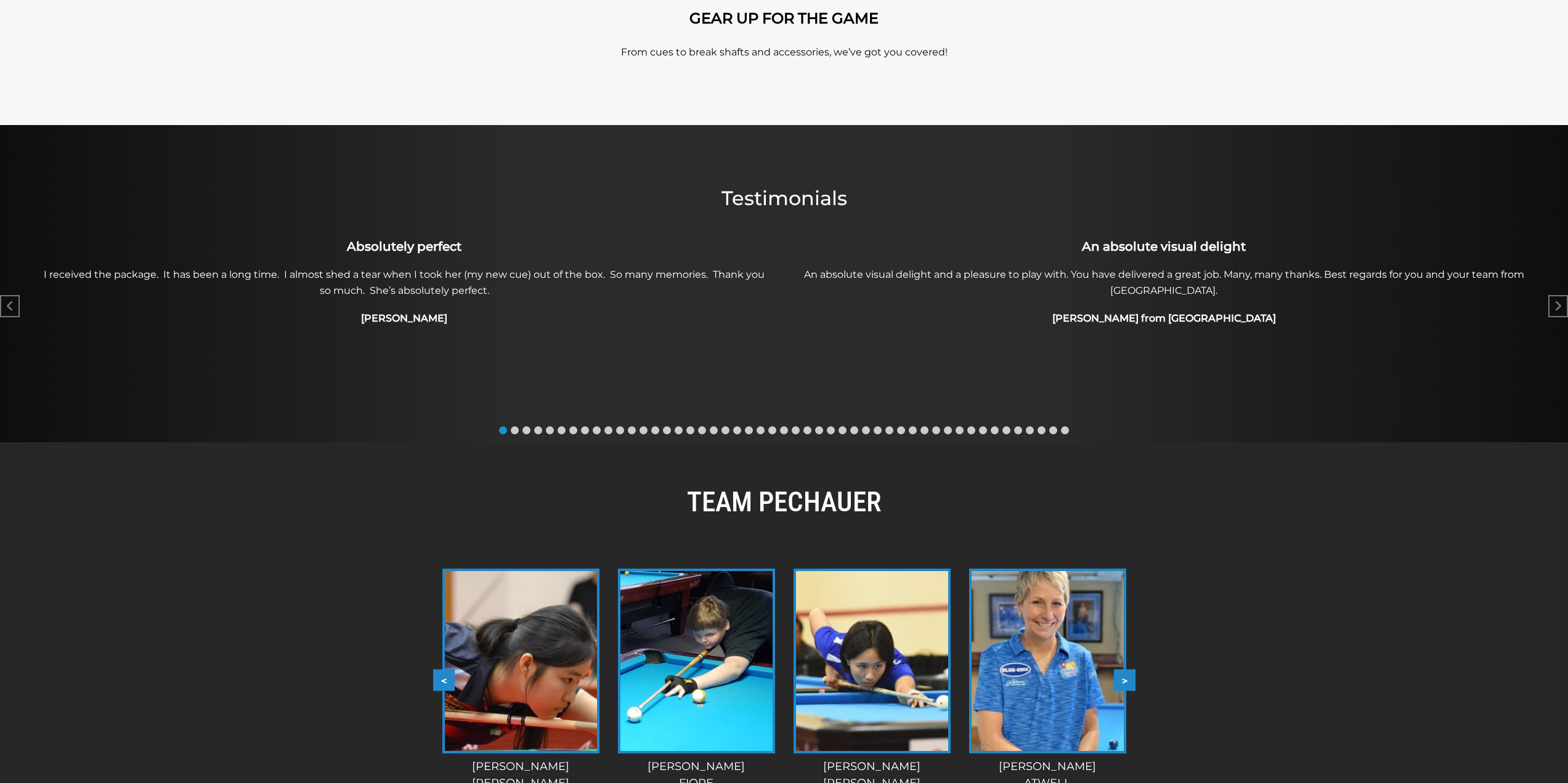
click at [1124, 682] on button ">" at bounding box center [1124, 680] width 21 height 21
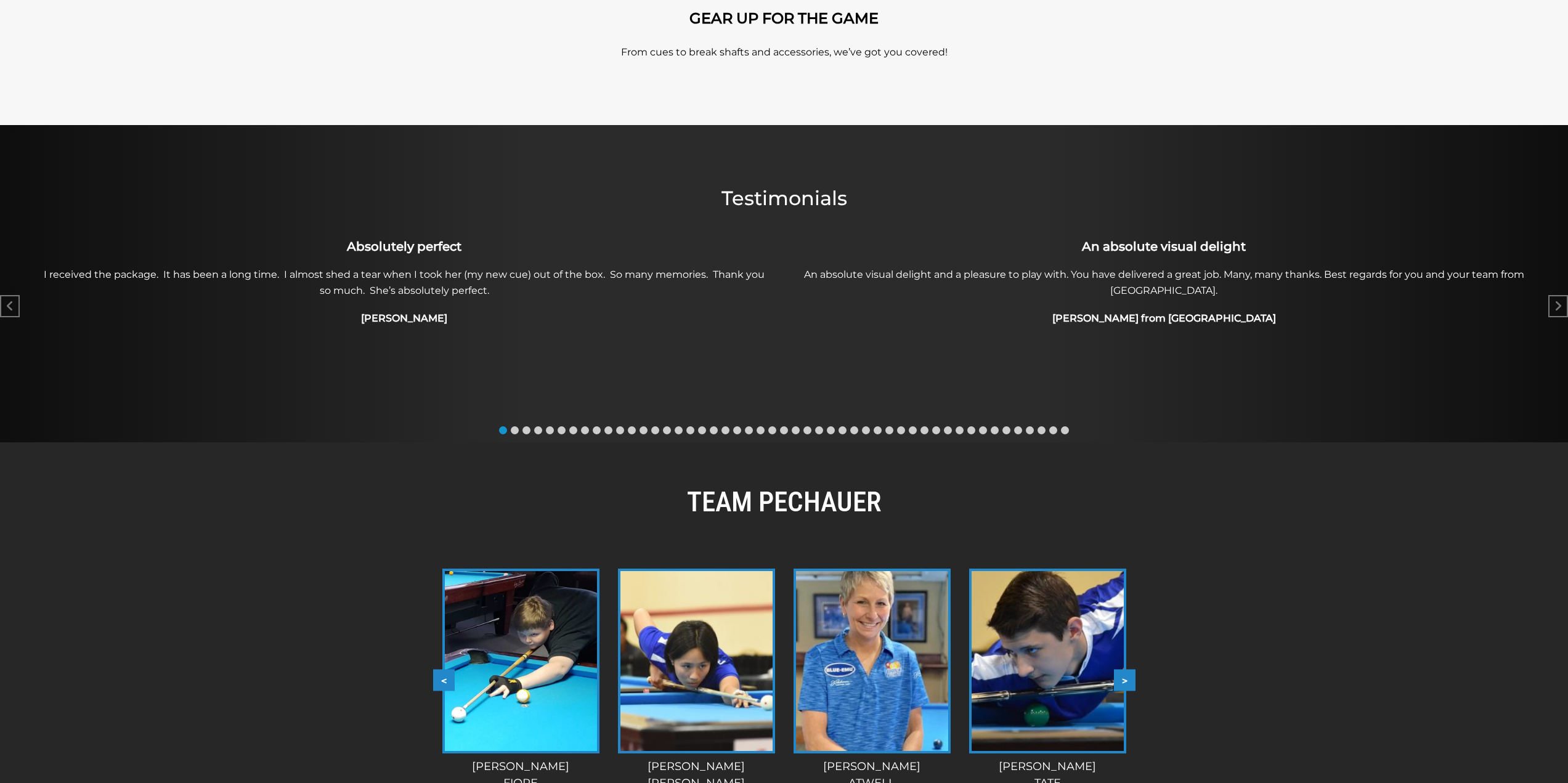
click at [1124, 682] on button ">" at bounding box center [1124, 680] width 21 height 21
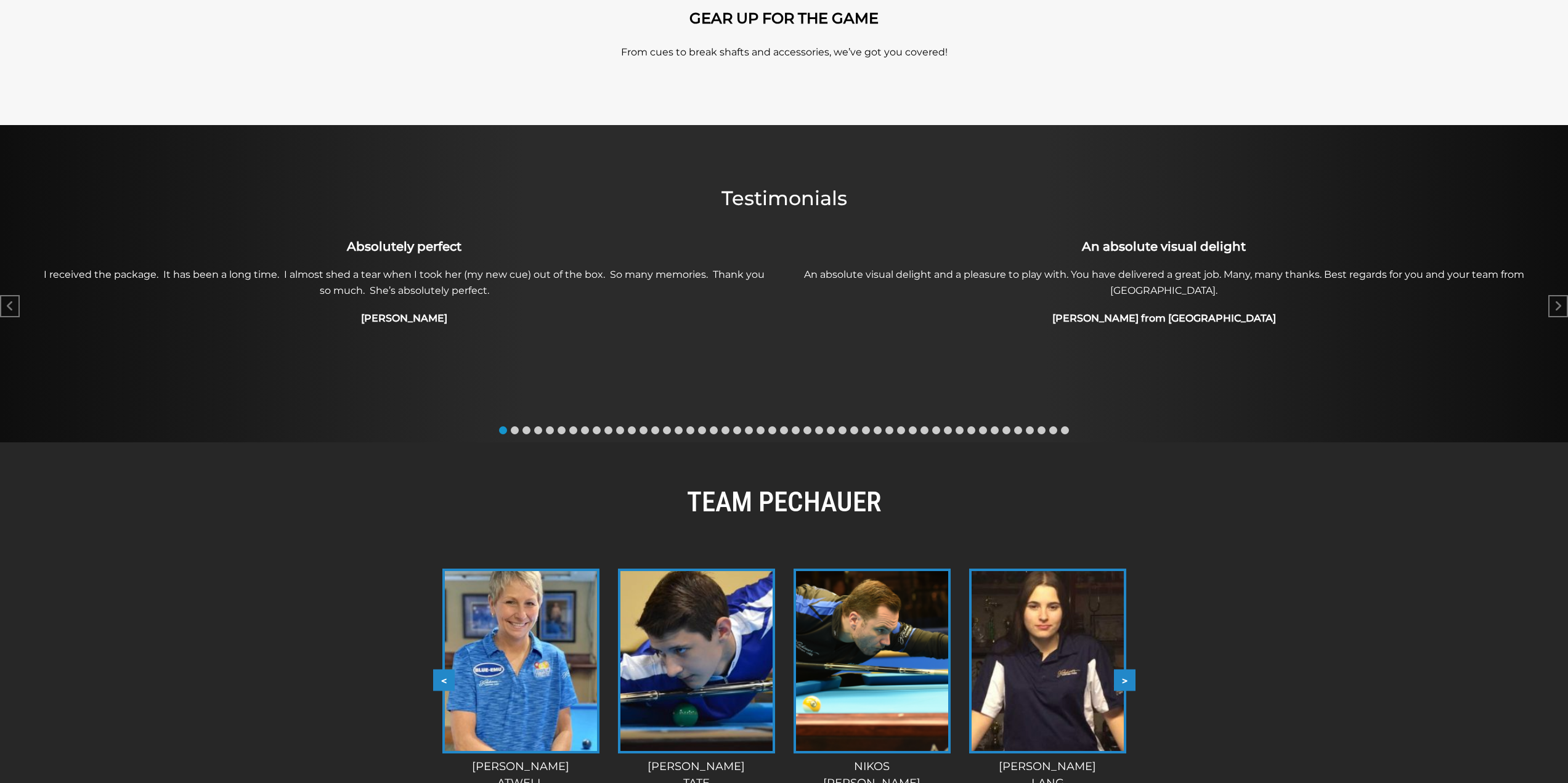
click at [1124, 682] on button ">" at bounding box center [1124, 680] width 21 height 21
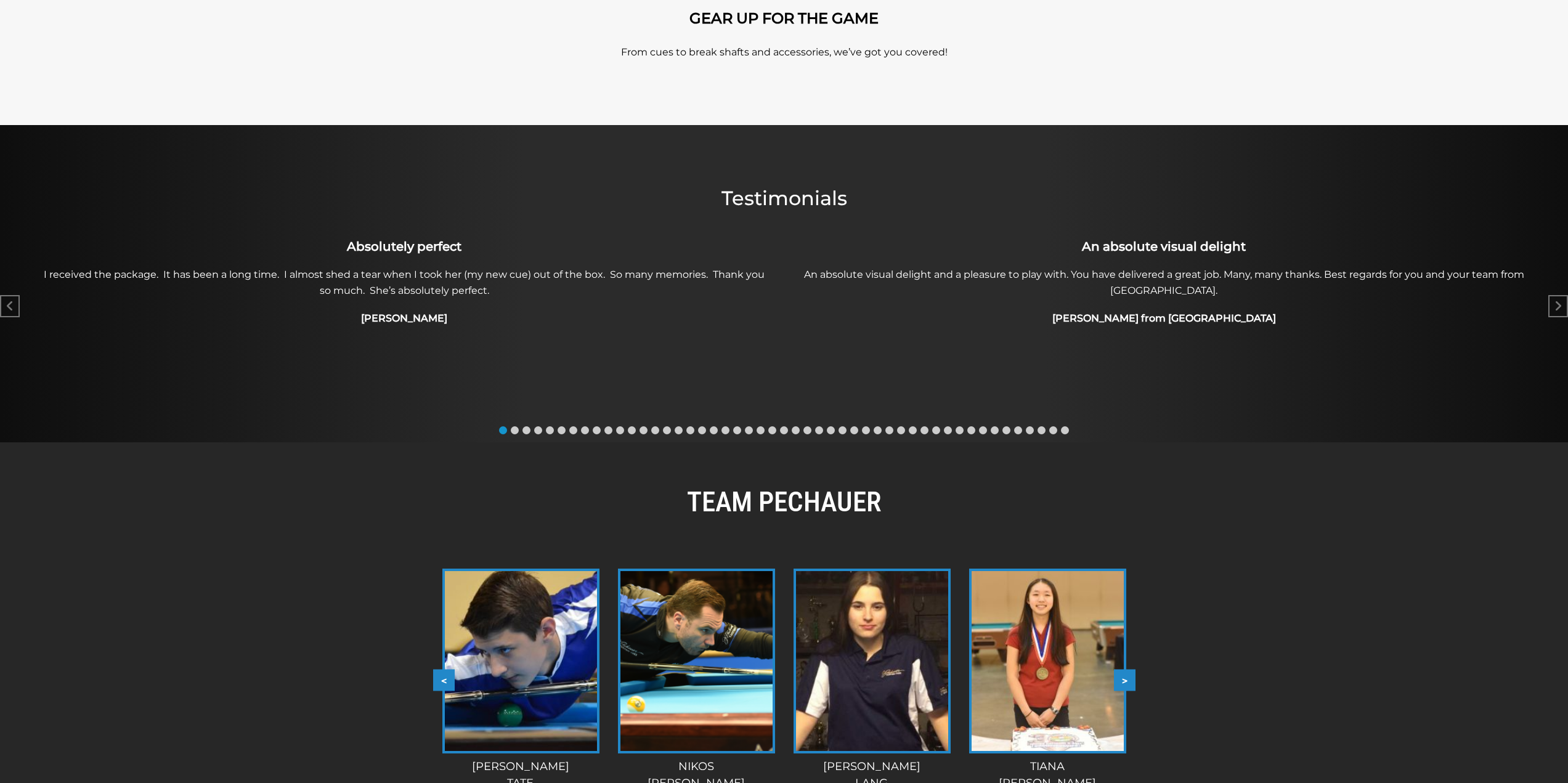
click at [1124, 682] on button ">" at bounding box center [1124, 680] width 21 height 21
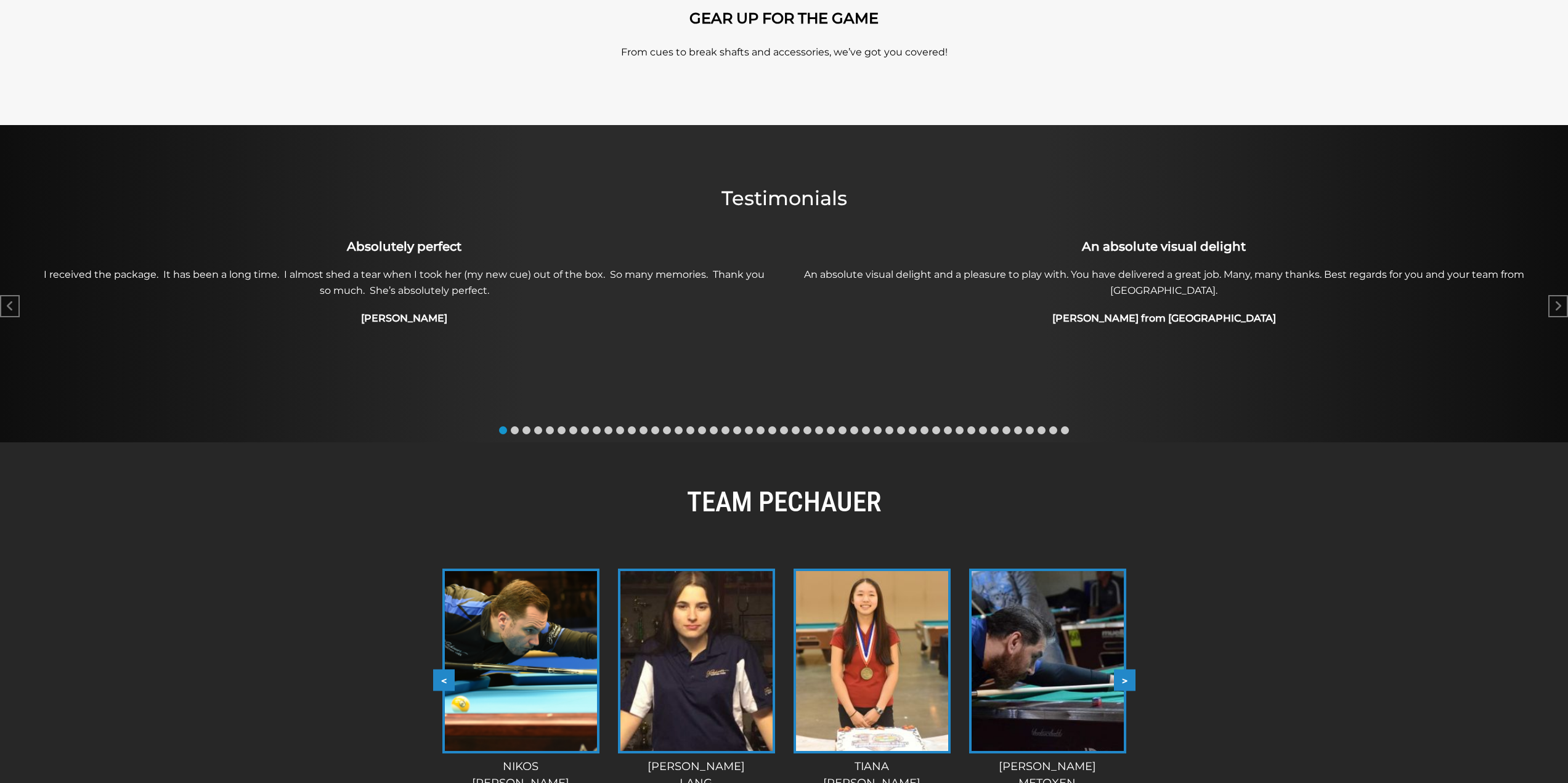
click at [1124, 682] on button ">" at bounding box center [1124, 680] width 21 height 21
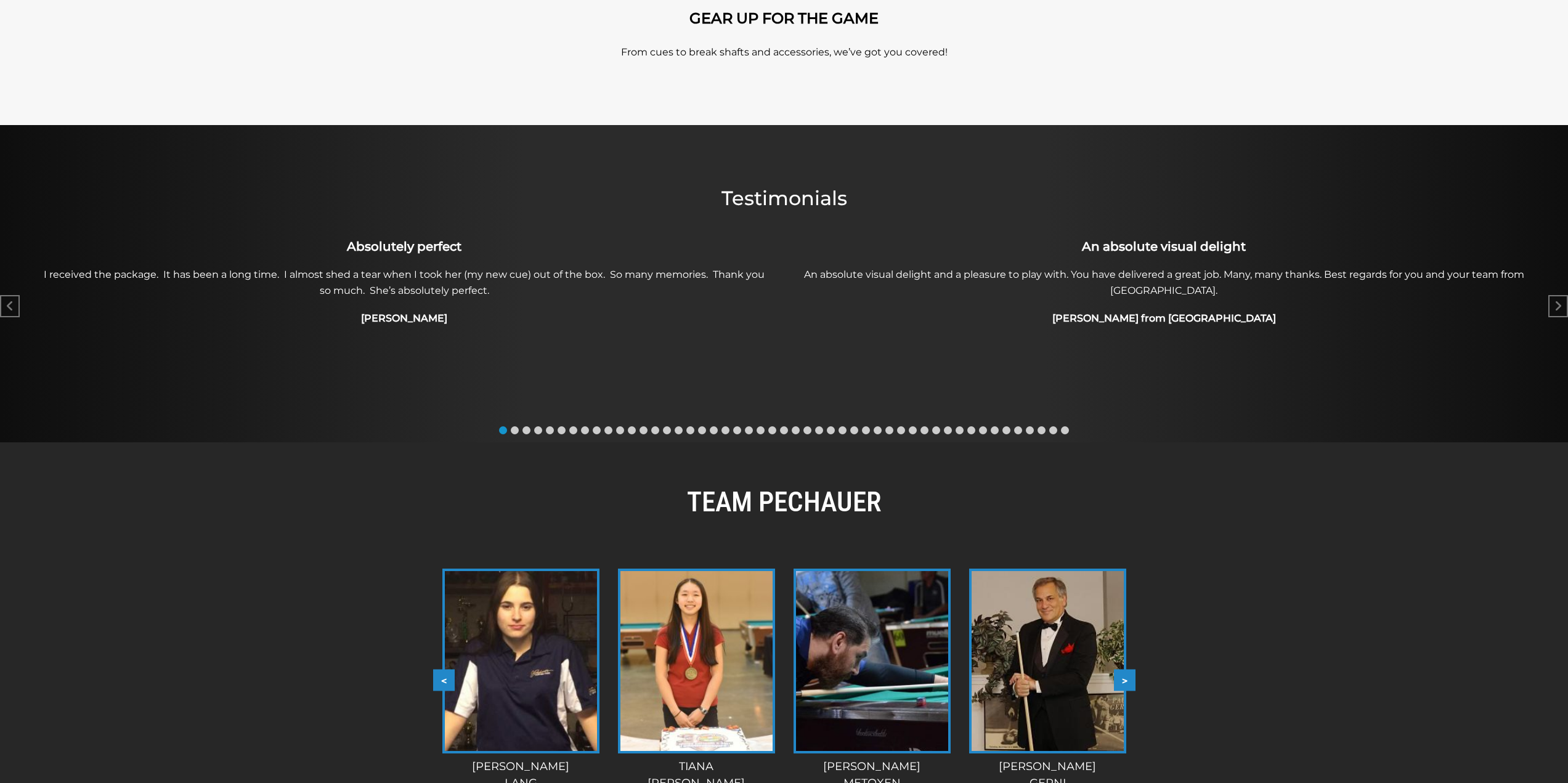
click at [1124, 682] on button ">" at bounding box center [1124, 680] width 21 height 21
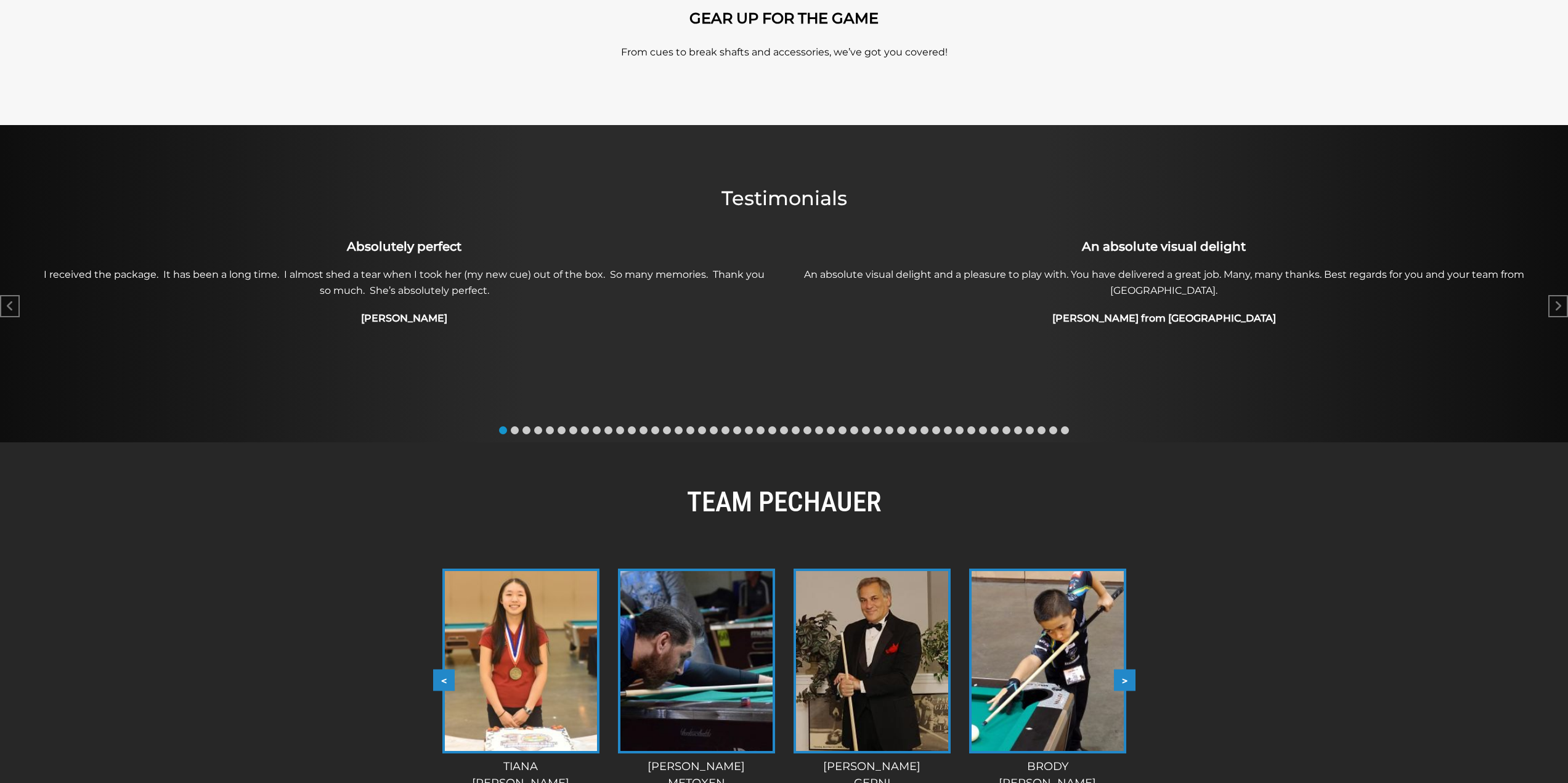
click at [1124, 682] on button ">" at bounding box center [1124, 680] width 21 height 21
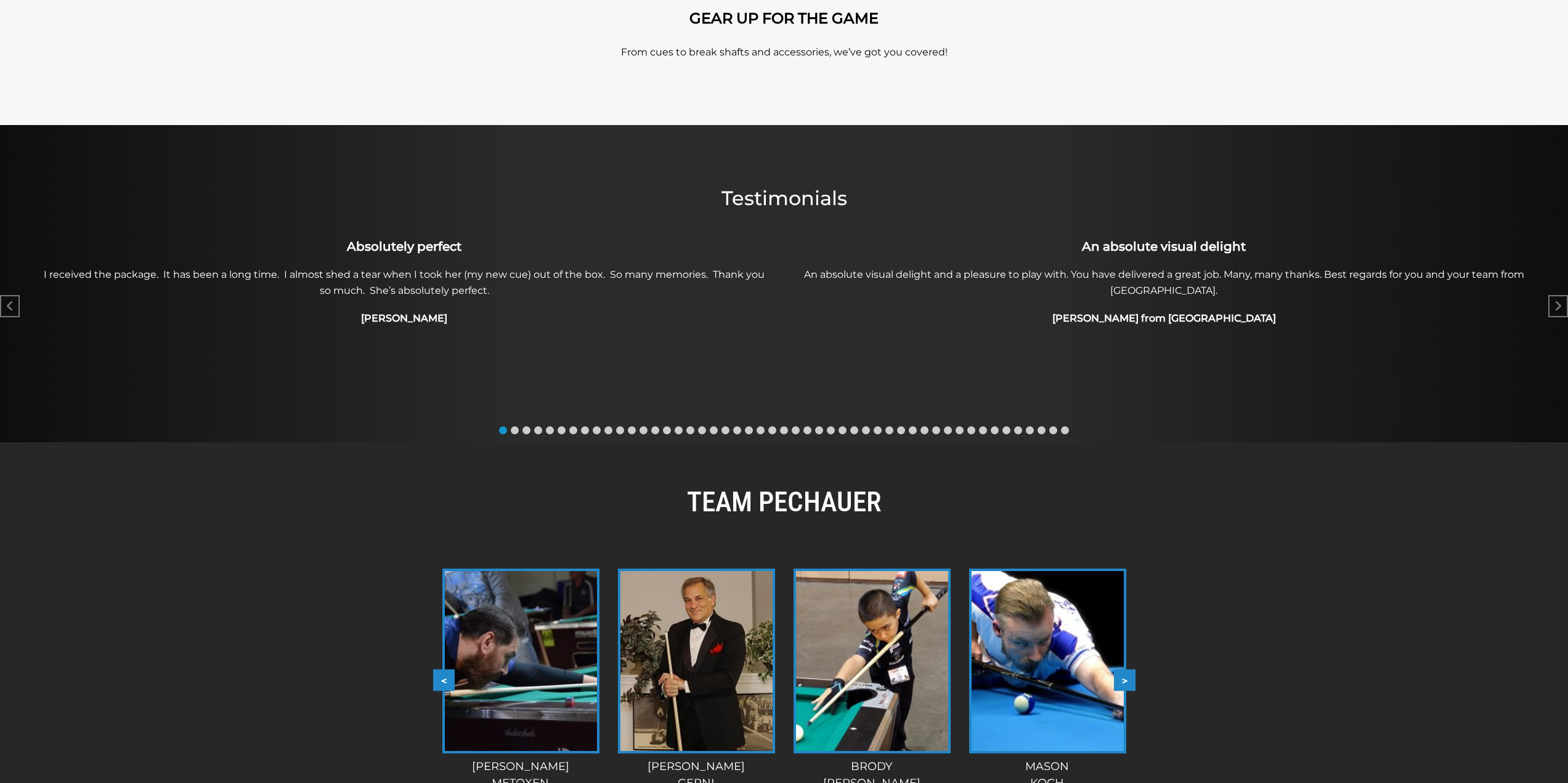
click at [1124, 682] on button ">" at bounding box center [1124, 680] width 21 height 21
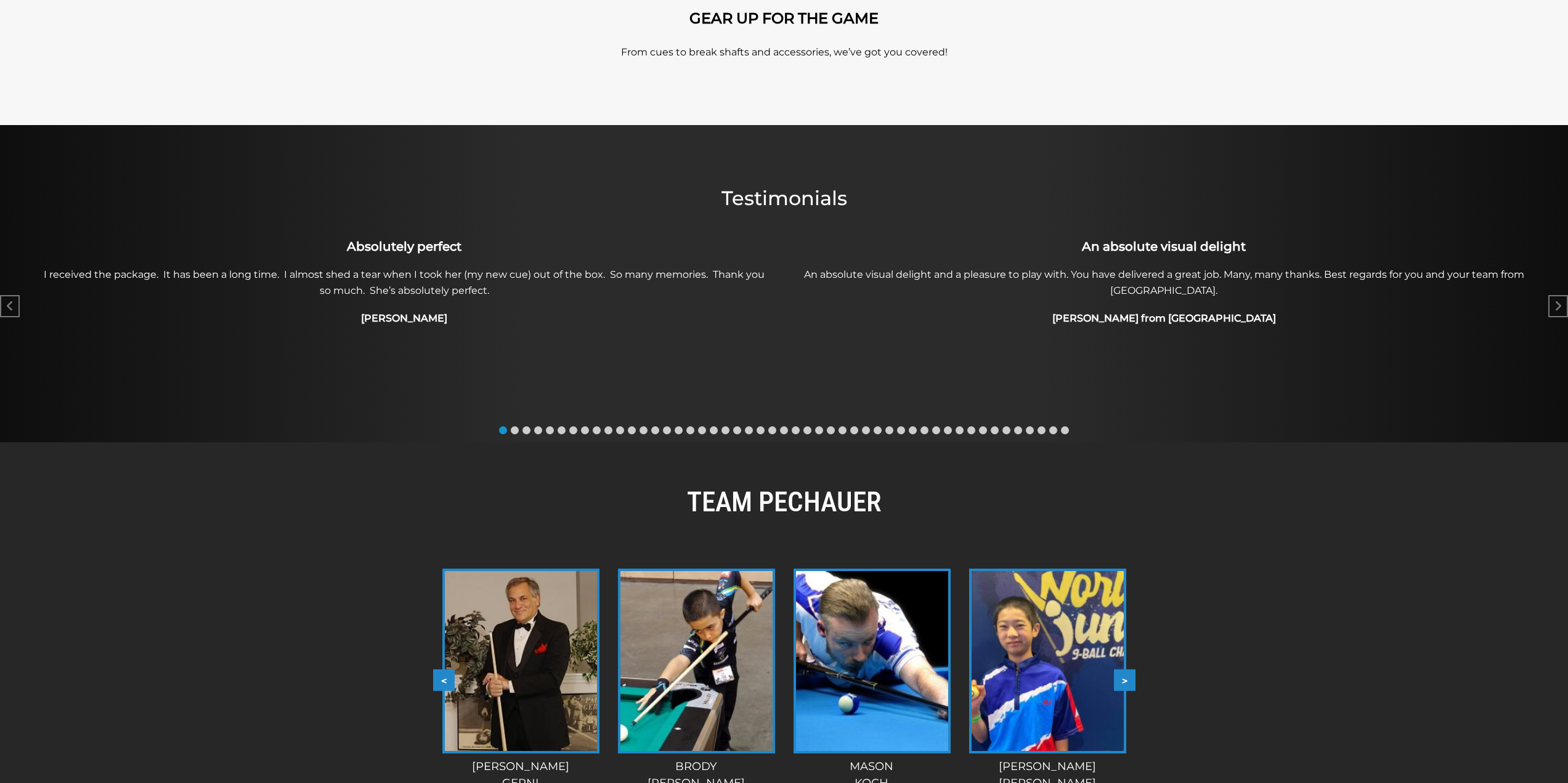
click at [1124, 682] on button ">" at bounding box center [1124, 680] width 21 height 21
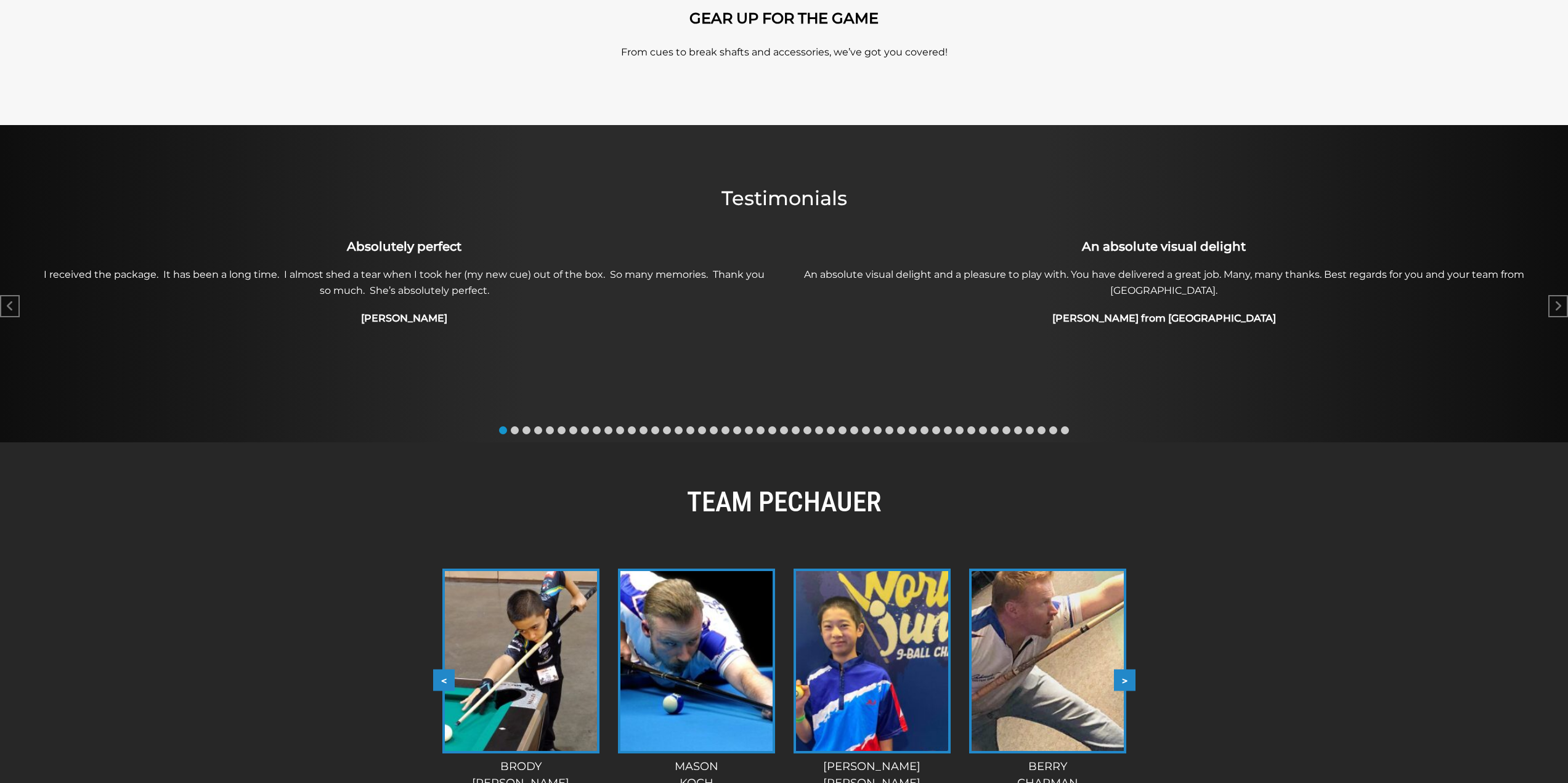
click at [1124, 682] on button ">" at bounding box center [1124, 680] width 21 height 21
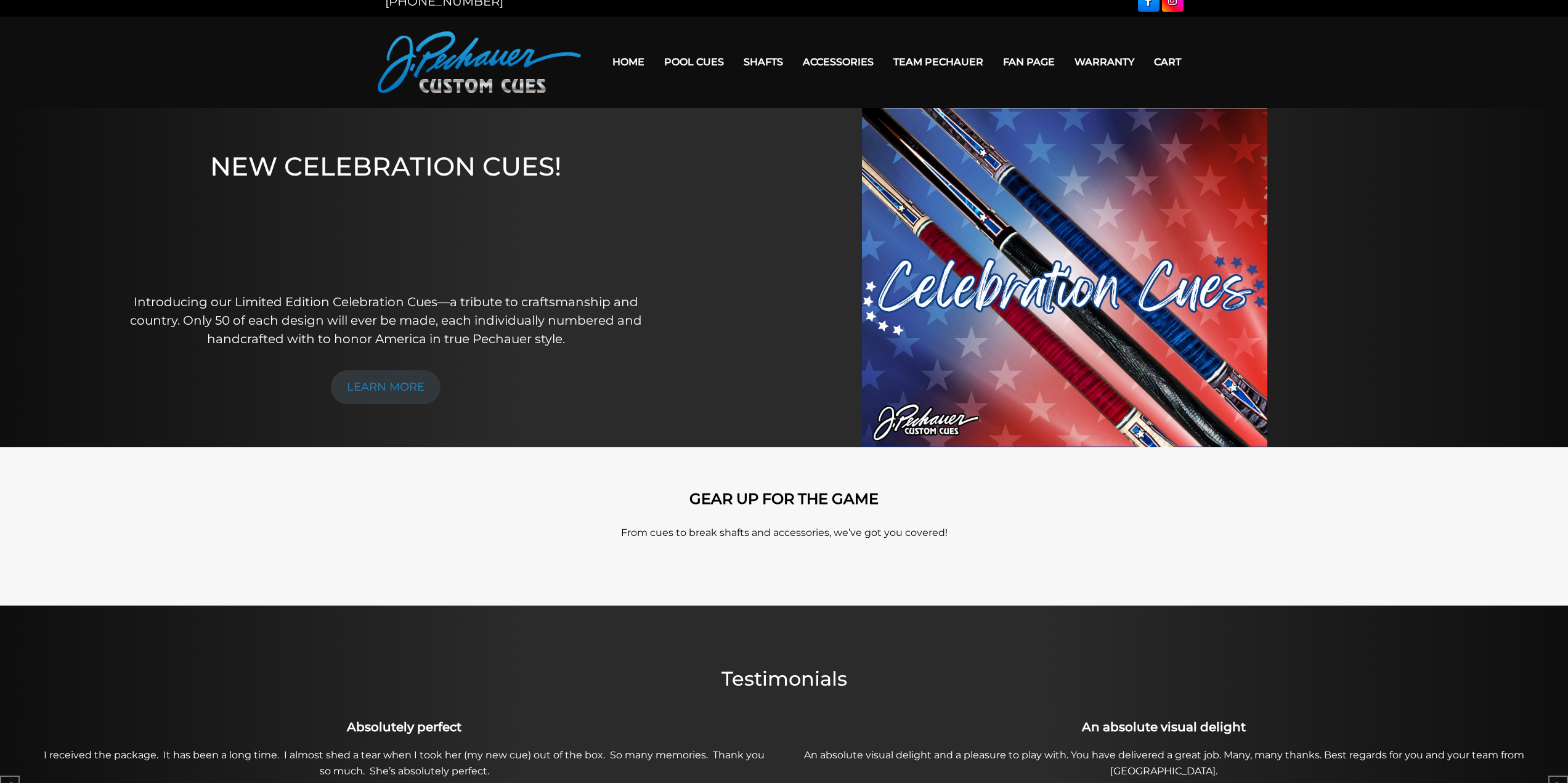
scroll to position [0, 0]
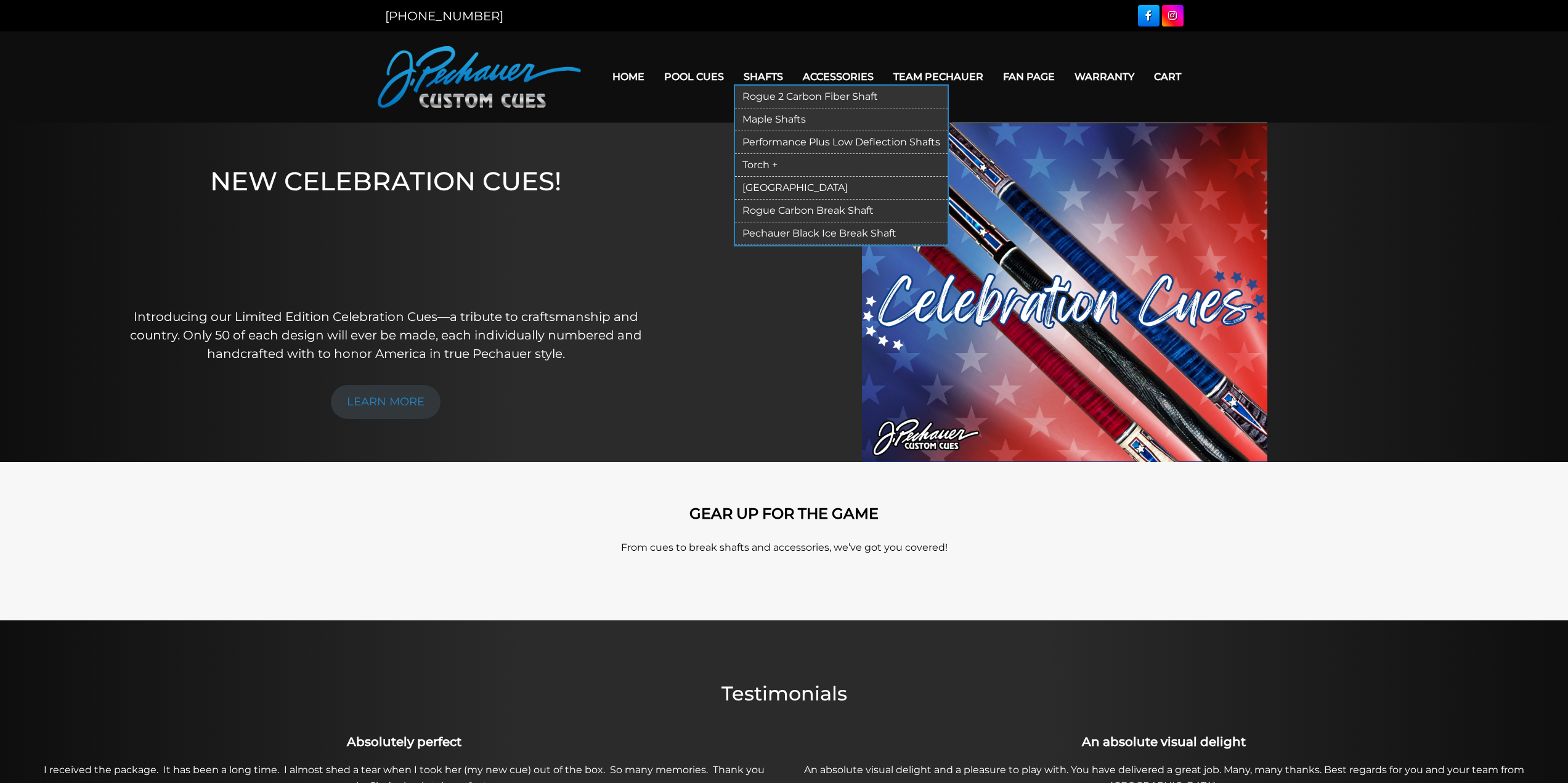
click at [769, 98] on link "Rogue 2 Carbon Fiber Shaft" at bounding box center [841, 97] width 213 height 23
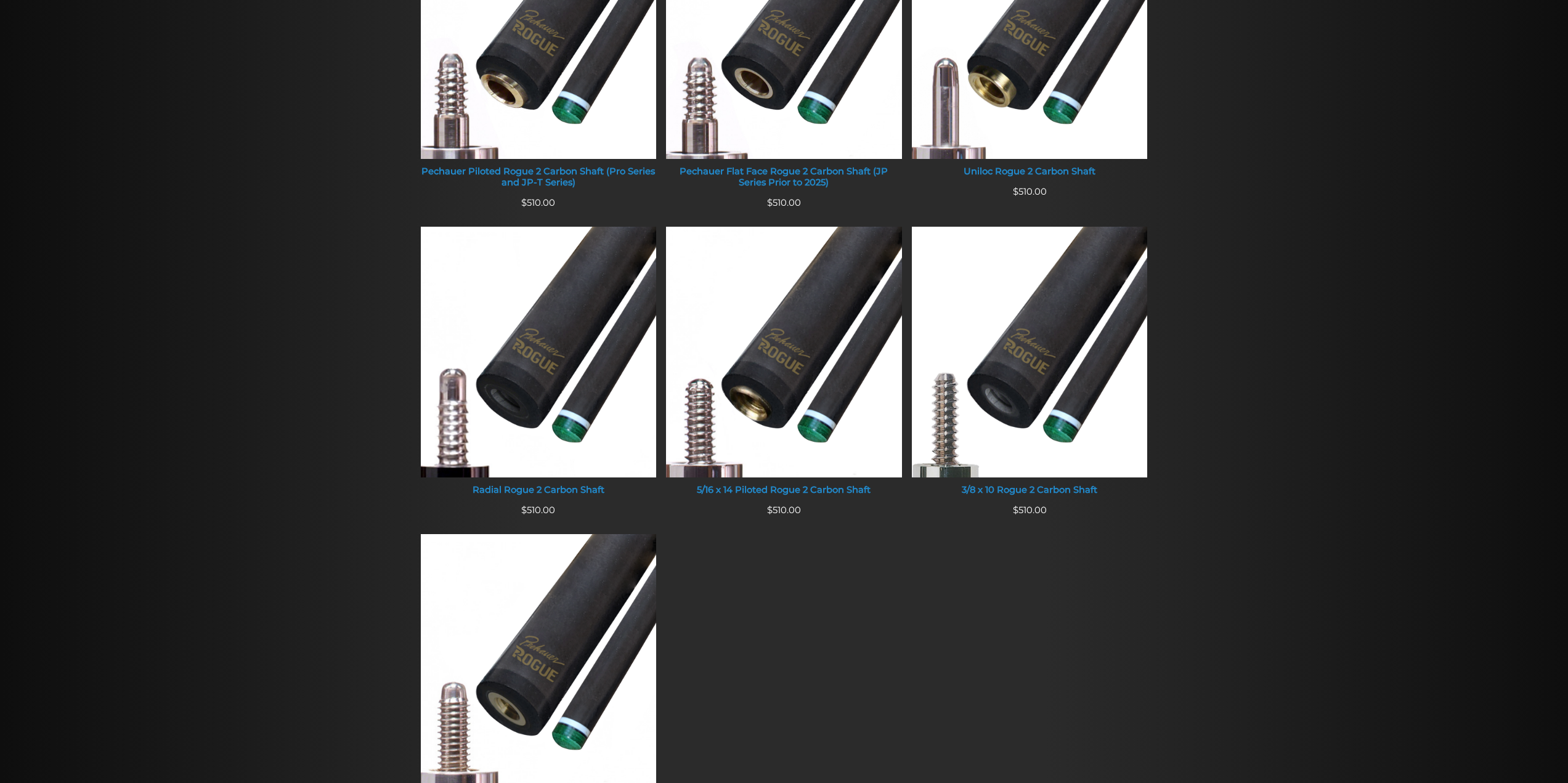
scroll to position [606, 0]
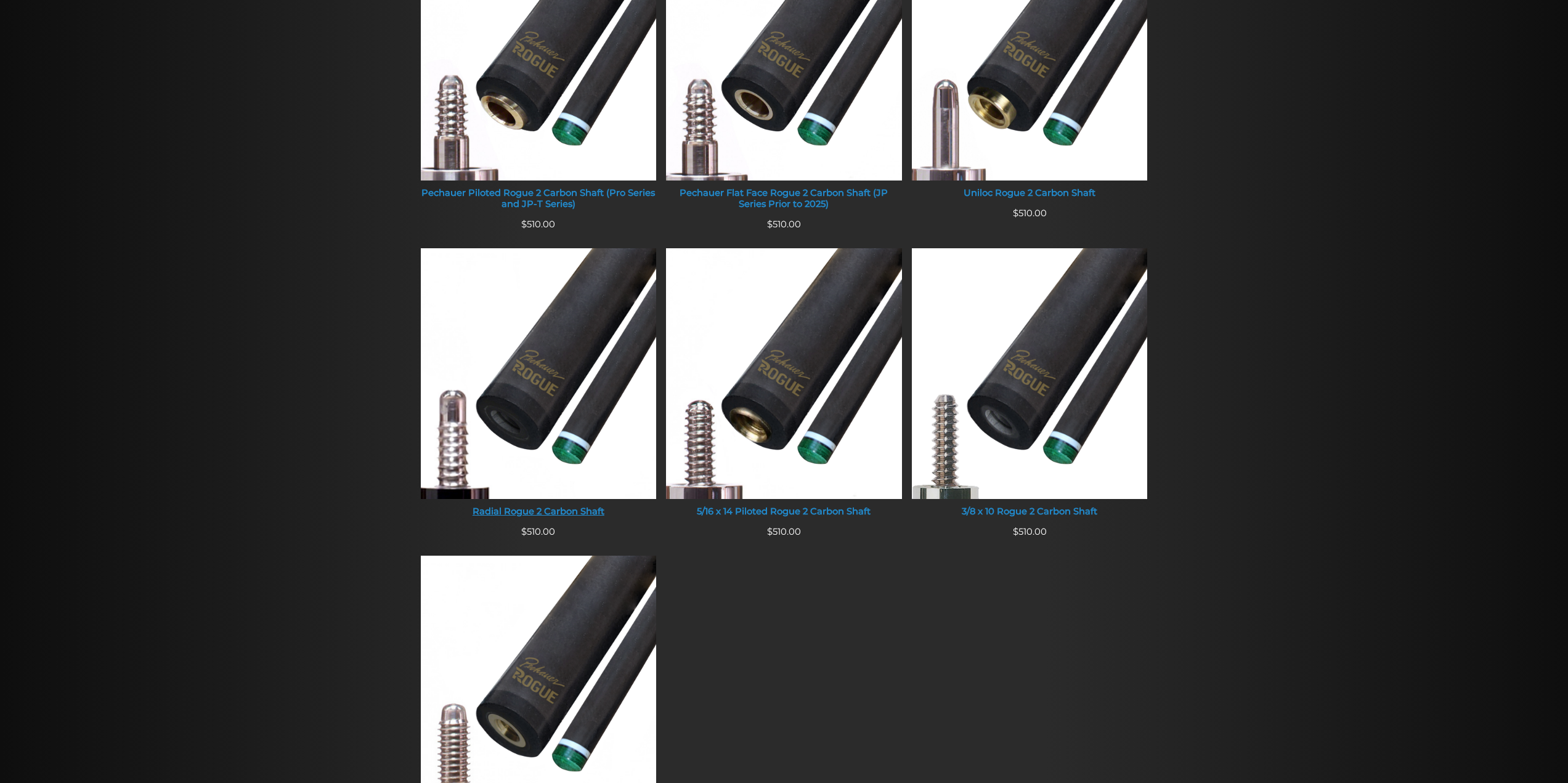
click at [537, 380] on img at bounding box center [538, 374] width 236 height 250
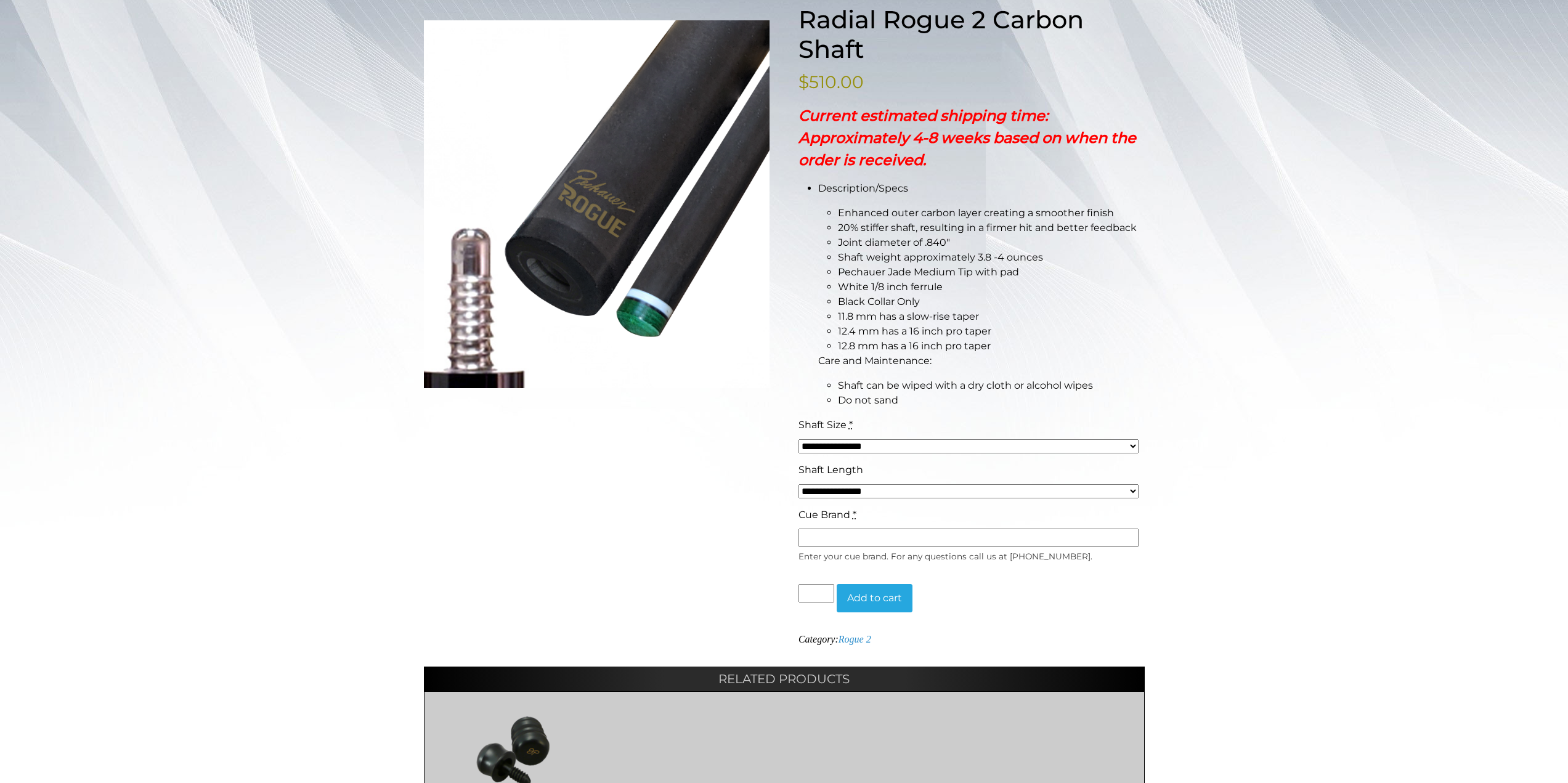
scroll to position [185, 0]
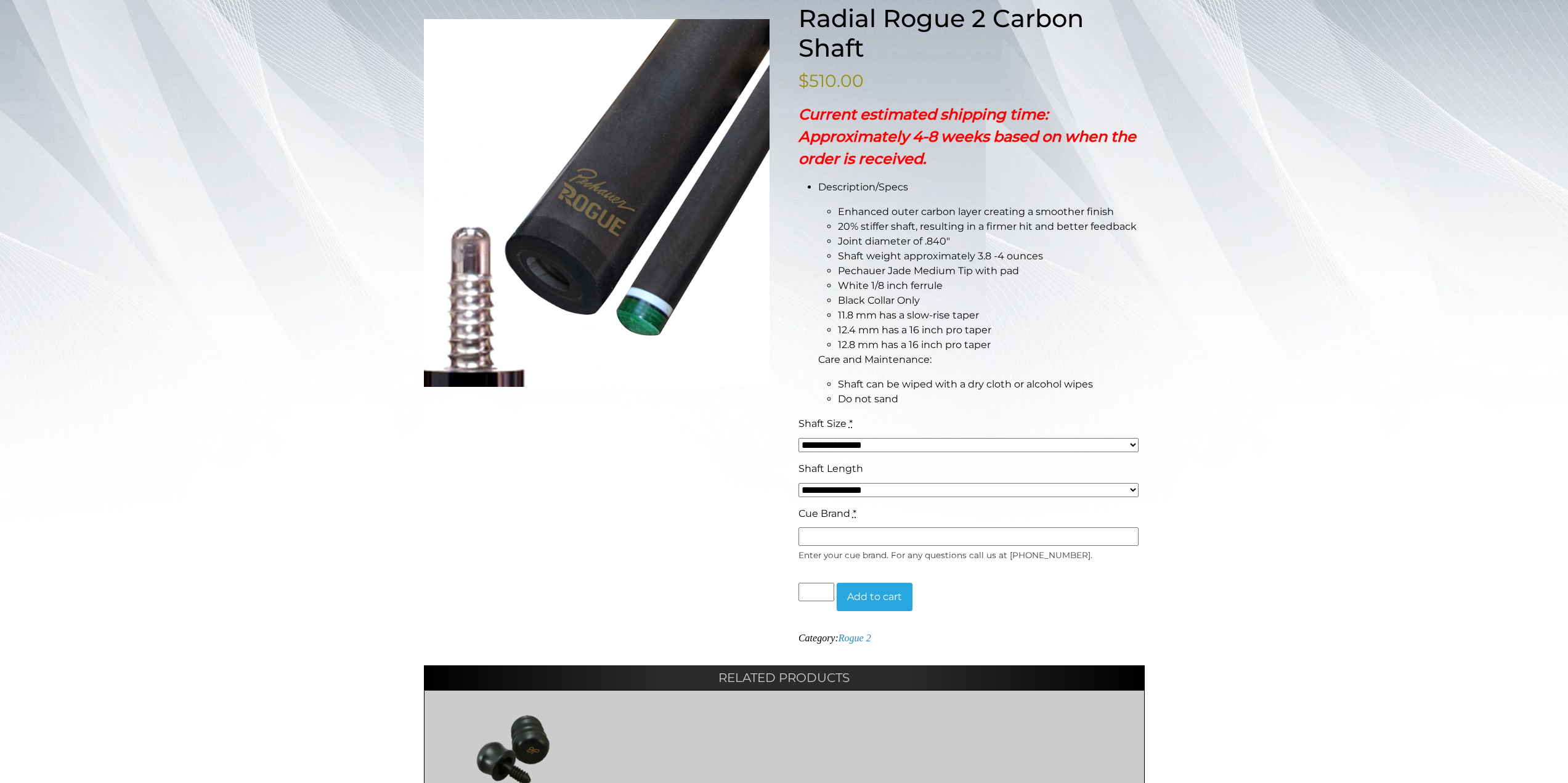
click at [1133, 444] on select "**********" at bounding box center [968, 445] width 340 height 15
select select "*****"
click at [798, 439] on select "**********" at bounding box center [968, 445] width 340 height 15
click at [1131, 491] on select "**********" at bounding box center [968, 490] width 340 height 15
click at [798, 483] on select "**********" at bounding box center [968, 490] width 340 height 15
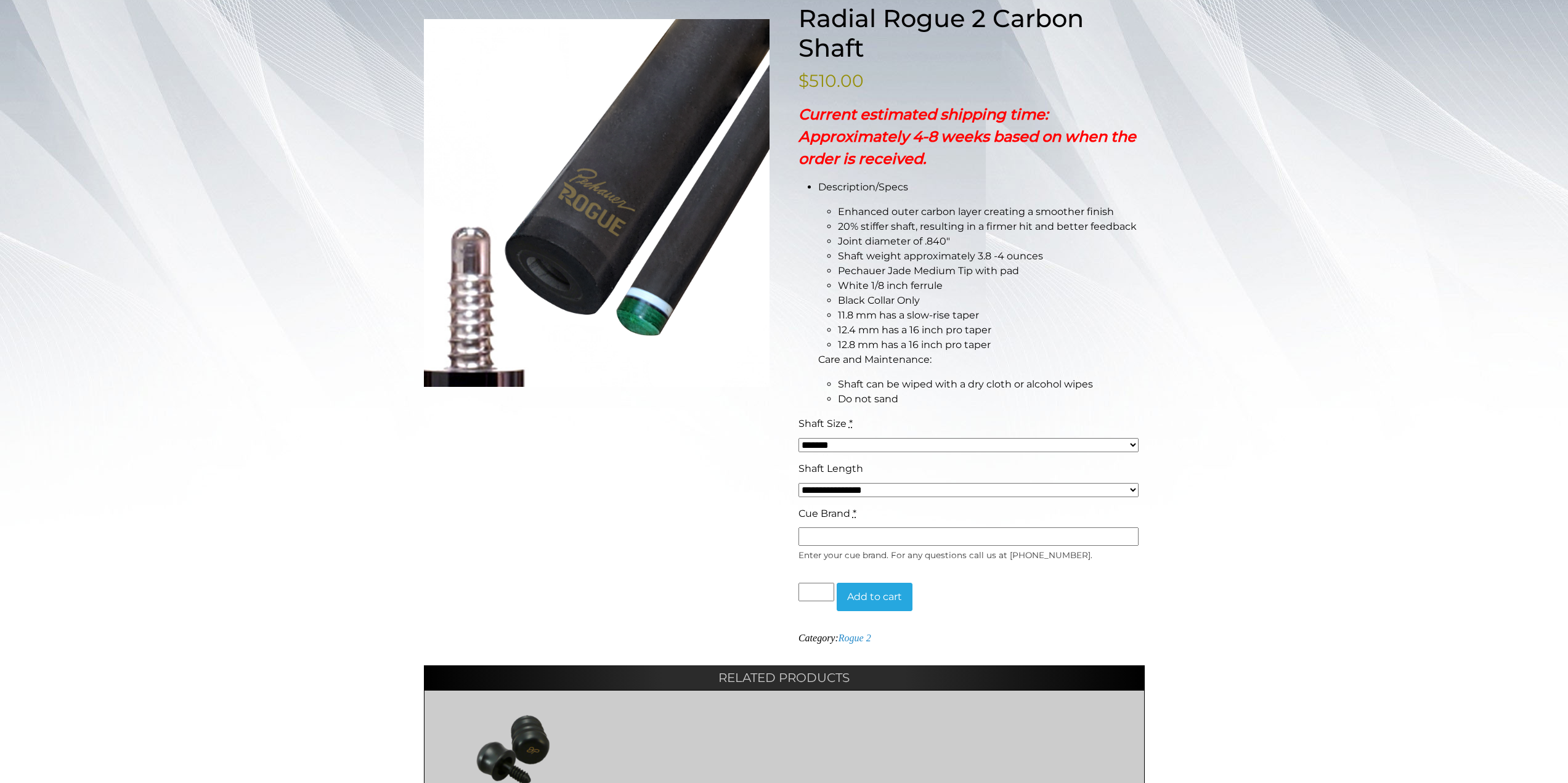
click at [1022, 537] on input "Cue Brand *" at bounding box center [968, 537] width 340 height 19
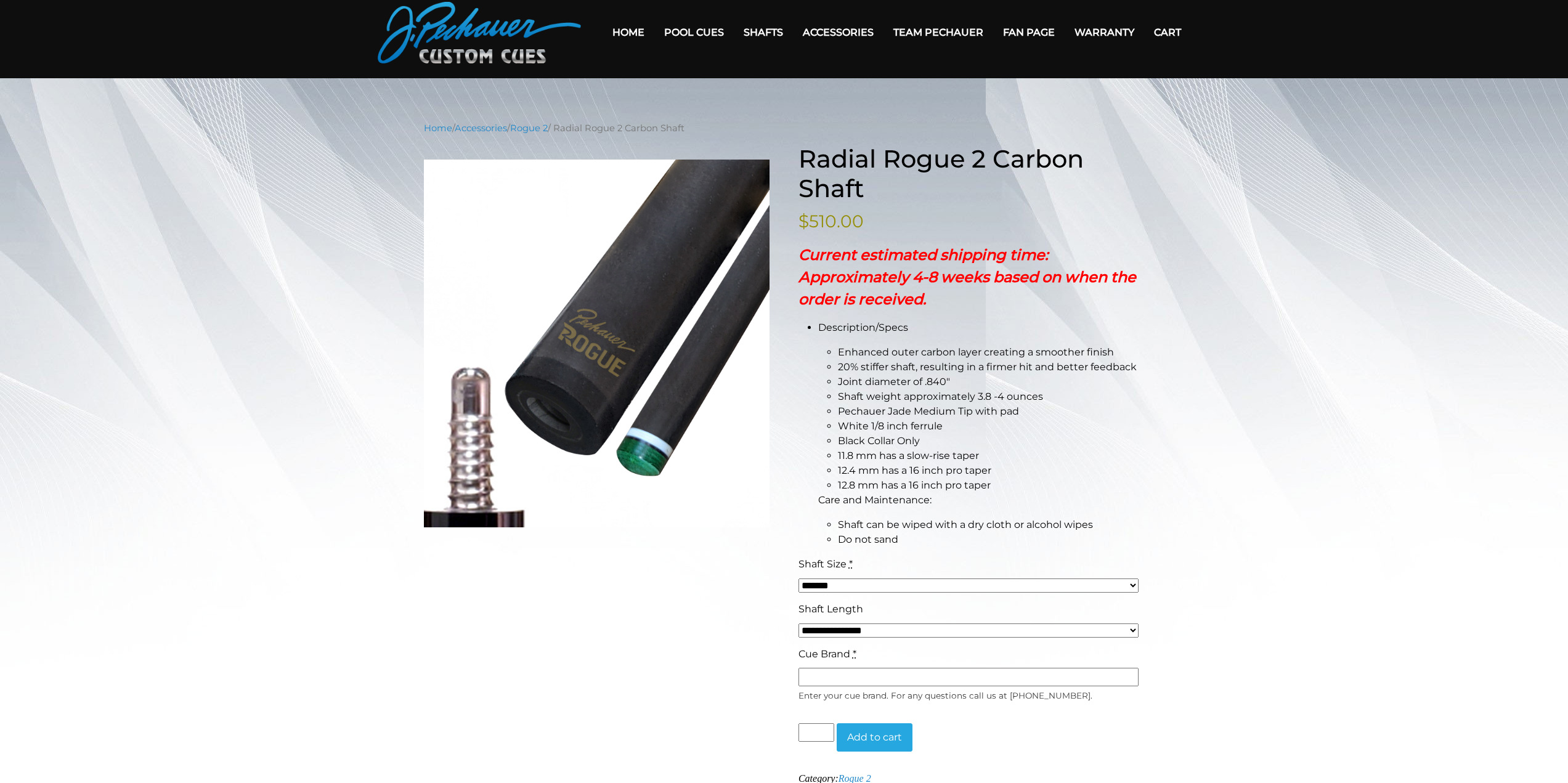
scroll to position [0, 0]
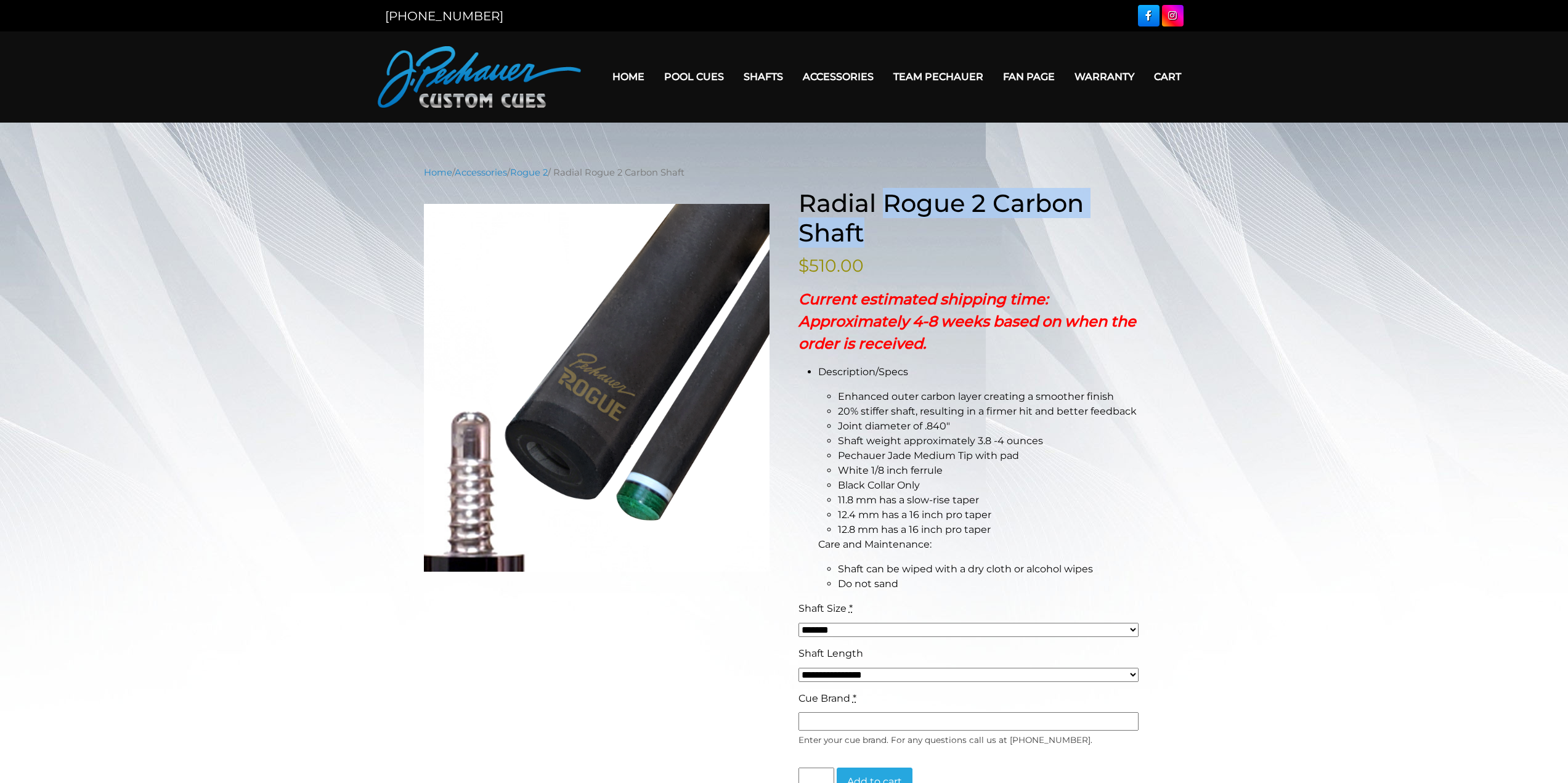
drag, startPoint x: 883, startPoint y: 202, endPoint x: 932, endPoint y: 233, distance: 58.0
click at [932, 233] on h1 "Radial Rogue 2 Carbon Shaft" at bounding box center [971, 218] width 346 height 59
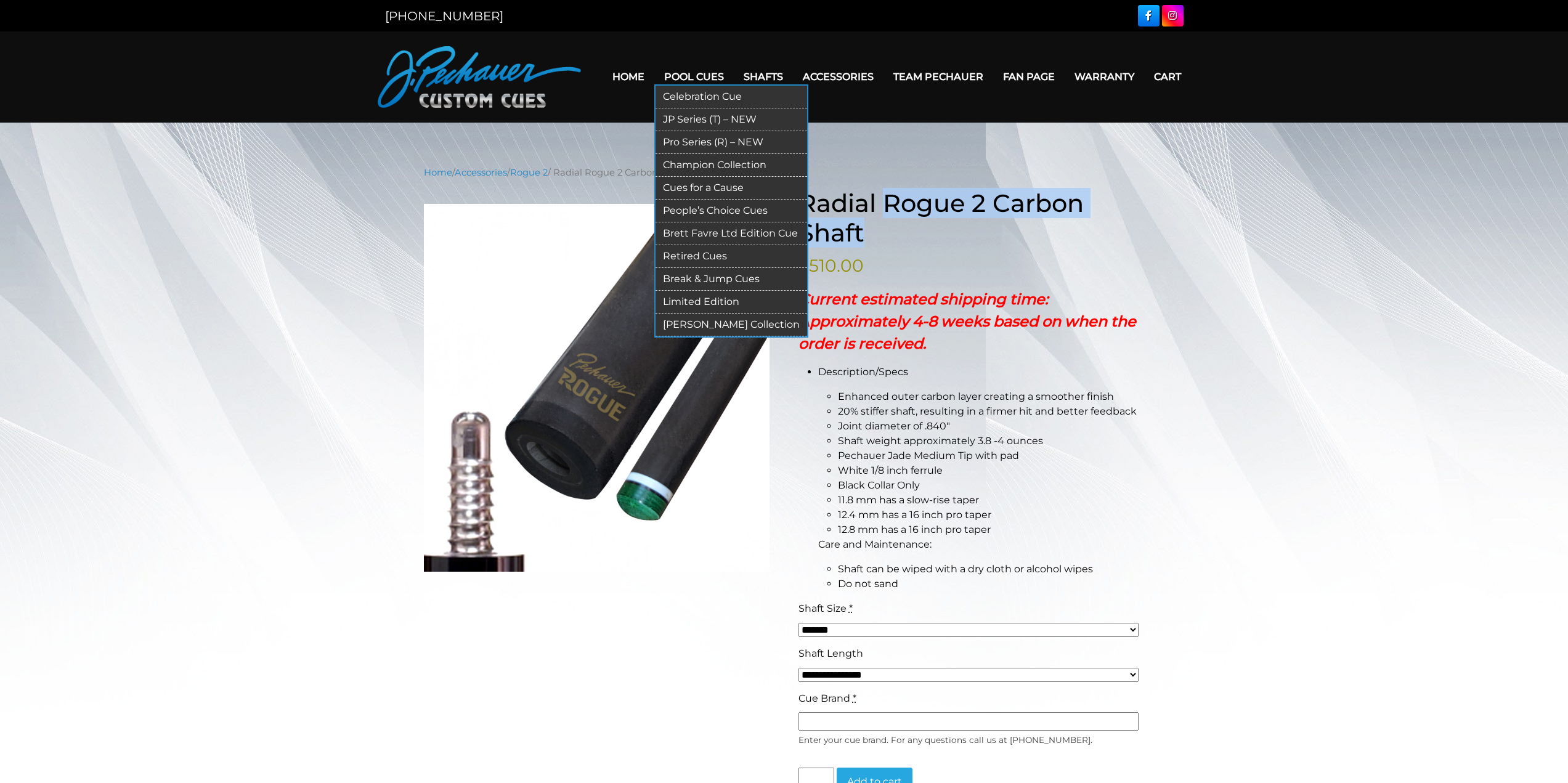
click at [734, 327] on link "[PERSON_NAME] Collection" at bounding box center [731, 325] width 151 height 23
click at [696, 121] on link "JP Series (T) – NEW" at bounding box center [731, 120] width 151 height 23
click at [708, 209] on link "People’s Choice Cues" at bounding box center [731, 211] width 151 height 23
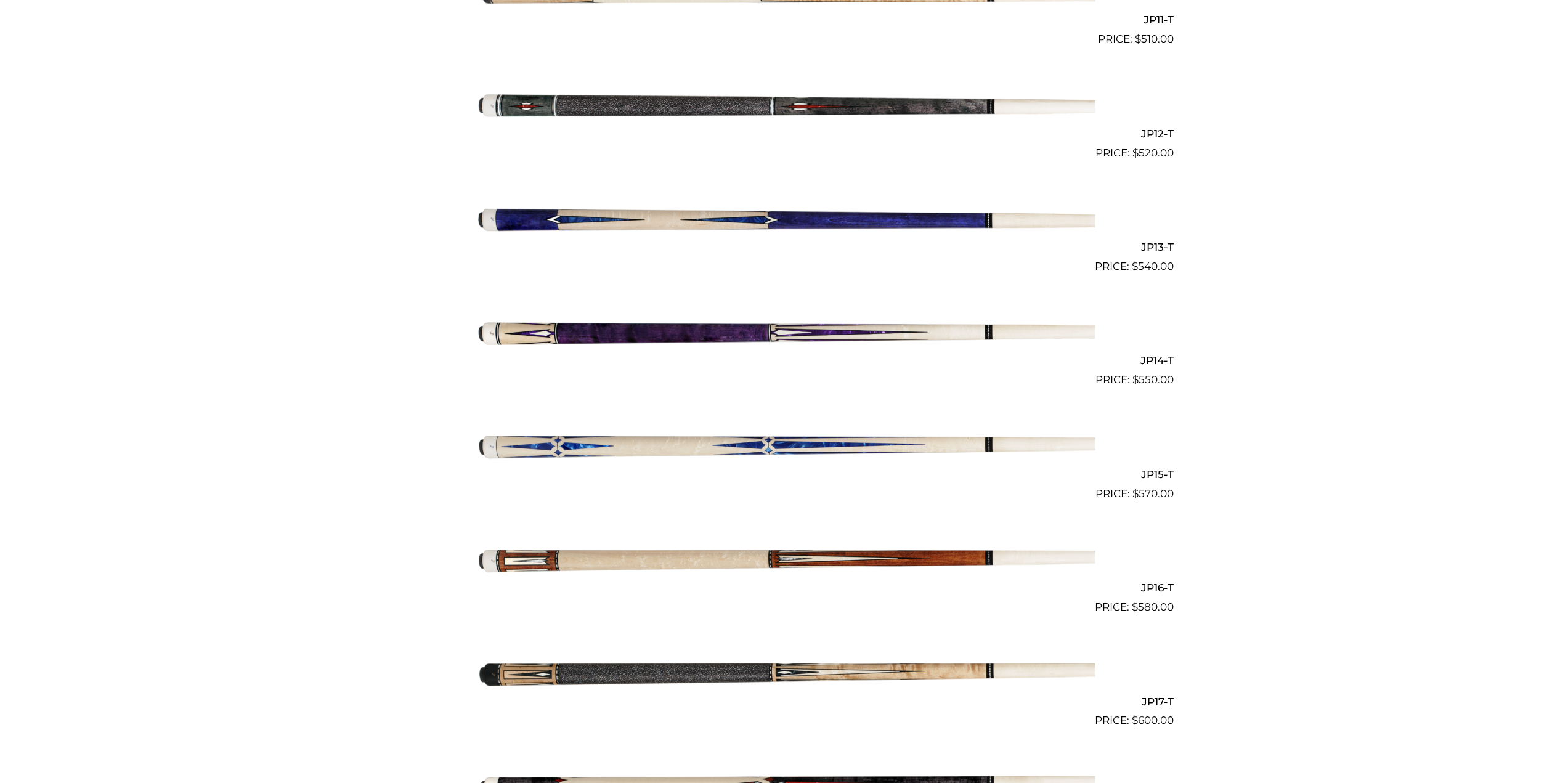
scroll to position [1568, 0]
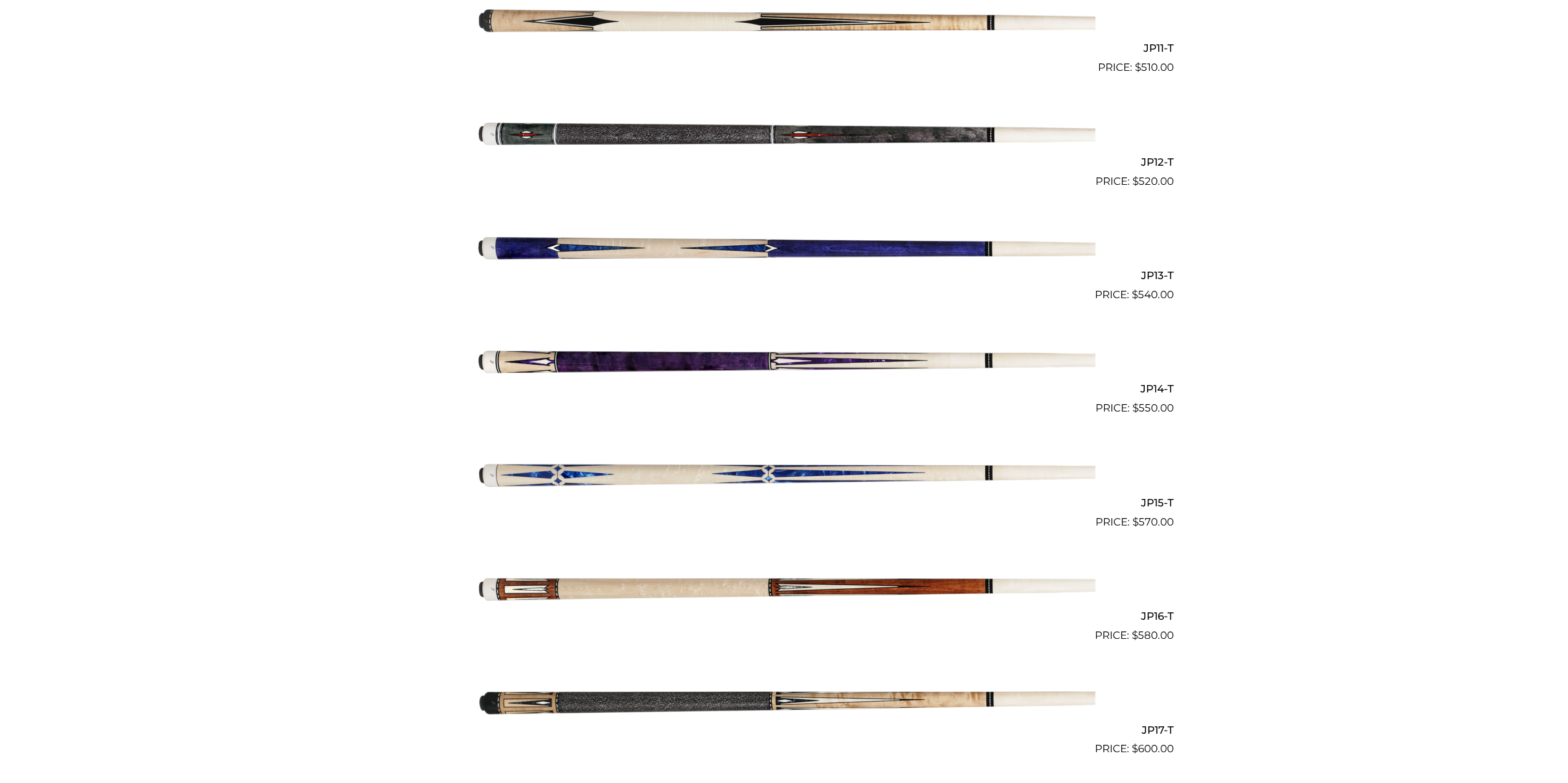
drag, startPoint x: 1032, startPoint y: 192, endPoint x: 1023, endPoint y: 185, distance: 11.4
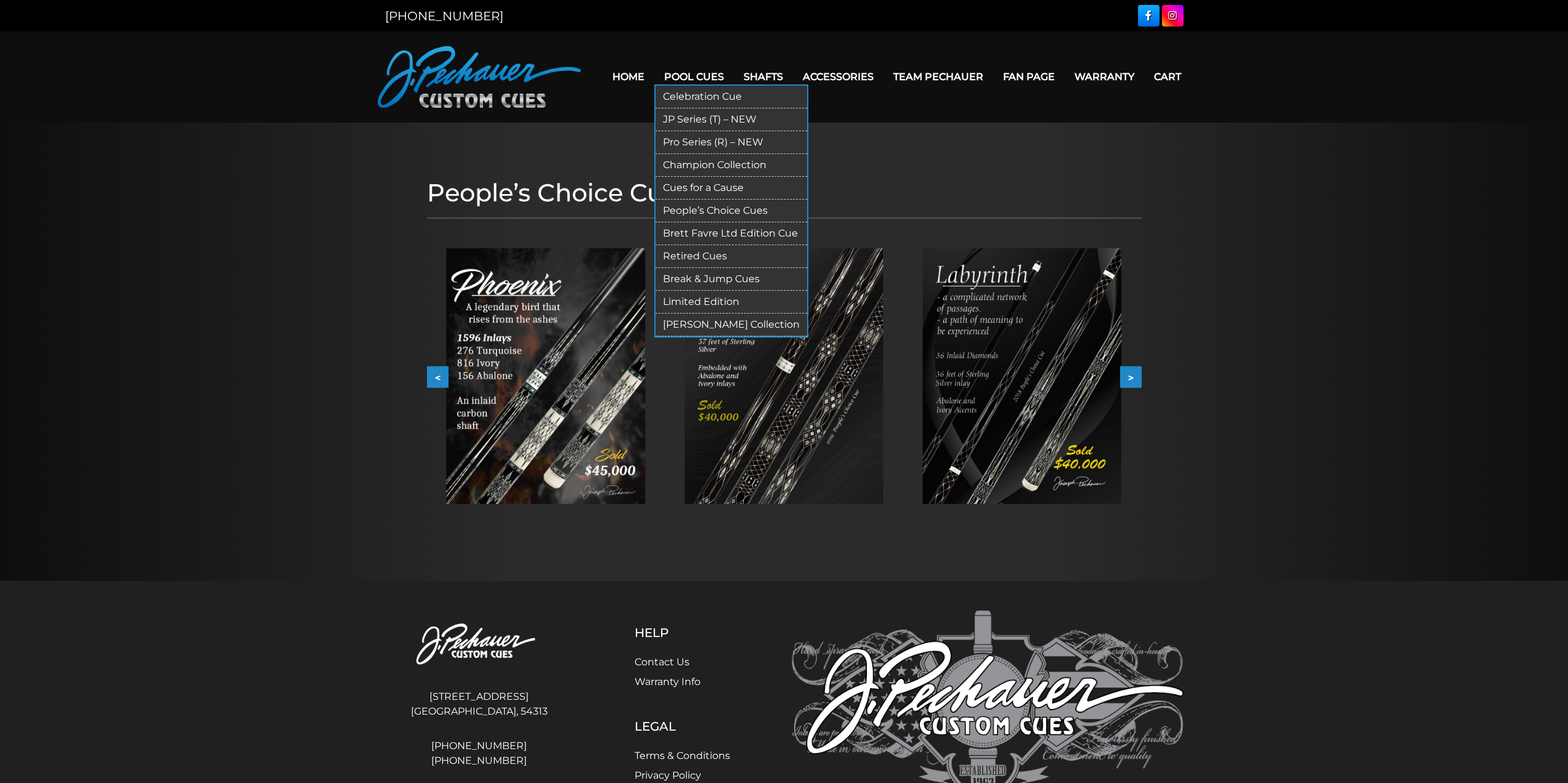
click at [720, 167] on link "Champion Collection" at bounding box center [731, 165] width 151 height 23
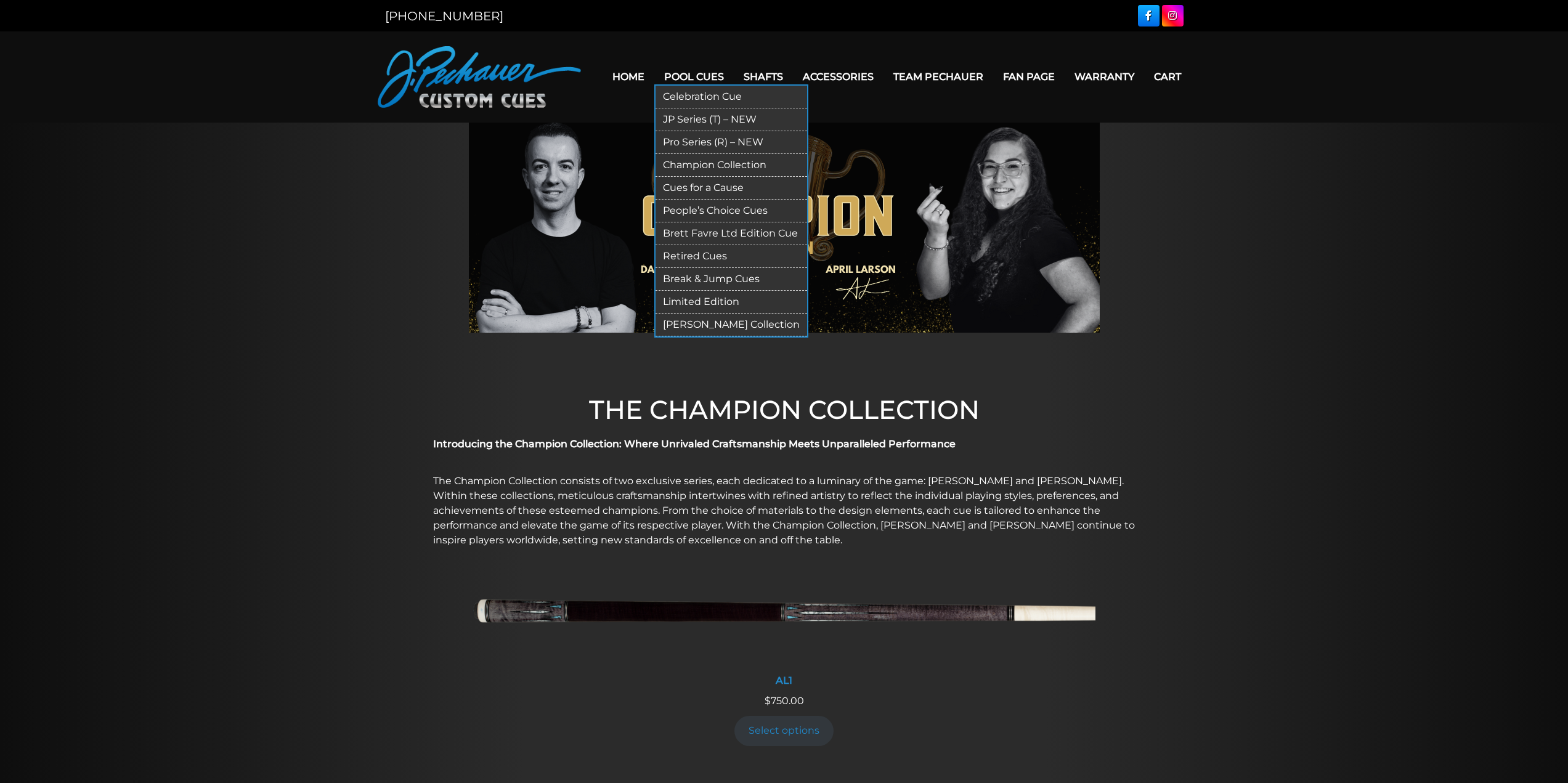
click at [702, 139] on link "Pro Series (R) – NEW" at bounding box center [731, 143] width 151 height 23
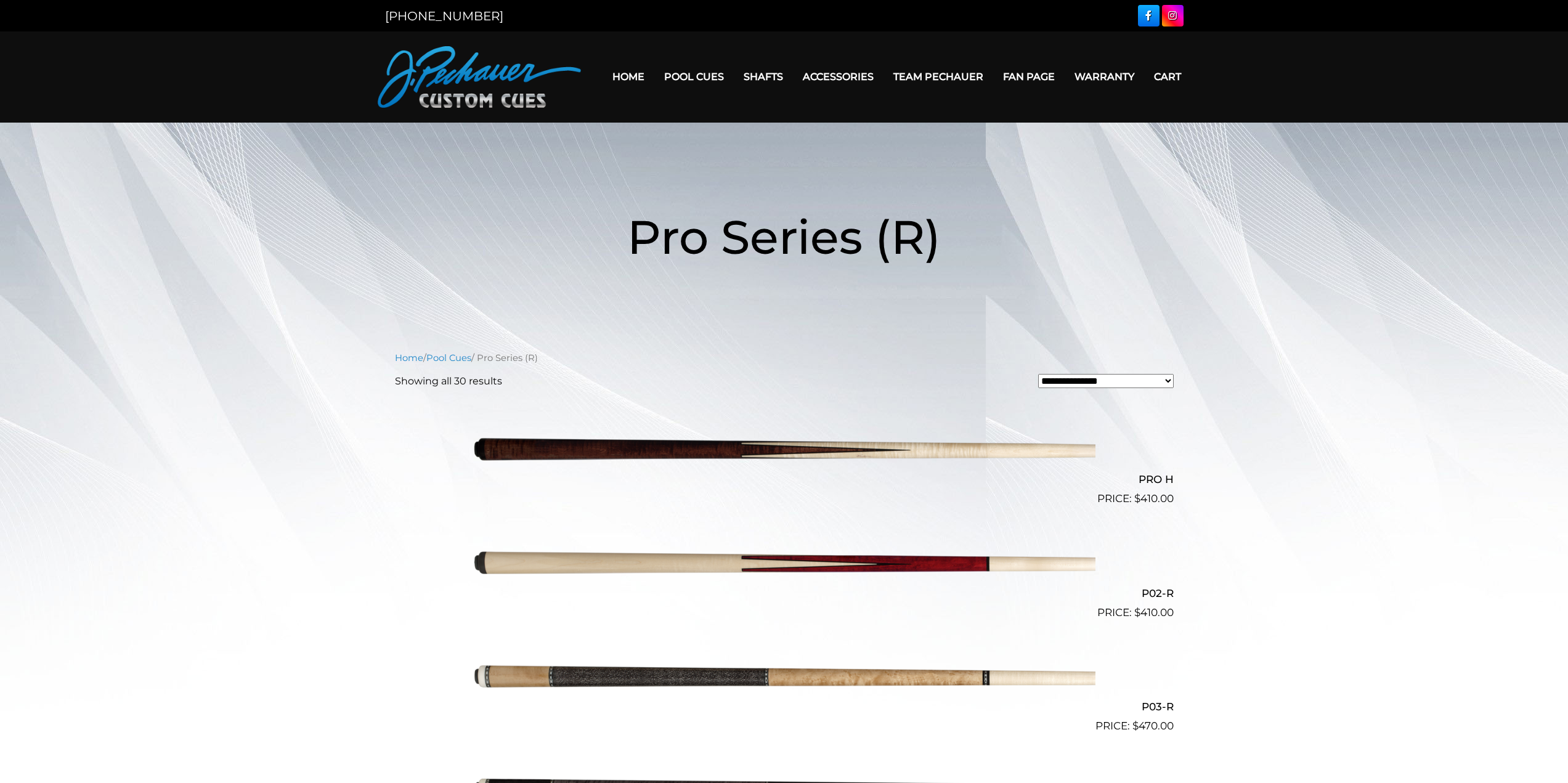
click at [1004, 74] on link "Fan Page" at bounding box center [1029, 76] width 72 height 32
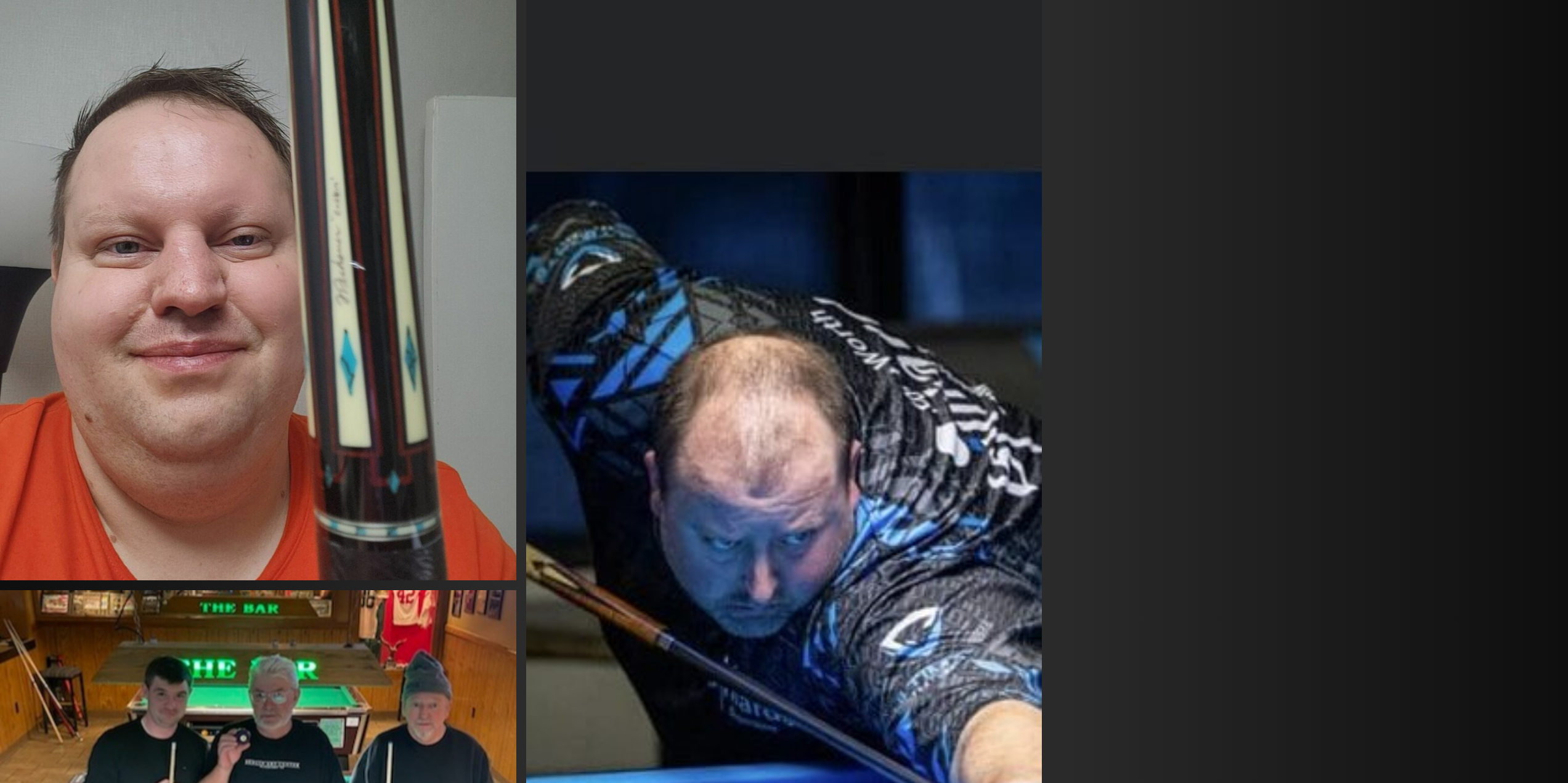
scroll to position [1740, 0]
